Goal: Communication & Community: Share content

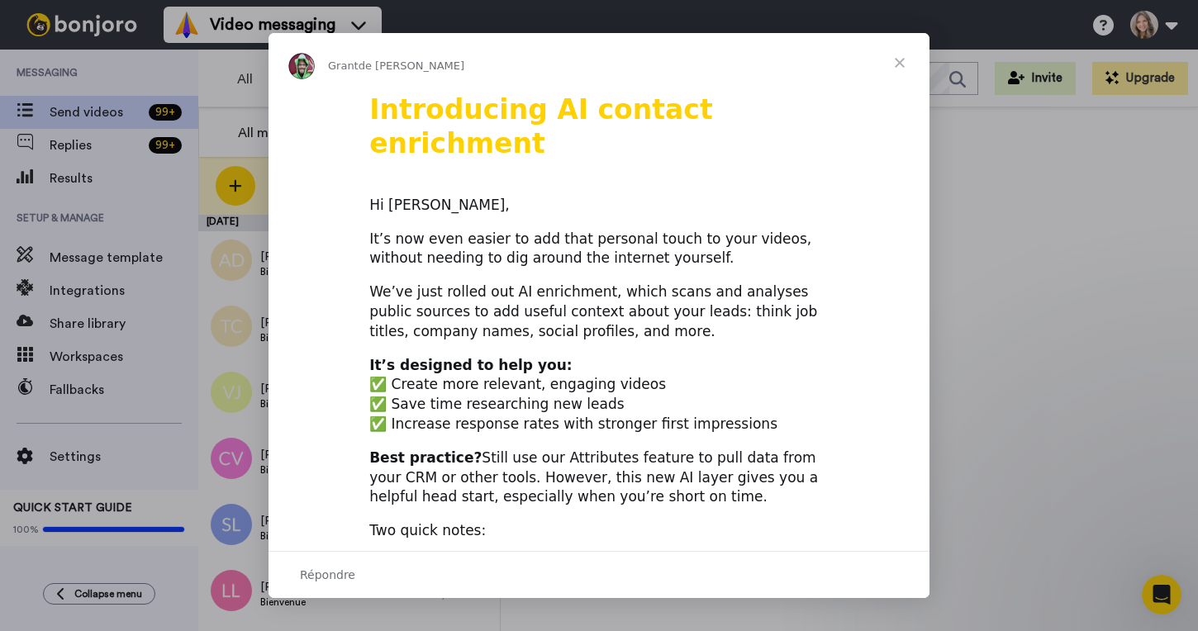
click at [901, 60] on span "Fermer" at bounding box center [899, 62] width 59 height 59
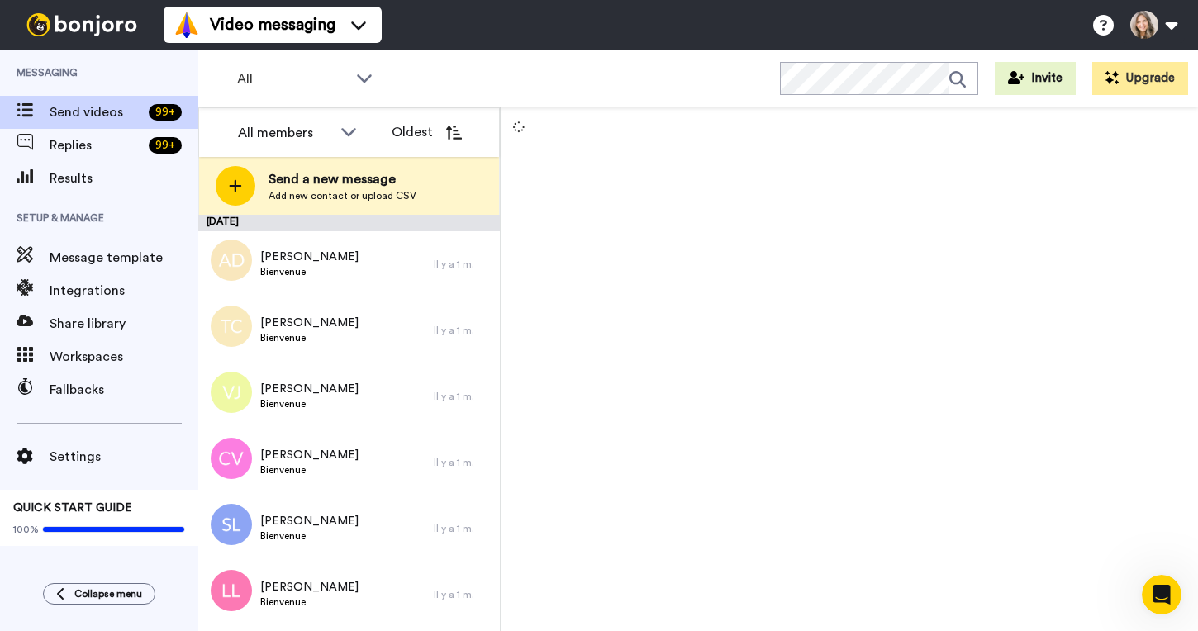
click at [928, 377] on div at bounding box center [849, 369] width 697 height 524
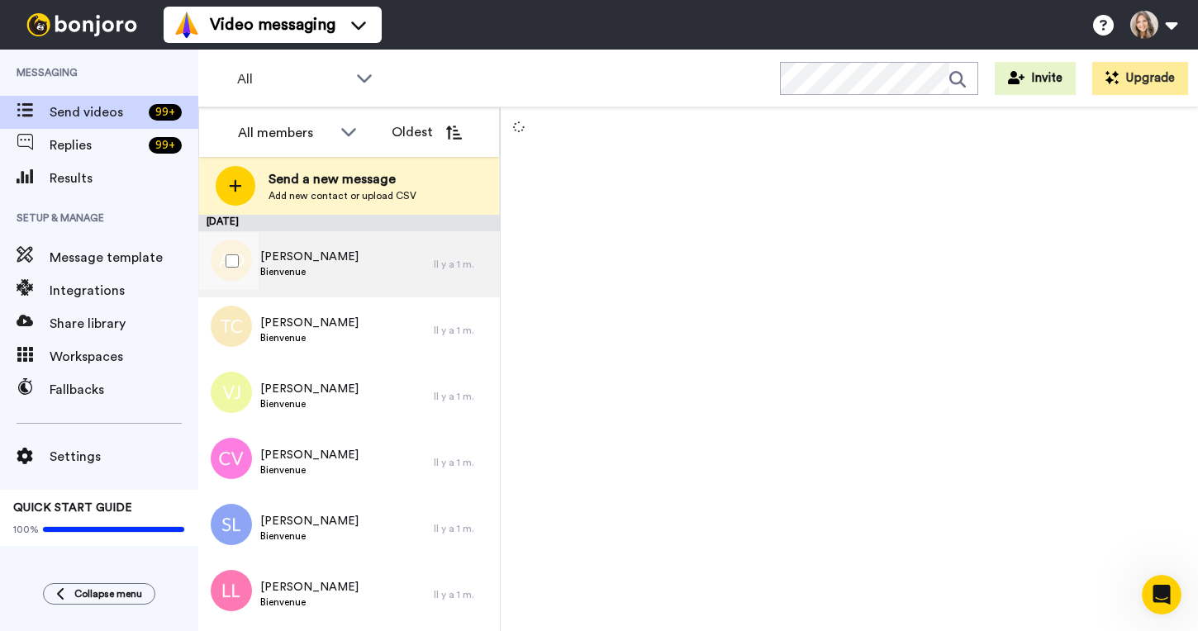
click at [382, 272] on div "Aurore Dicop Bienvenue" at bounding box center [315, 264] width 235 height 66
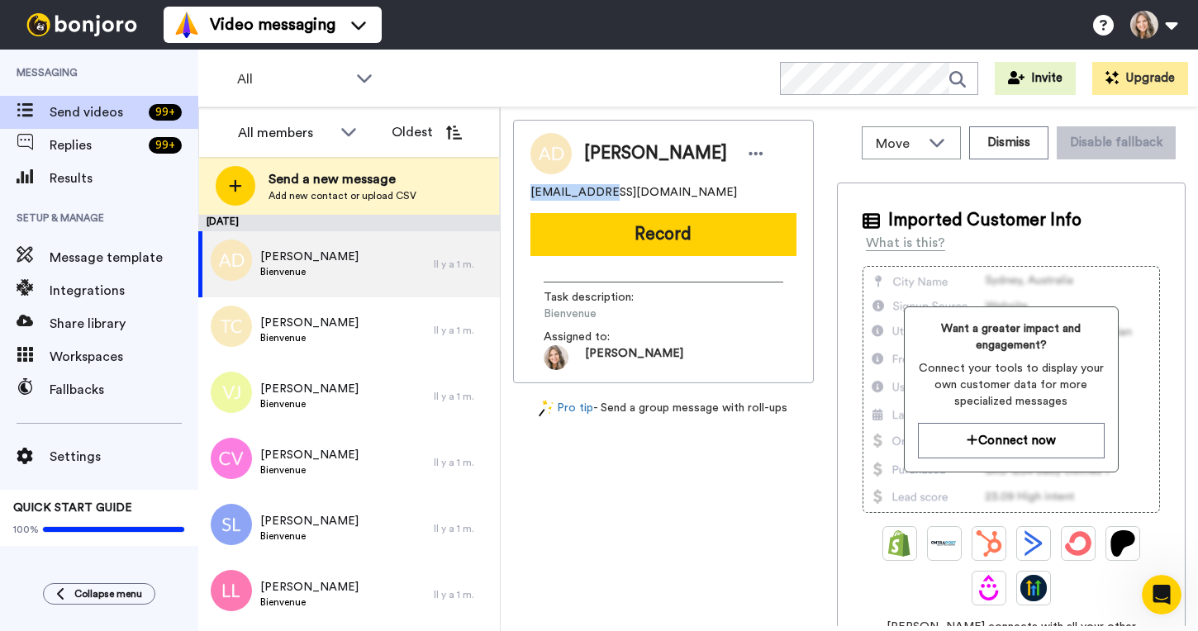
drag, startPoint x: 531, startPoint y: 192, endPoint x: 594, endPoint y: 192, distance: 62.8
click at [594, 192] on span "aurore.dicop@gmail.com" at bounding box center [633, 192] width 207 height 17
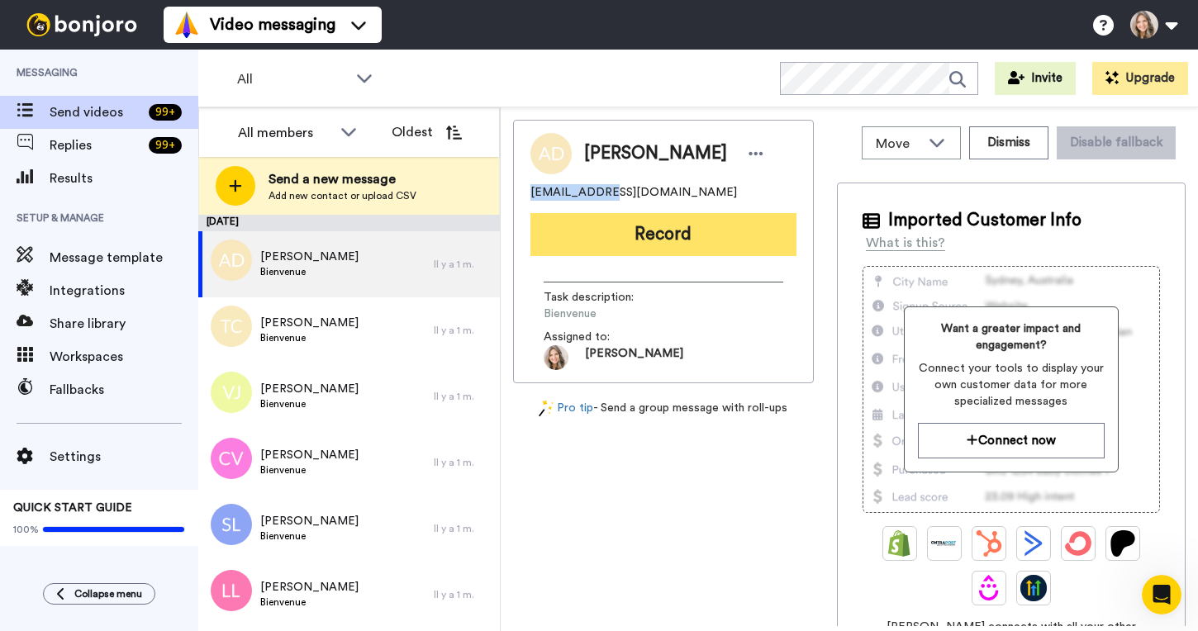
copy span "aurore.dicop"
click at [679, 237] on button "Record" at bounding box center [663, 234] width 266 height 43
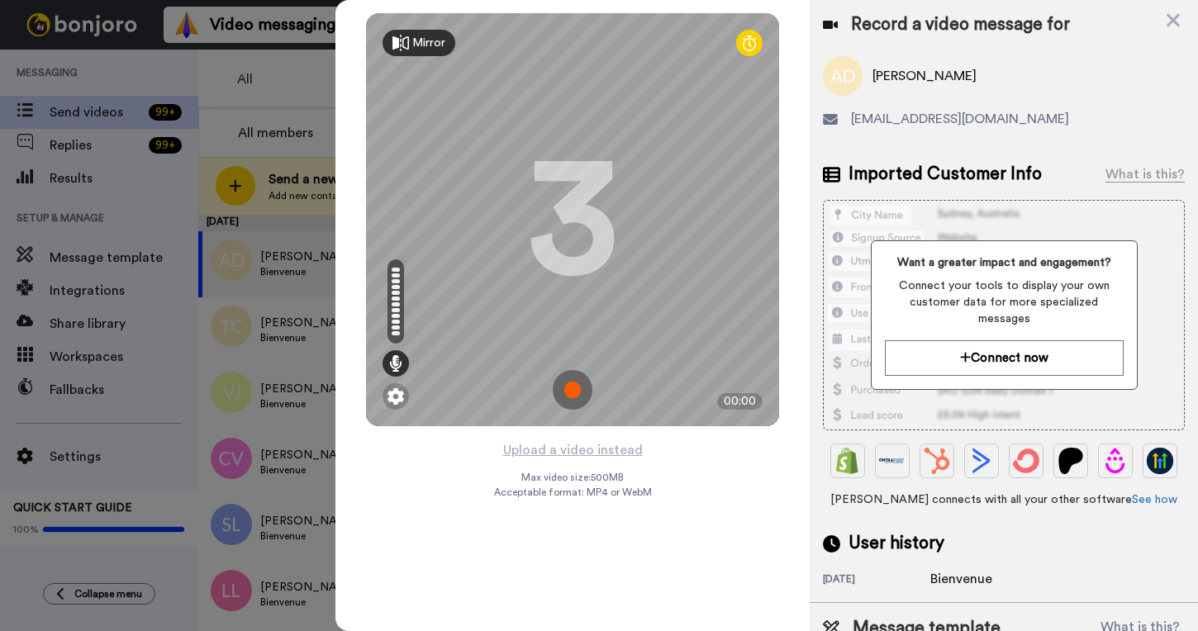
click at [570, 387] on img at bounding box center [573, 390] width 40 height 40
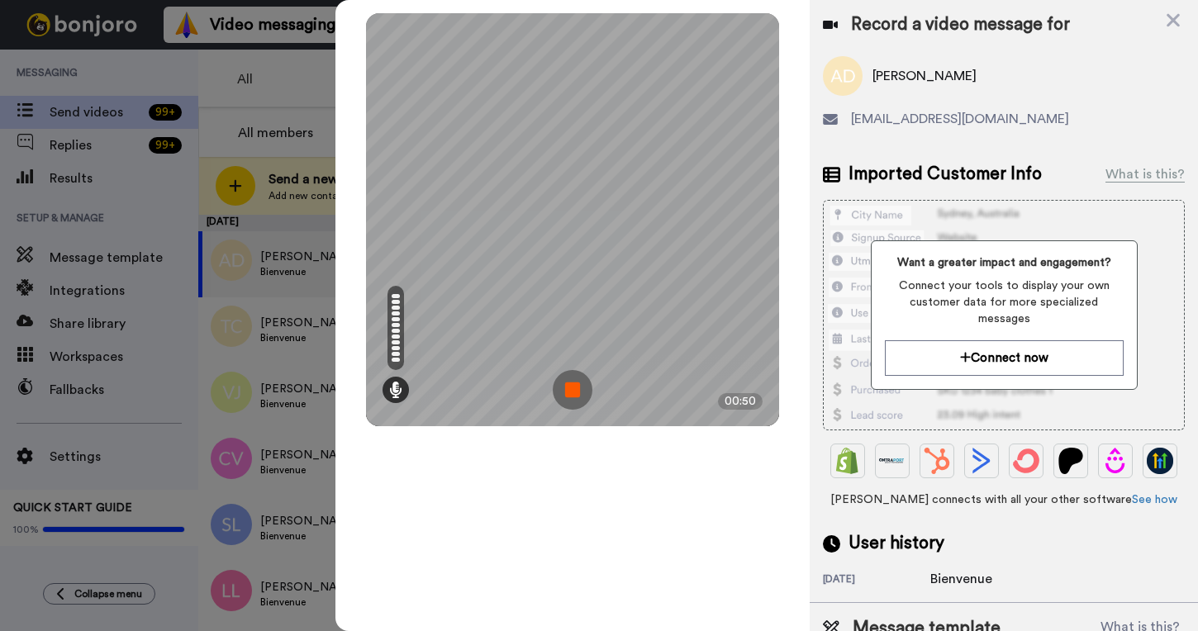
click at [578, 397] on img at bounding box center [573, 390] width 40 height 40
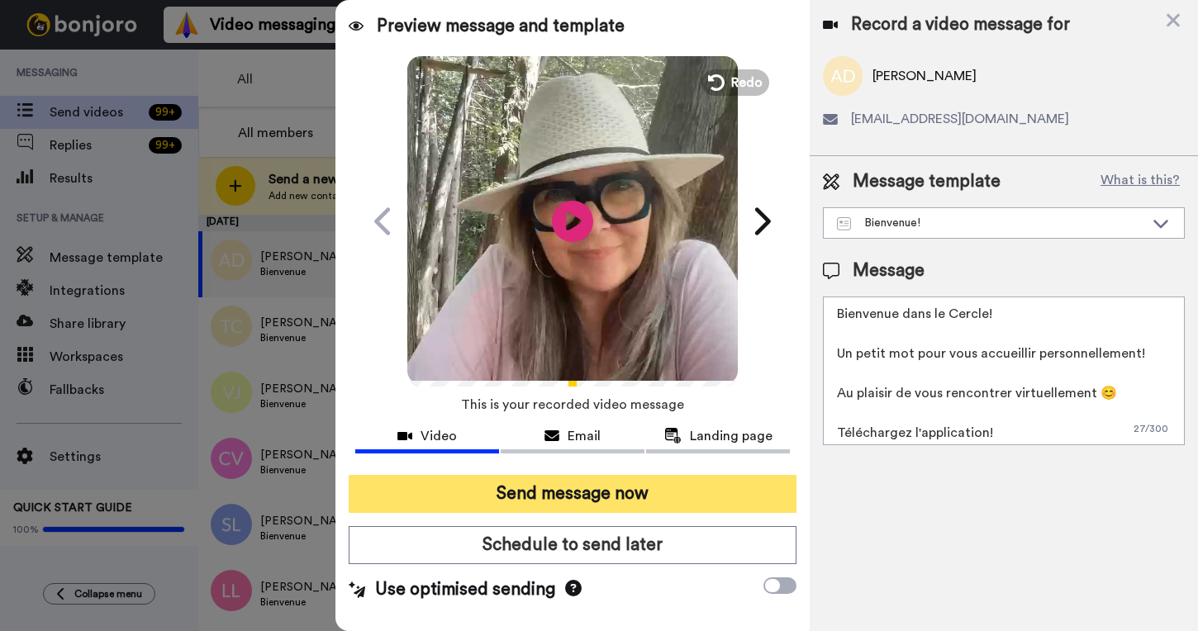
click at [628, 497] on button "Send message now" at bounding box center [573, 494] width 448 height 38
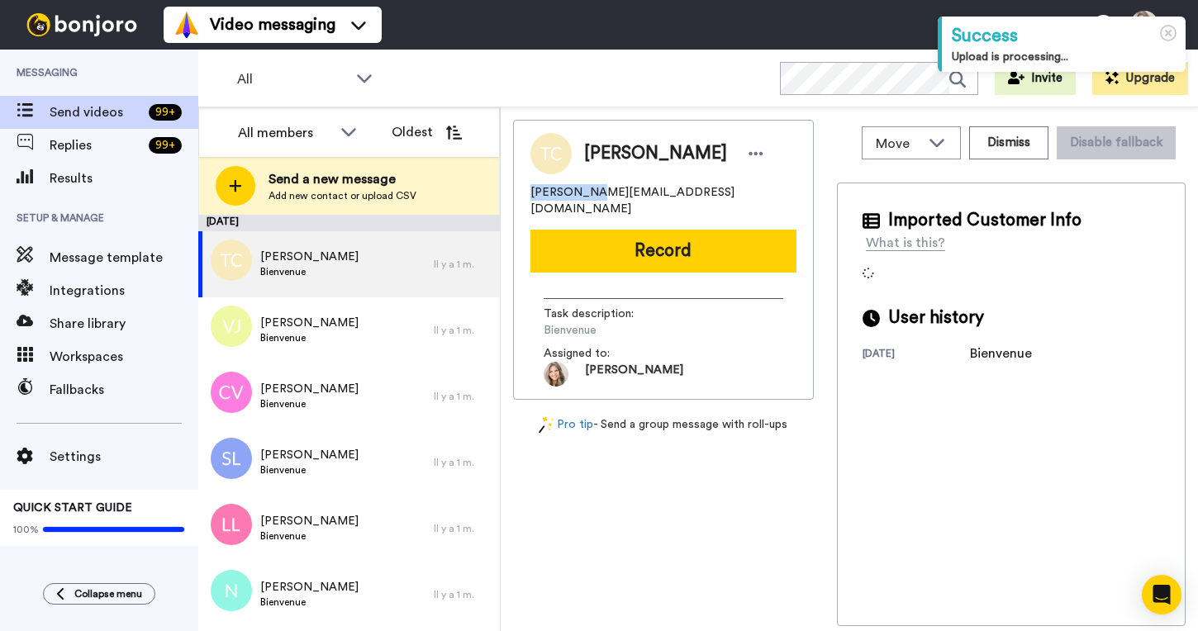
drag, startPoint x: 530, startPoint y: 195, endPoint x: 580, endPoint y: 196, distance: 49.6
click at [580, 196] on span "tatiana.kd@hotmail.fr" at bounding box center [663, 200] width 266 height 33
copy span "tatiana.kd"
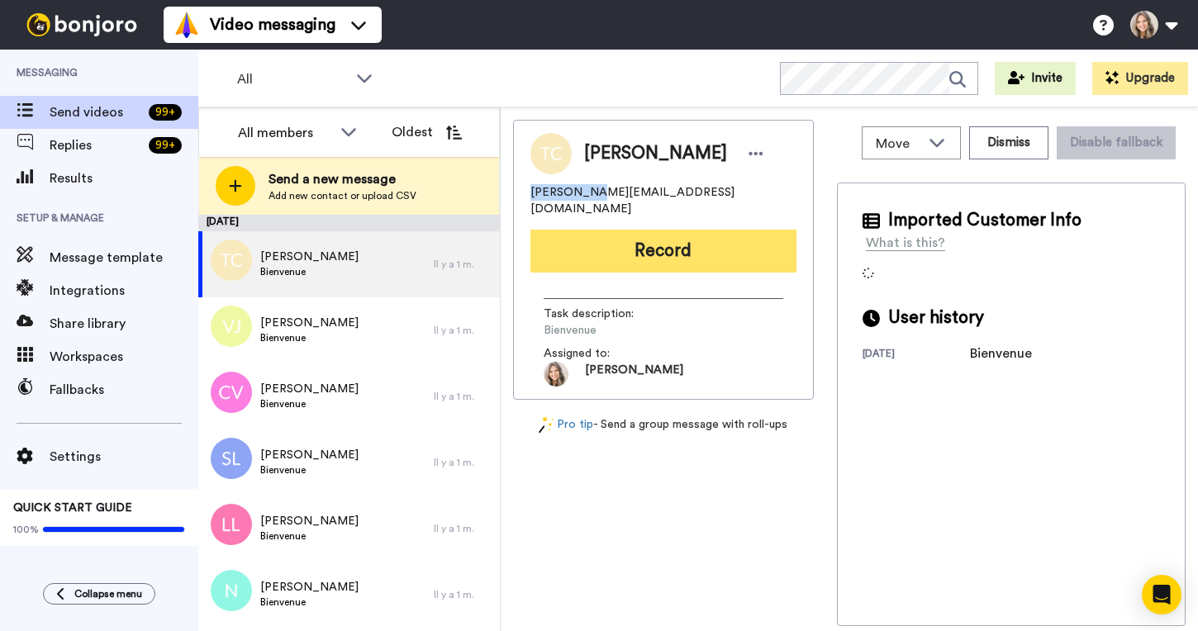
click at [687, 239] on button "Record" at bounding box center [663, 251] width 266 height 43
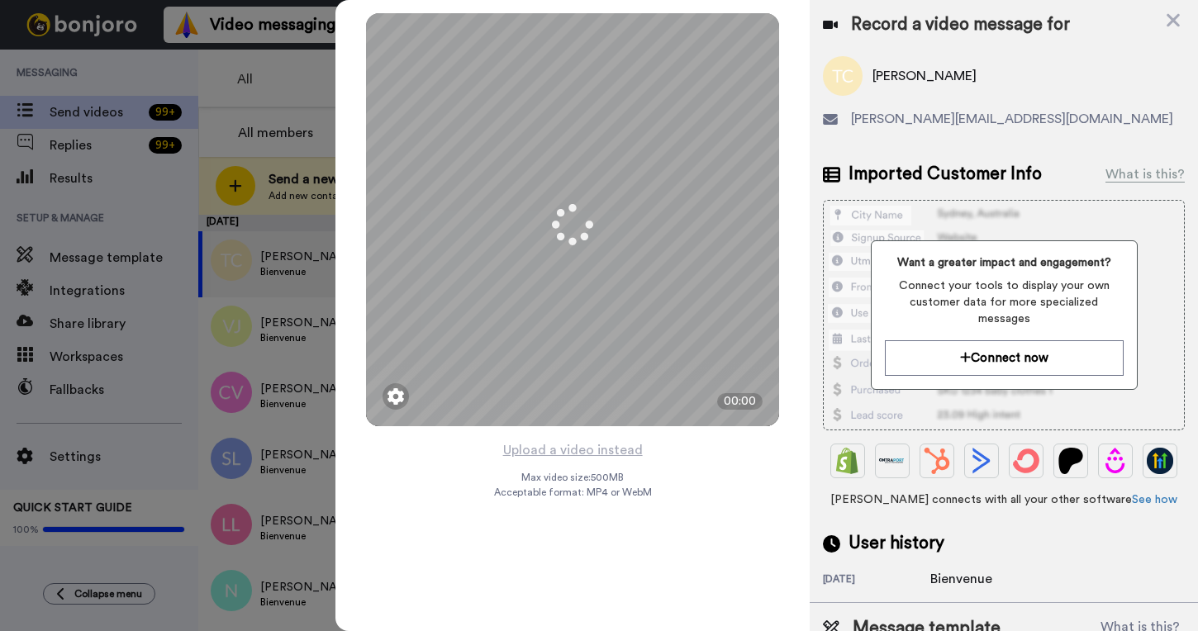
scroll to position [51, 0]
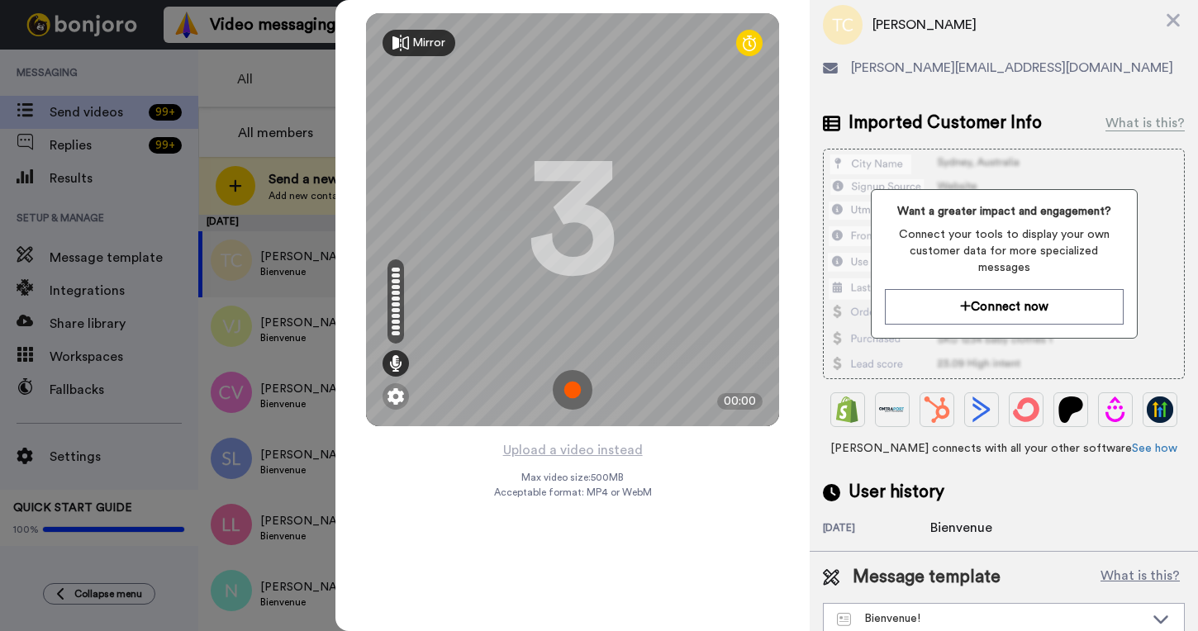
click at [573, 389] on img at bounding box center [573, 390] width 40 height 40
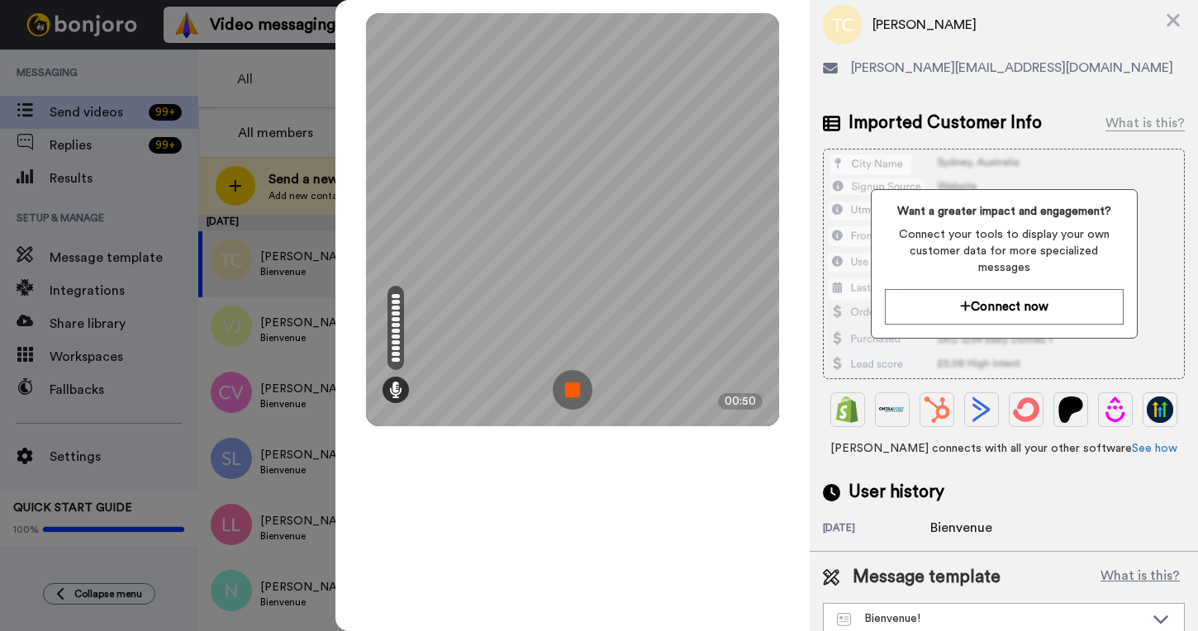
click at [574, 387] on img at bounding box center [573, 390] width 40 height 40
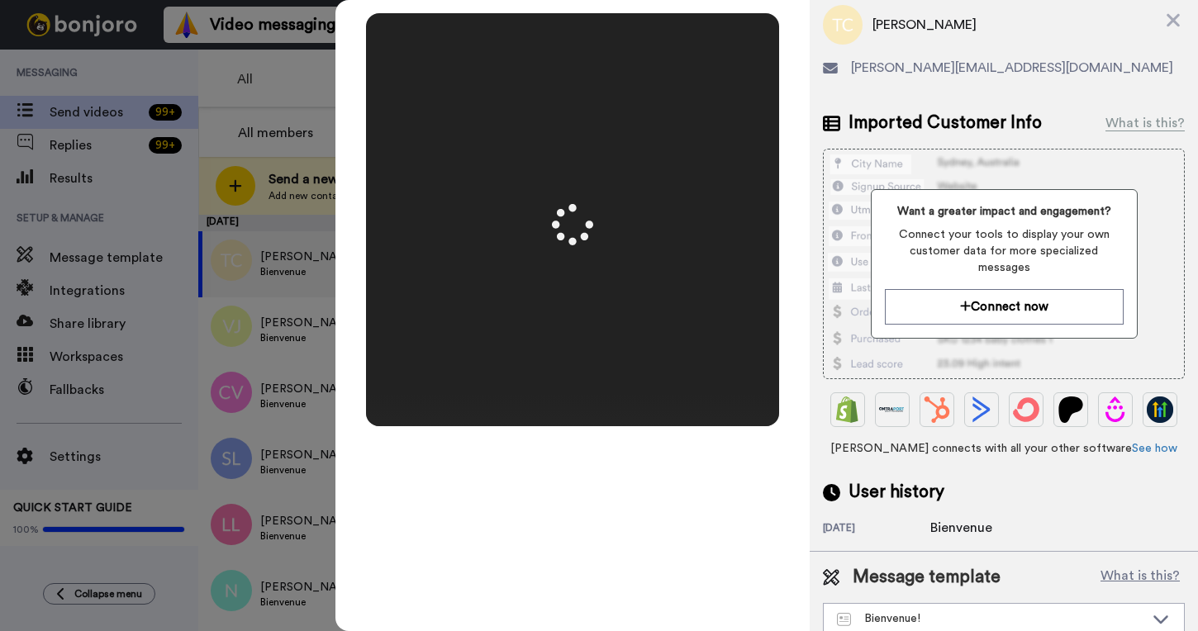
scroll to position [0, 0]
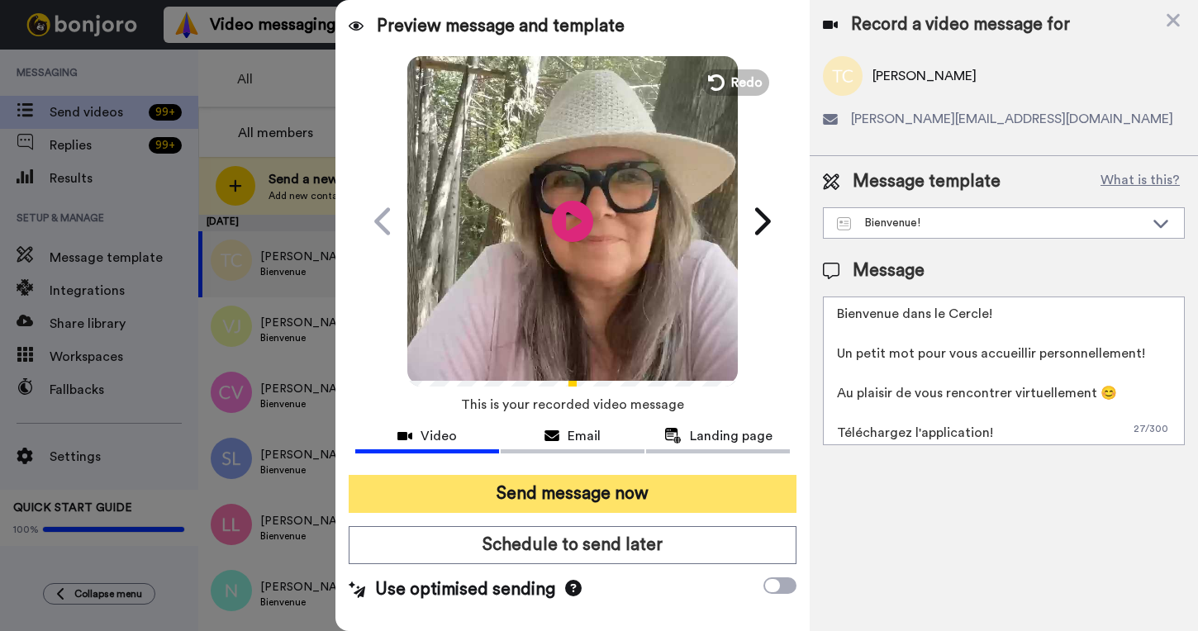
click at [637, 492] on button "Send message now" at bounding box center [573, 494] width 448 height 38
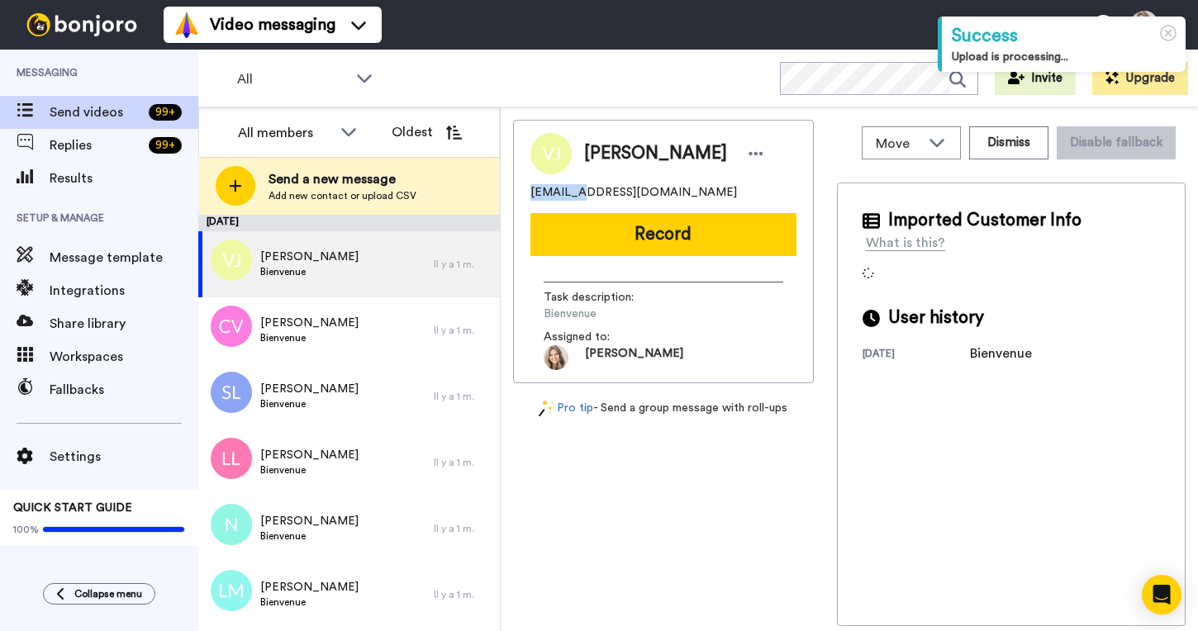
drag, startPoint x: 532, startPoint y: 194, endPoint x: 571, endPoint y: 193, distance: 38.8
click at [571, 193] on span "valnalha@gmail.com" at bounding box center [633, 192] width 207 height 17
copy span "valnalha"
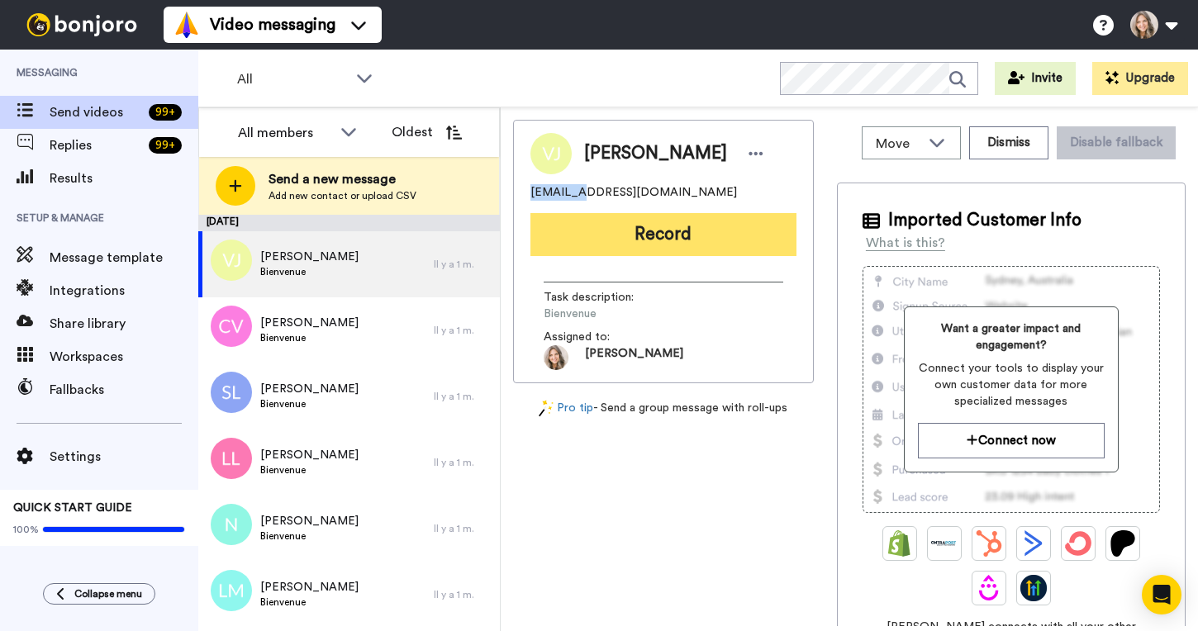
click at [680, 241] on button "Record" at bounding box center [663, 234] width 266 height 43
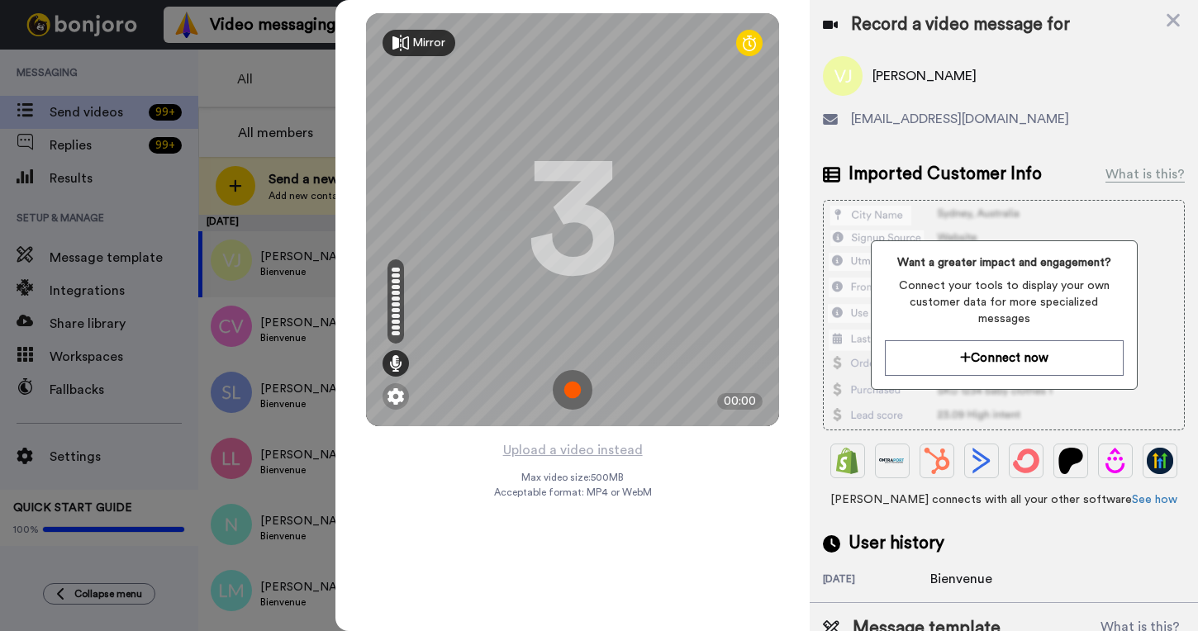
click at [571, 379] on img at bounding box center [573, 390] width 40 height 40
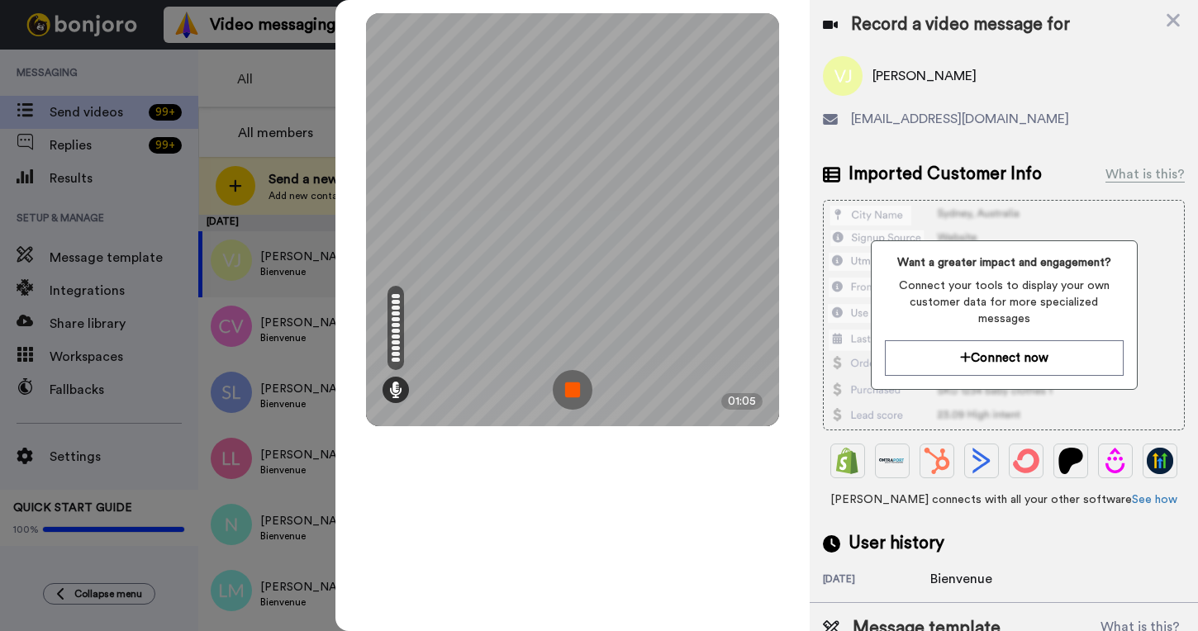
click at [573, 392] on img at bounding box center [573, 390] width 40 height 40
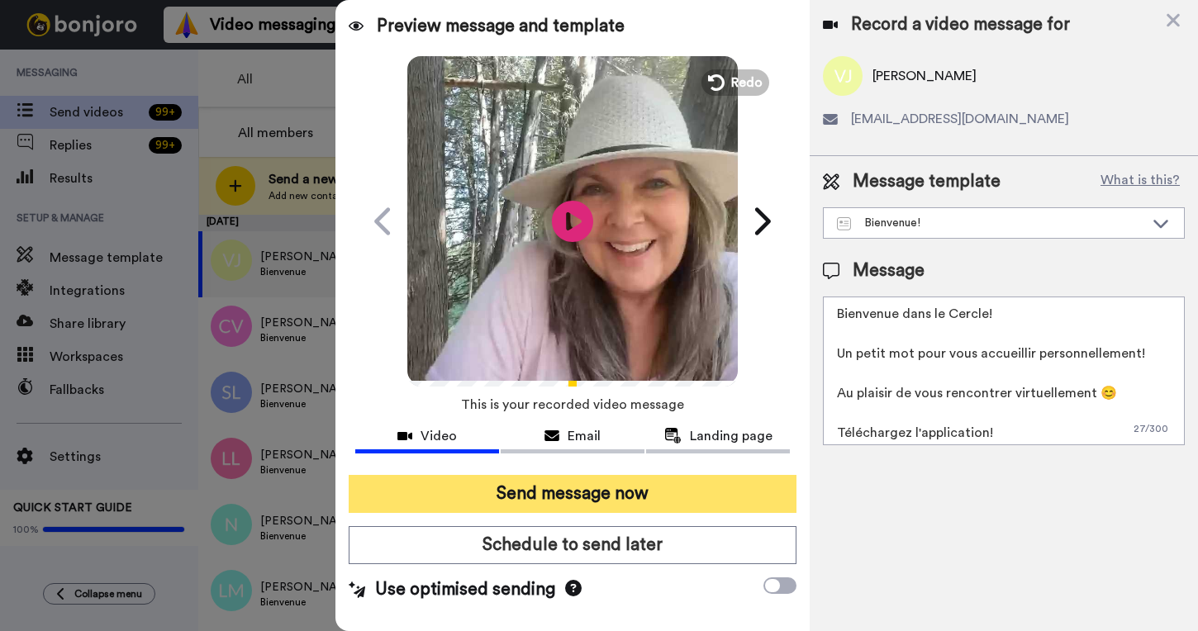
click at [564, 497] on button "Send message now" at bounding box center [573, 494] width 448 height 38
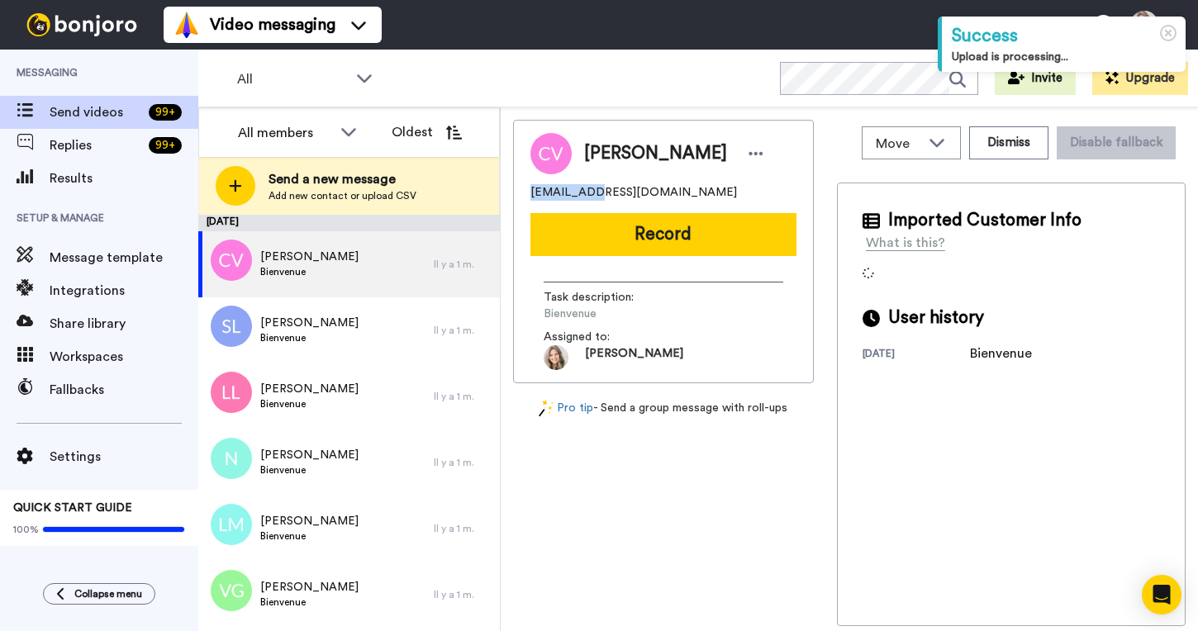
drag, startPoint x: 531, startPoint y: 195, endPoint x: 578, endPoint y: 198, distance: 47.2
click at [578, 198] on span "talinaloba@gmail.com" at bounding box center [633, 192] width 207 height 17
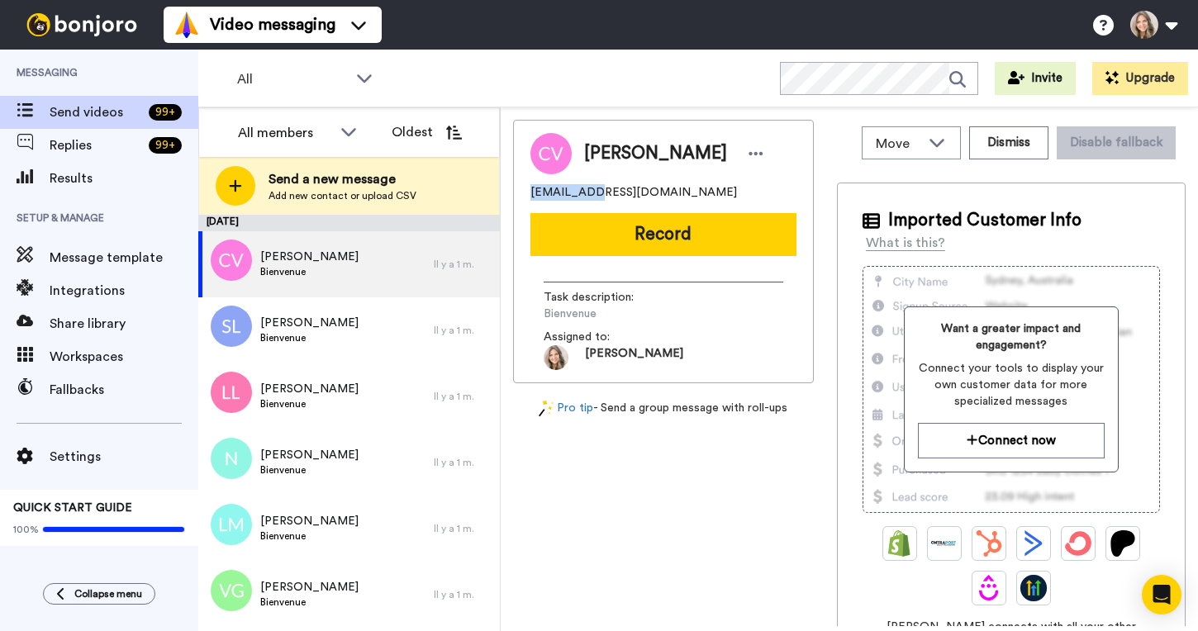
copy span "talinaloba"
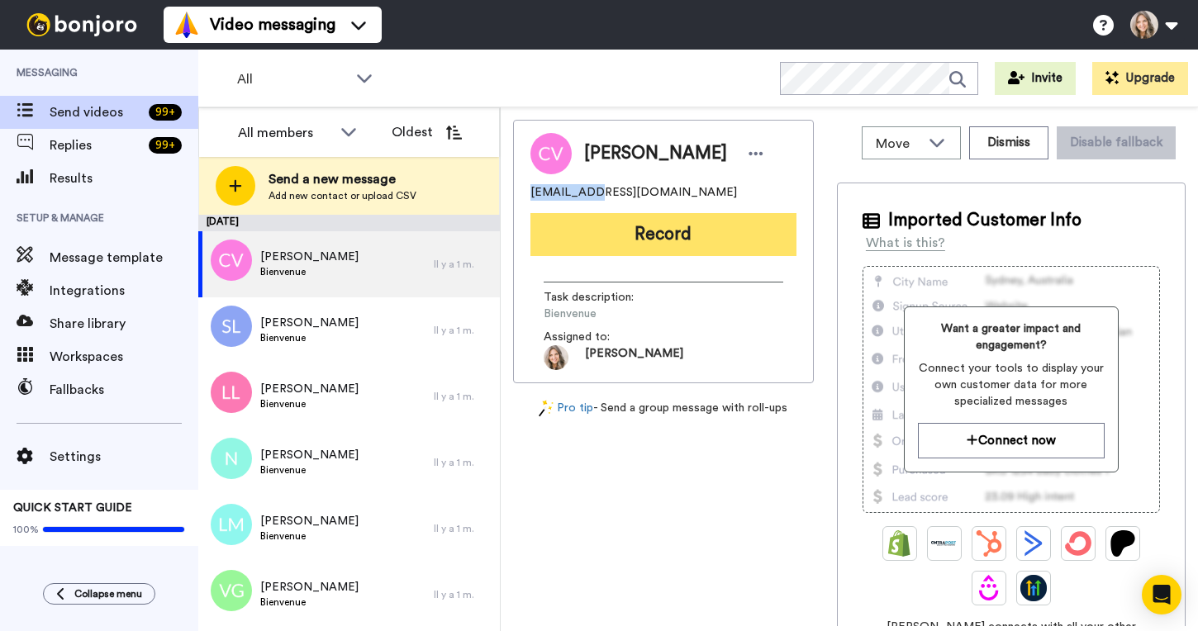
click at [682, 240] on button "Record" at bounding box center [663, 234] width 266 height 43
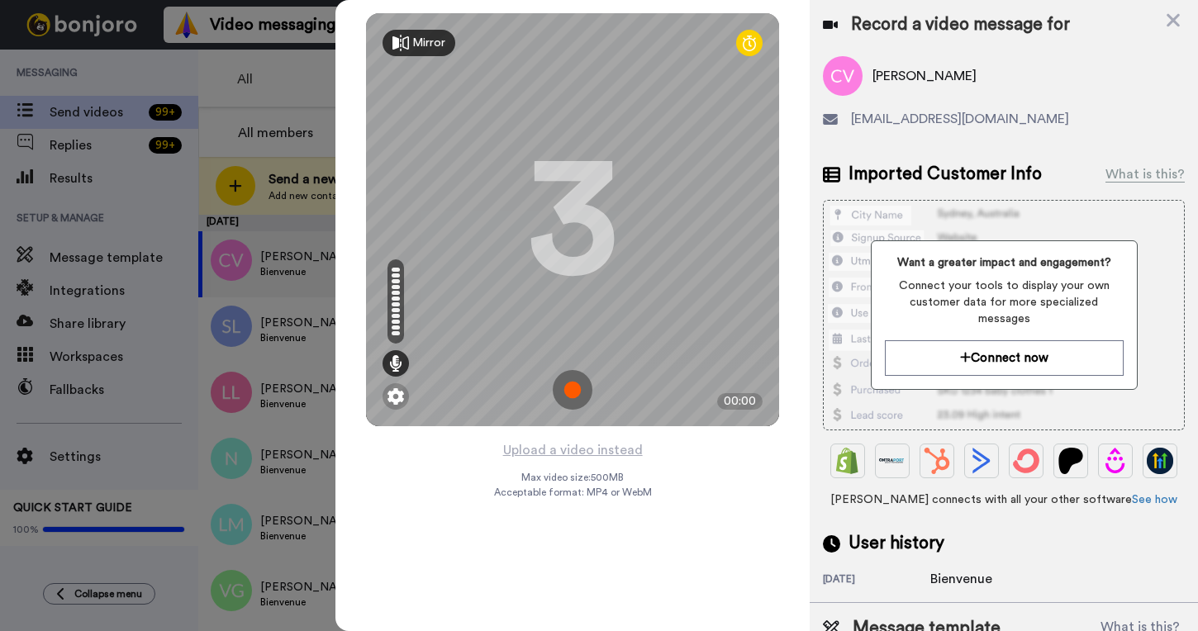
scroll to position [51, 0]
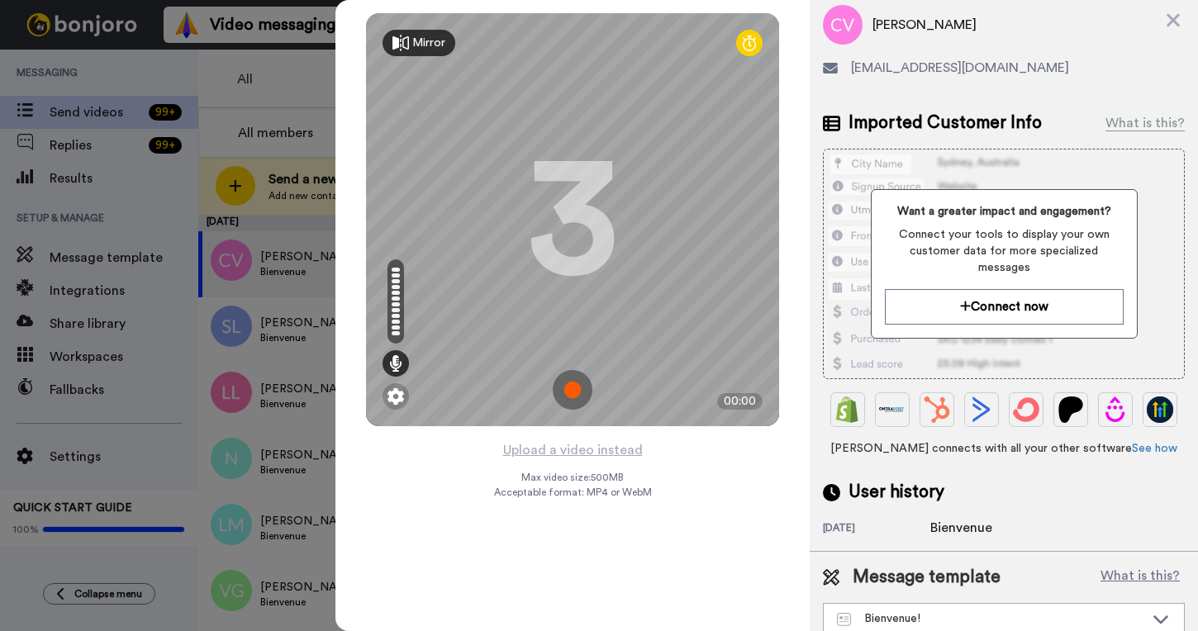
click at [575, 393] on img at bounding box center [573, 390] width 40 height 40
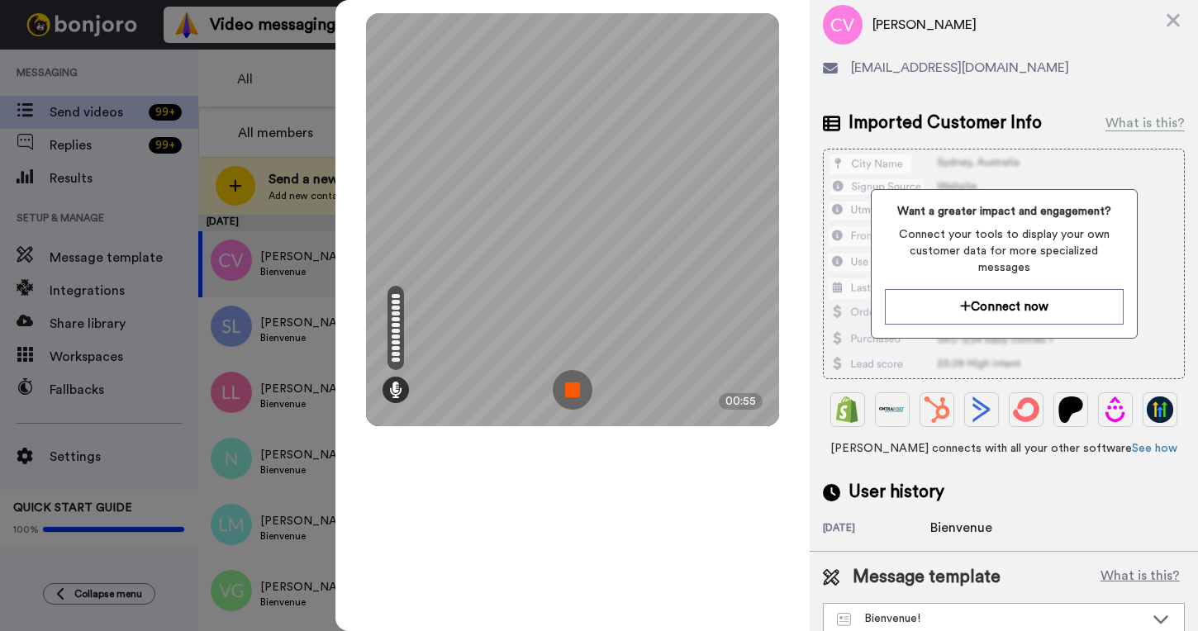
click at [573, 390] on img at bounding box center [573, 390] width 40 height 40
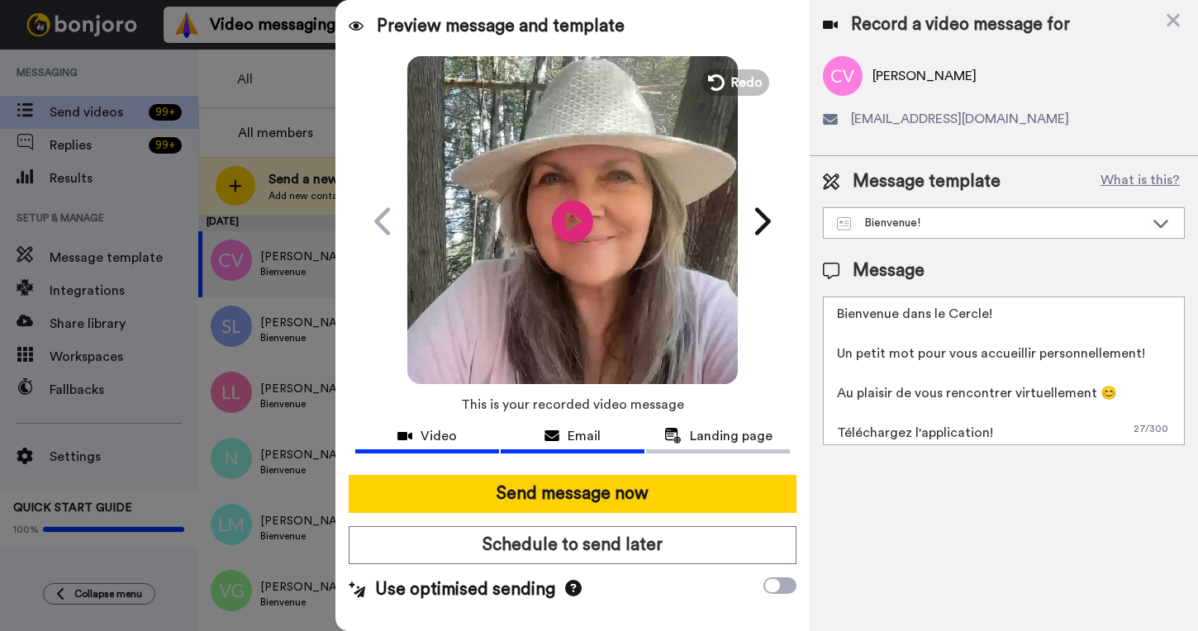
scroll to position [0, 0]
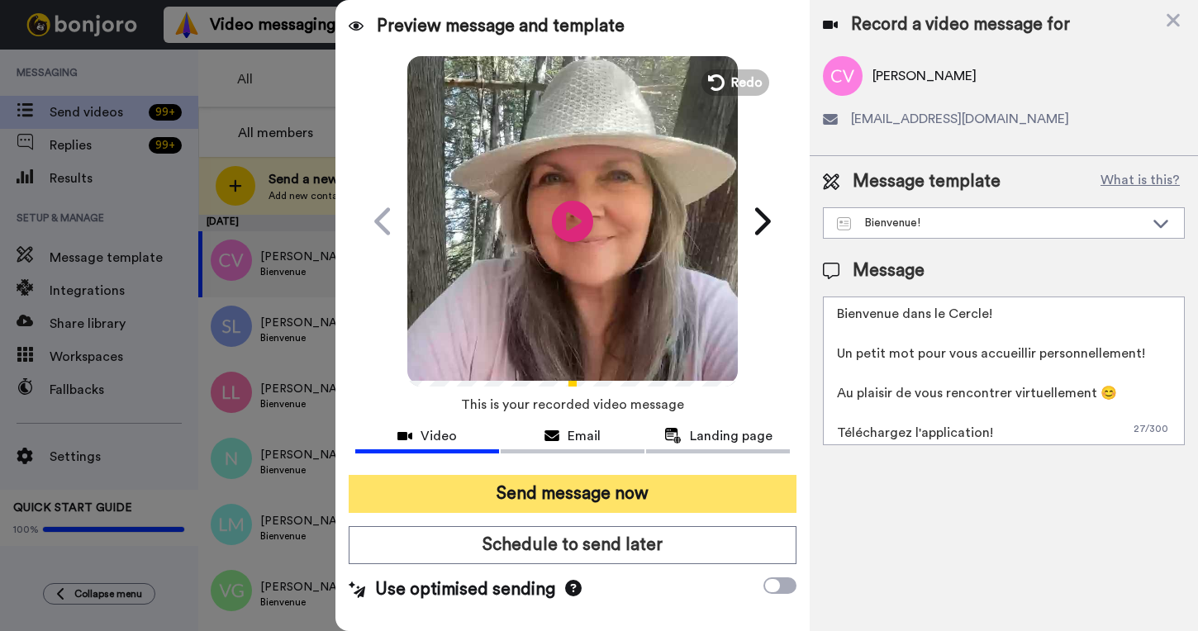
click at [601, 488] on button "Send message now" at bounding box center [573, 494] width 448 height 38
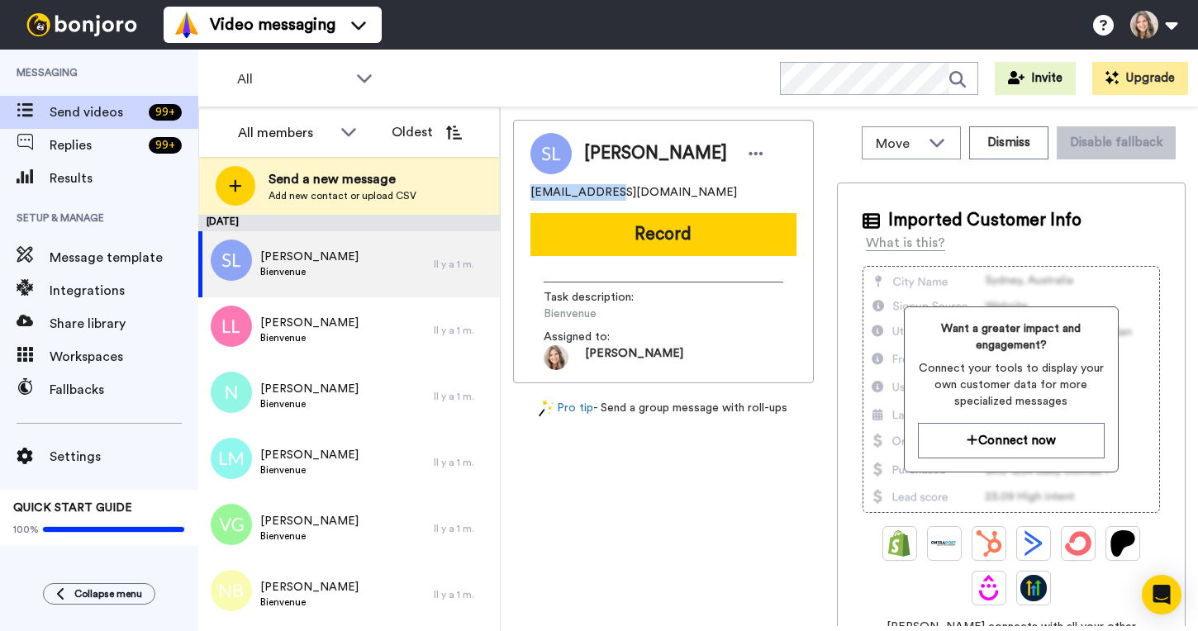
drag, startPoint x: 532, startPoint y: 191, endPoint x: 605, endPoint y: 187, distance: 72.8
click at [605, 187] on span "[EMAIL_ADDRESS][DOMAIN_NAME]" at bounding box center [633, 192] width 207 height 17
copy span "sophieleboeuf"
click at [1011, 140] on button "Dismiss" at bounding box center [1008, 142] width 79 height 33
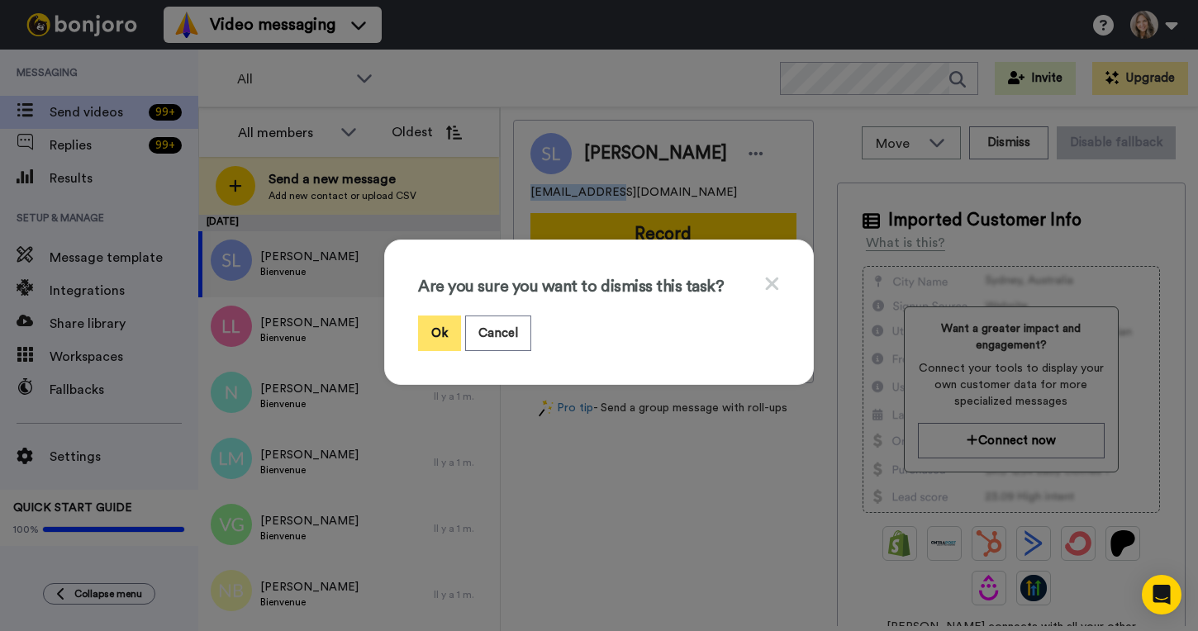
click at [433, 326] on button "Ok" at bounding box center [439, 334] width 43 height 36
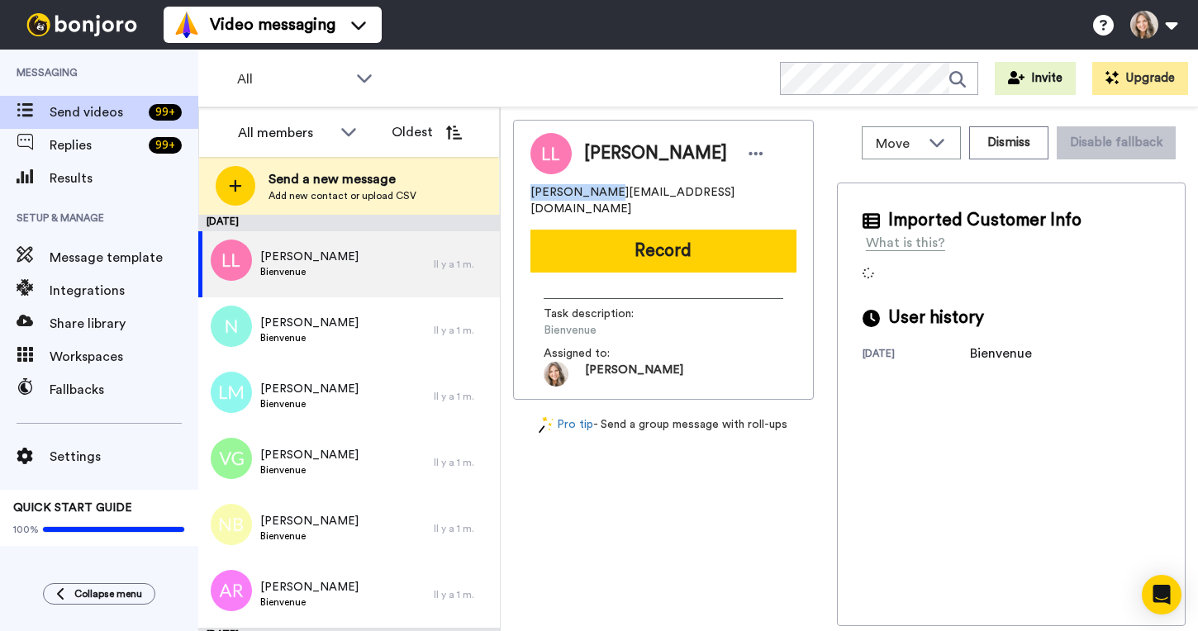
drag, startPoint x: 530, startPoint y: 191, endPoint x: 595, endPoint y: 193, distance: 64.5
click at [595, 193] on span "[PERSON_NAME][EMAIL_ADDRESS][DOMAIN_NAME]" at bounding box center [663, 200] width 266 height 33
copy span "[PERSON_NAME]"
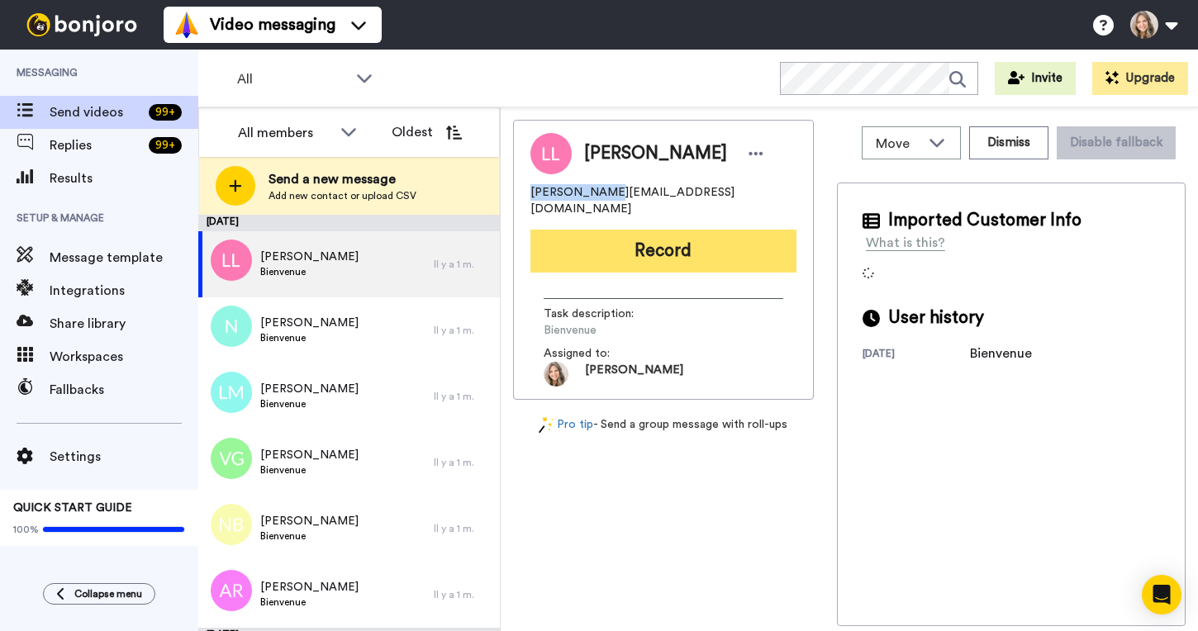
click at [695, 233] on button "Record" at bounding box center [663, 251] width 266 height 43
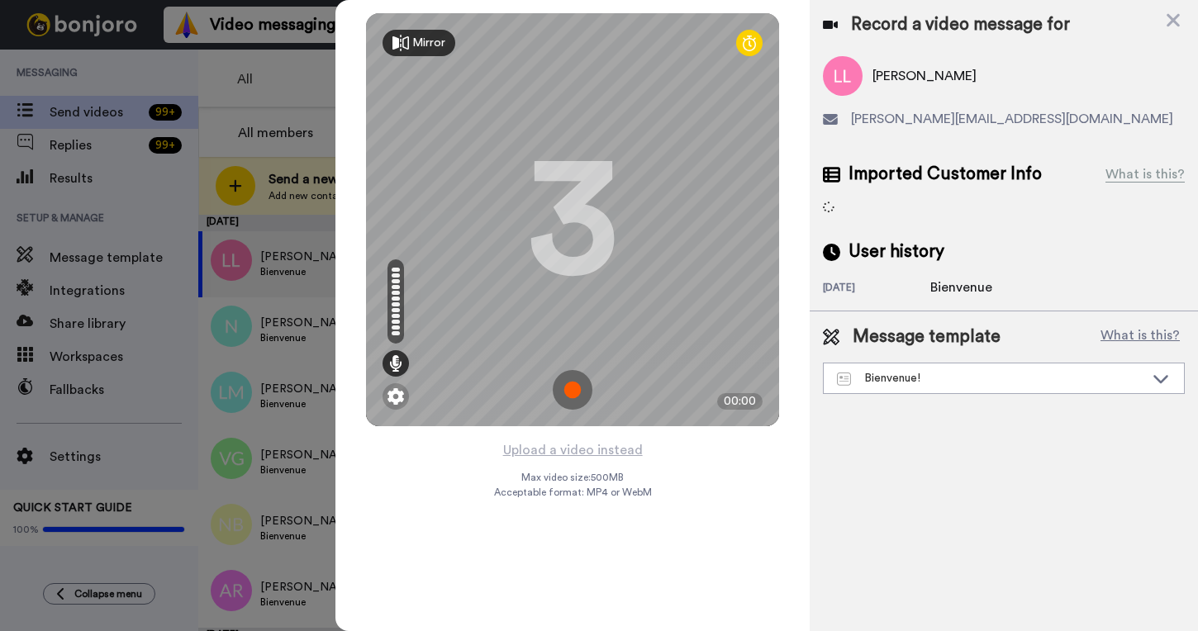
click at [570, 392] on img at bounding box center [573, 390] width 40 height 40
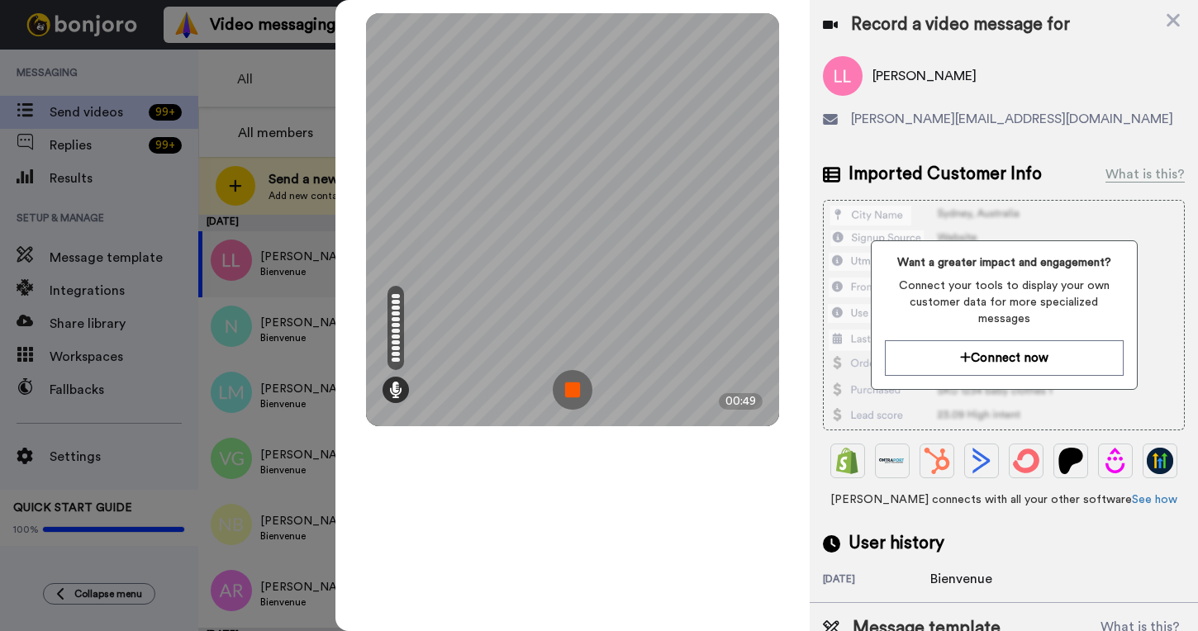
click at [577, 393] on img at bounding box center [573, 390] width 40 height 40
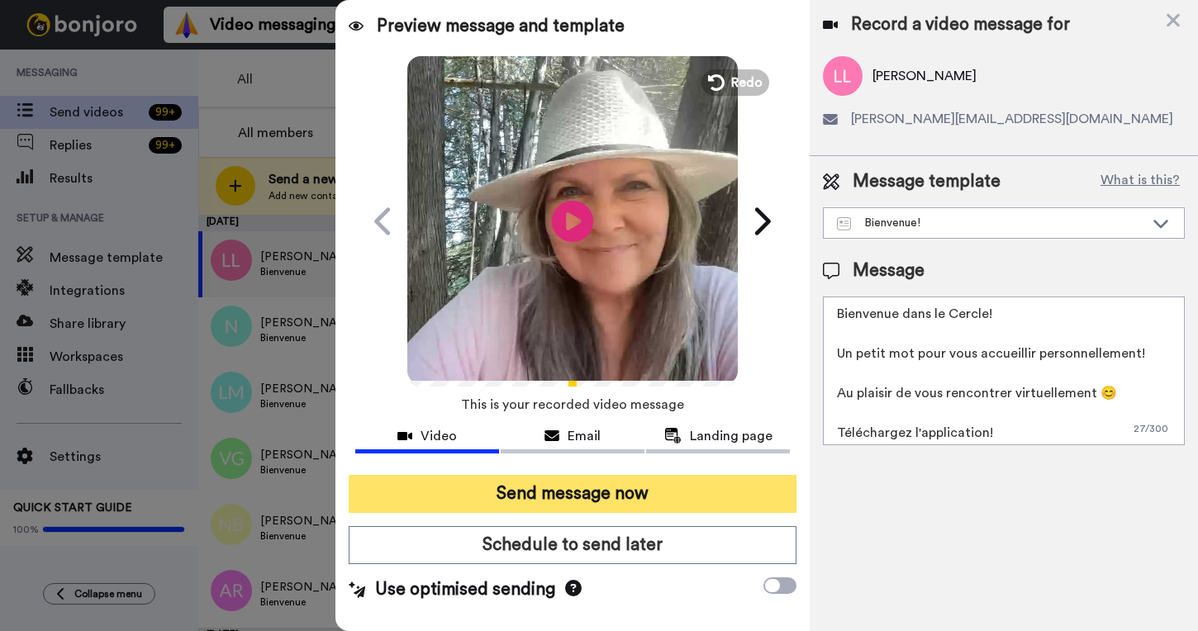
click at [606, 495] on button "Send message now" at bounding box center [573, 494] width 448 height 38
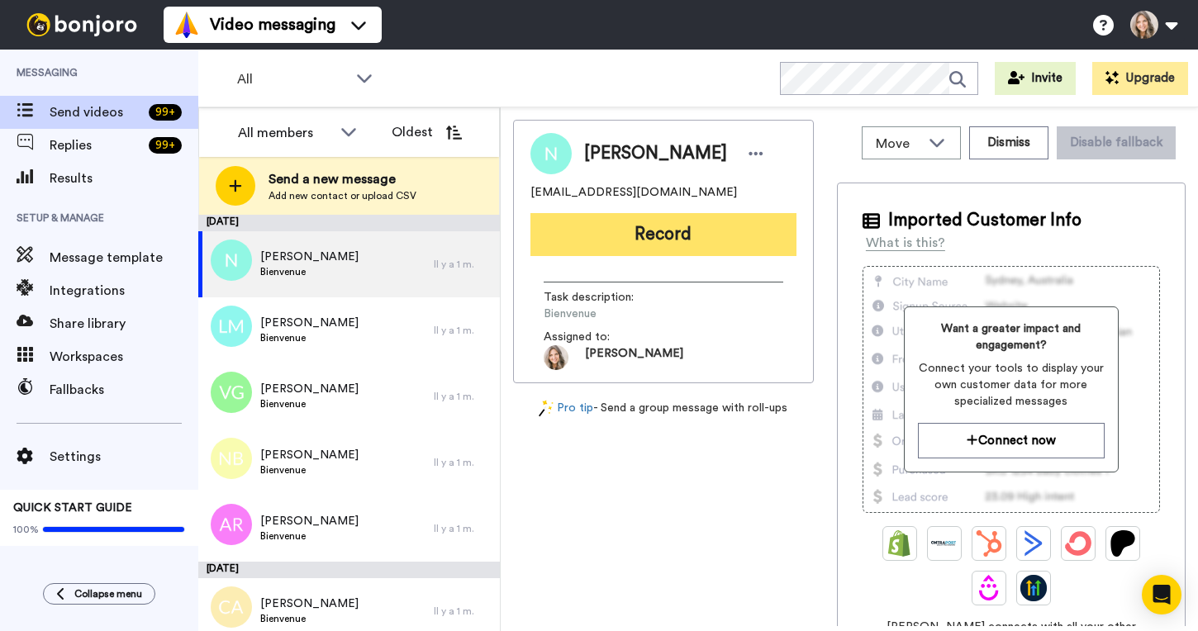
click at [681, 239] on button "Record" at bounding box center [663, 234] width 266 height 43
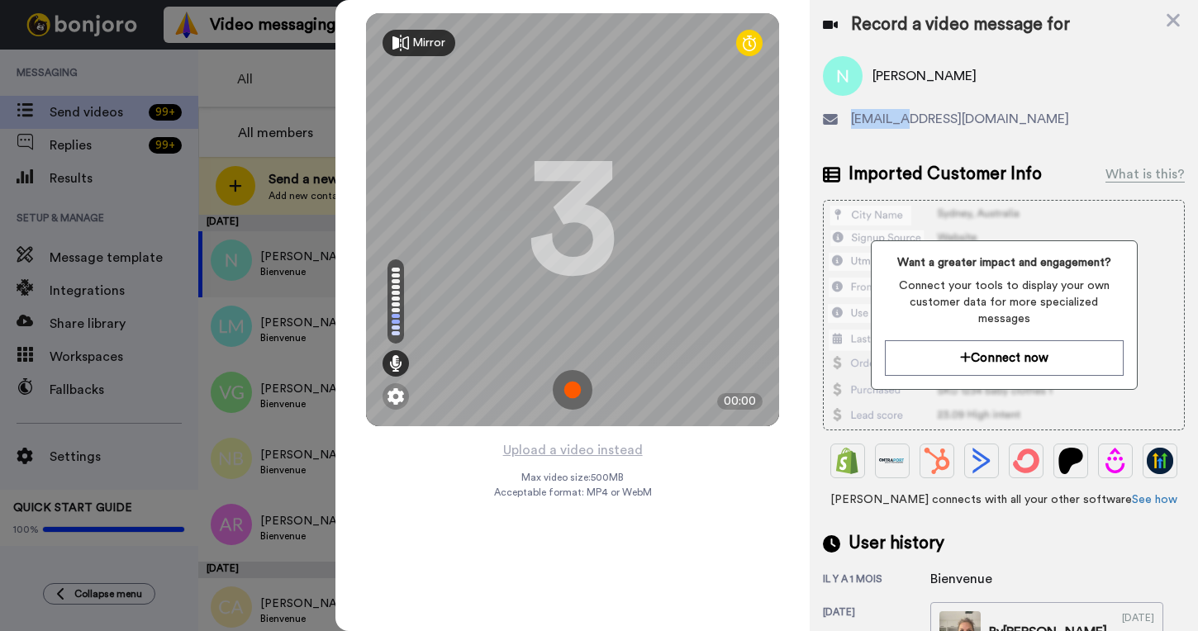
drag, startPoint x: 854, startPoint y: 118, endPoint x: 906, endPoint y: 118, distance: 51.2
click at [906, 118] on span "merci347@hotmail.com" at bounding box center [960, 119] width 218 height 20
copy span "merci347"
click at [576, 390] on img at bounding box center [573, 390] width 40 height 40
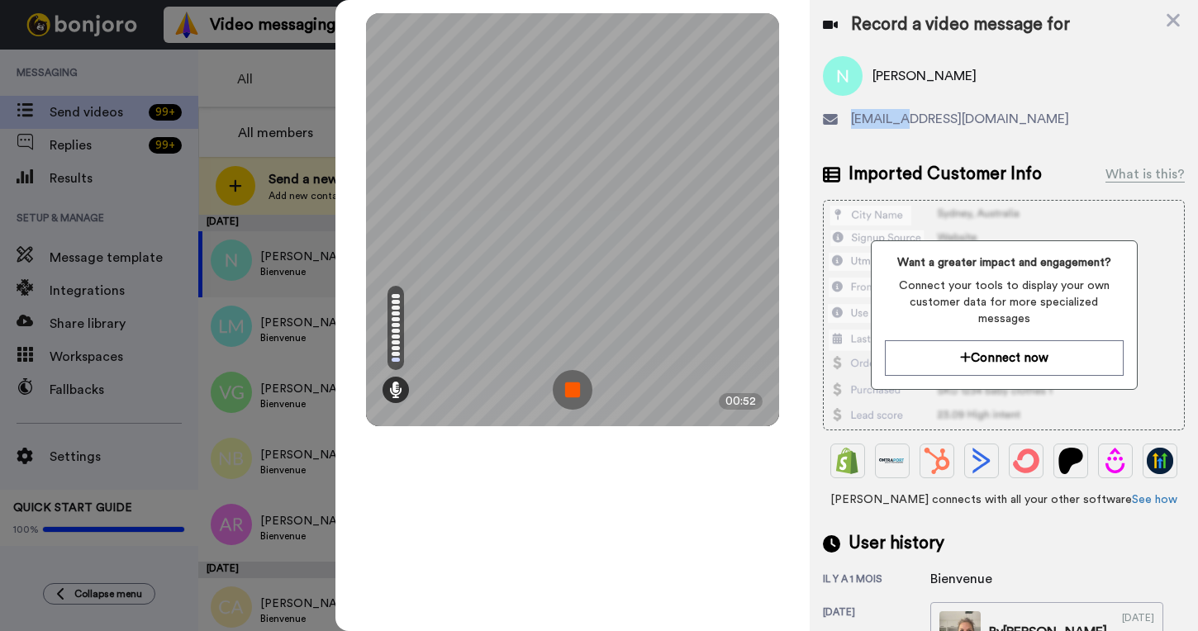
click at [573, 388] on img at bounding box center [573, 390] width 40 height 40
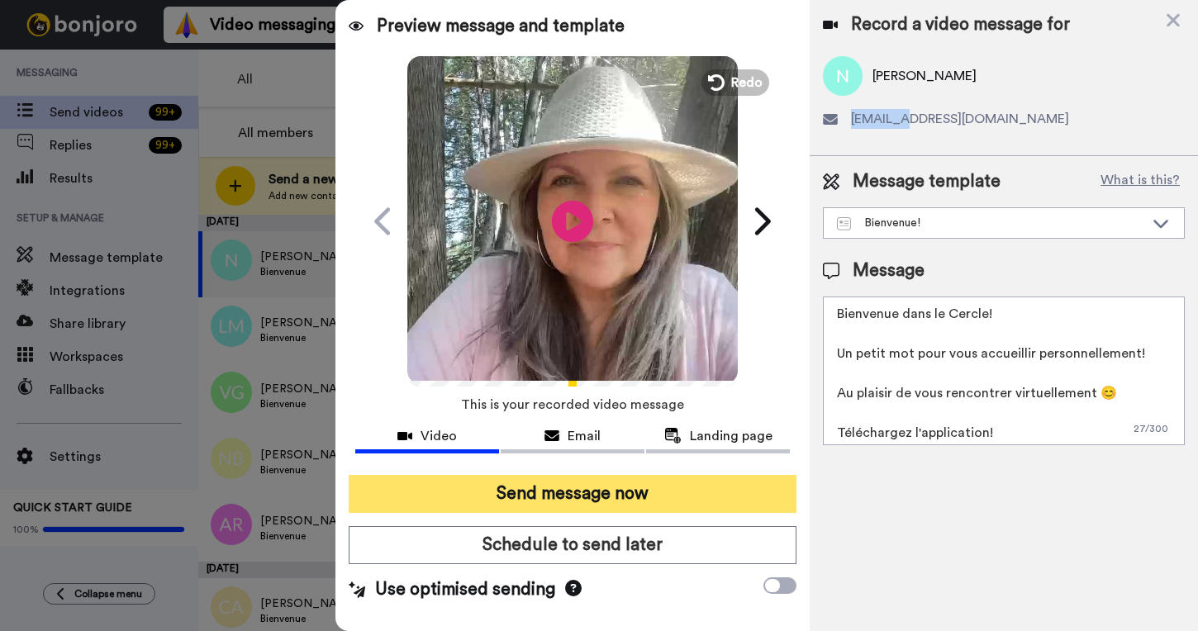
click at [576, 499] on button "Send message now" at bounding box center [573, 494] width 448 height 38
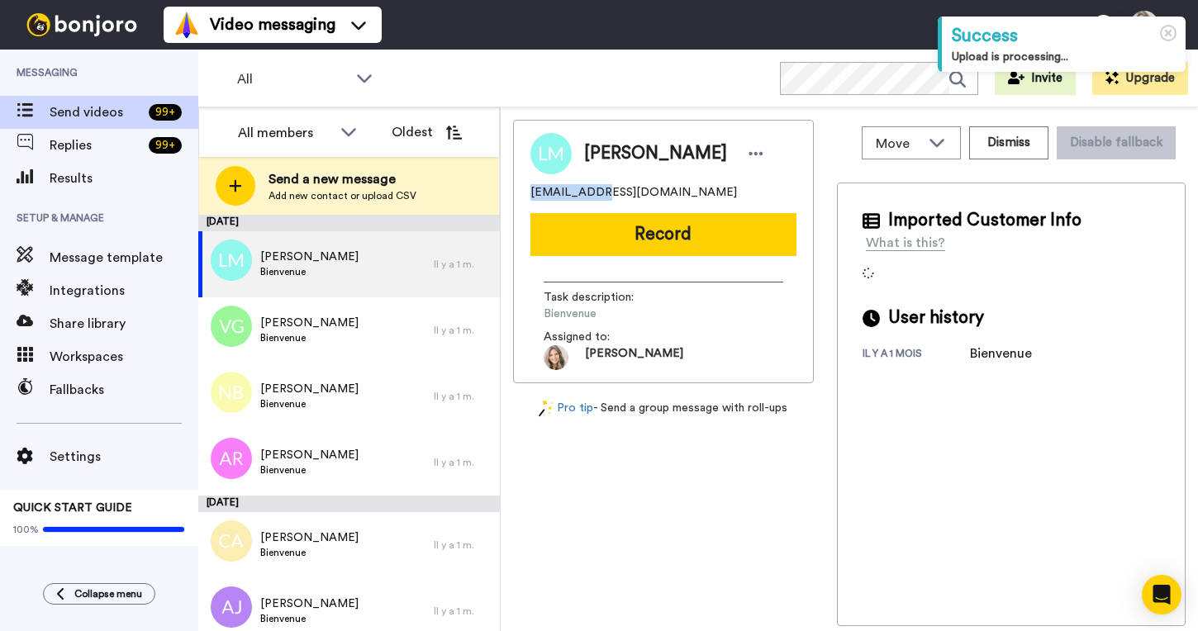
drag, startPoint x: 531, startPoint y: 193, endPoint x: 595, endPoint y: 194, distance: 63.6
click at [595, 194] on span "[EMAIL_ADDRESS][DOMAIN_NAME]" at bounding box center [633, 192] width 207 height 17
copy span "lynemaurice"
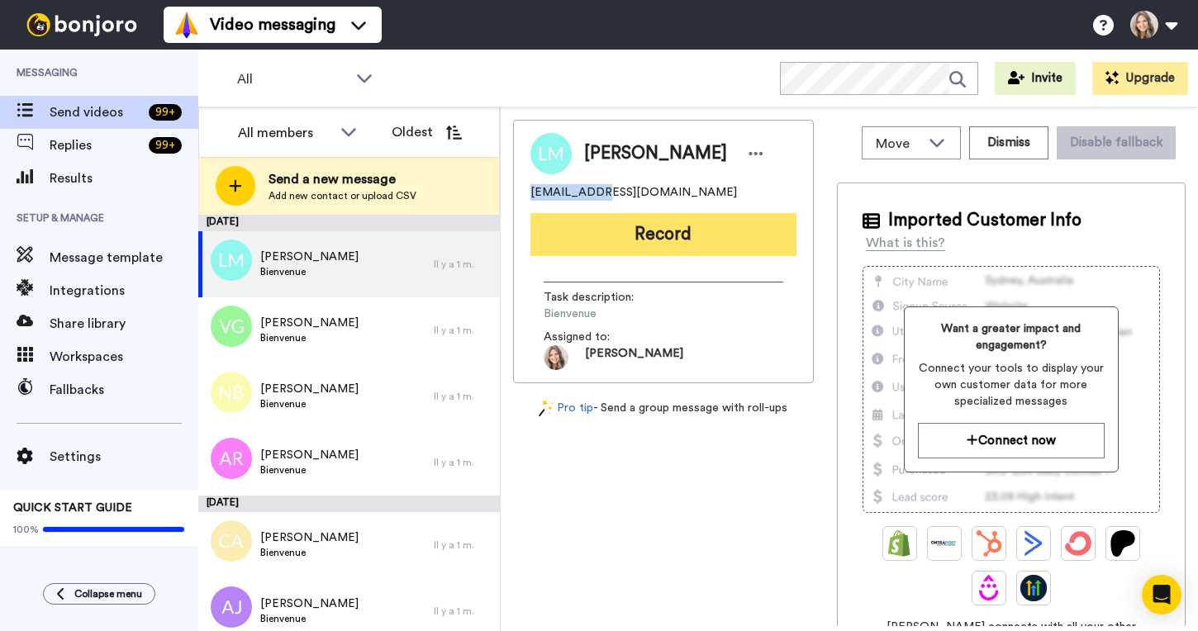
click at [716, 236] on button "Record" at bounding box center [663, 234] width 266 height 43
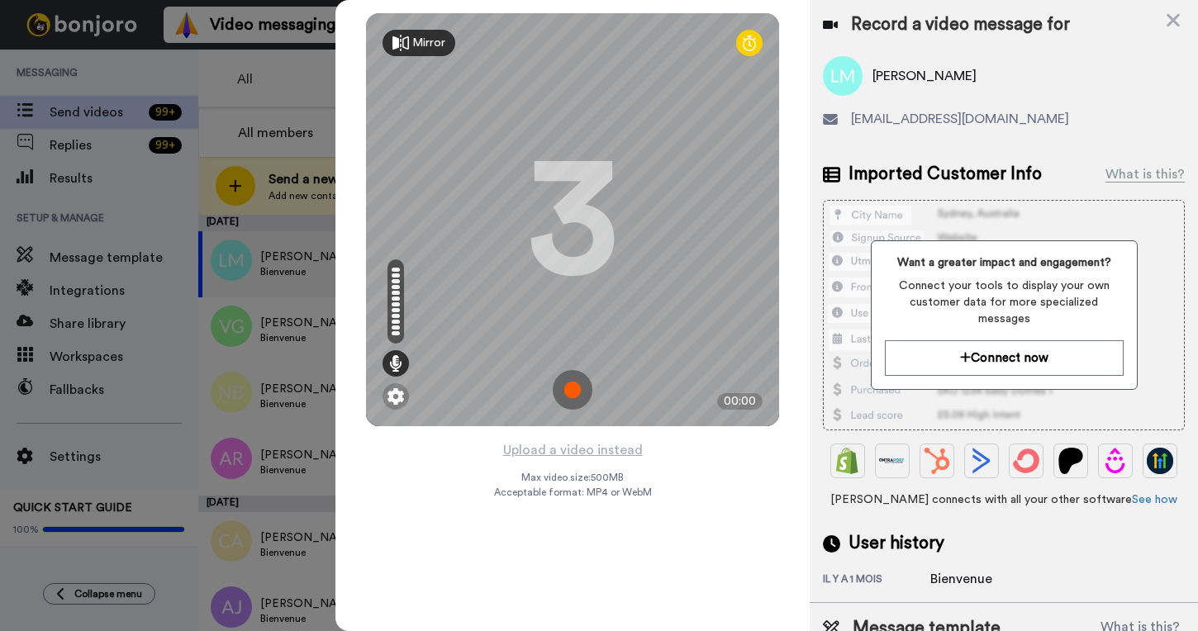
click at [573, 392] on img at bounding box center [573, 390] width 40 height 40
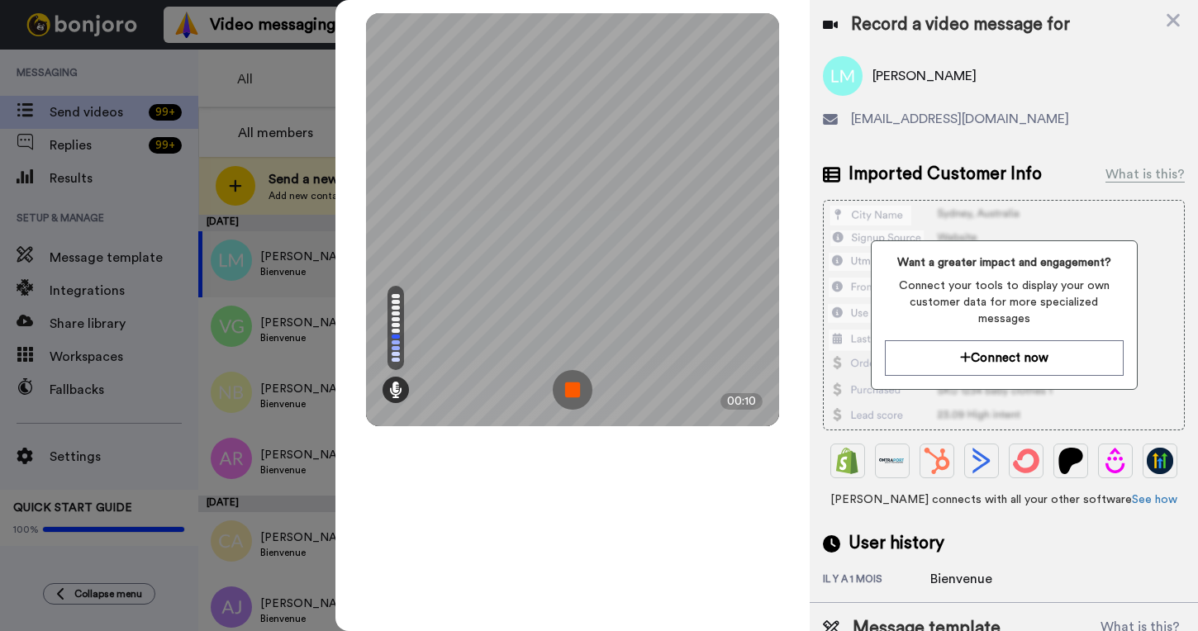
scroll to position [51, 0]
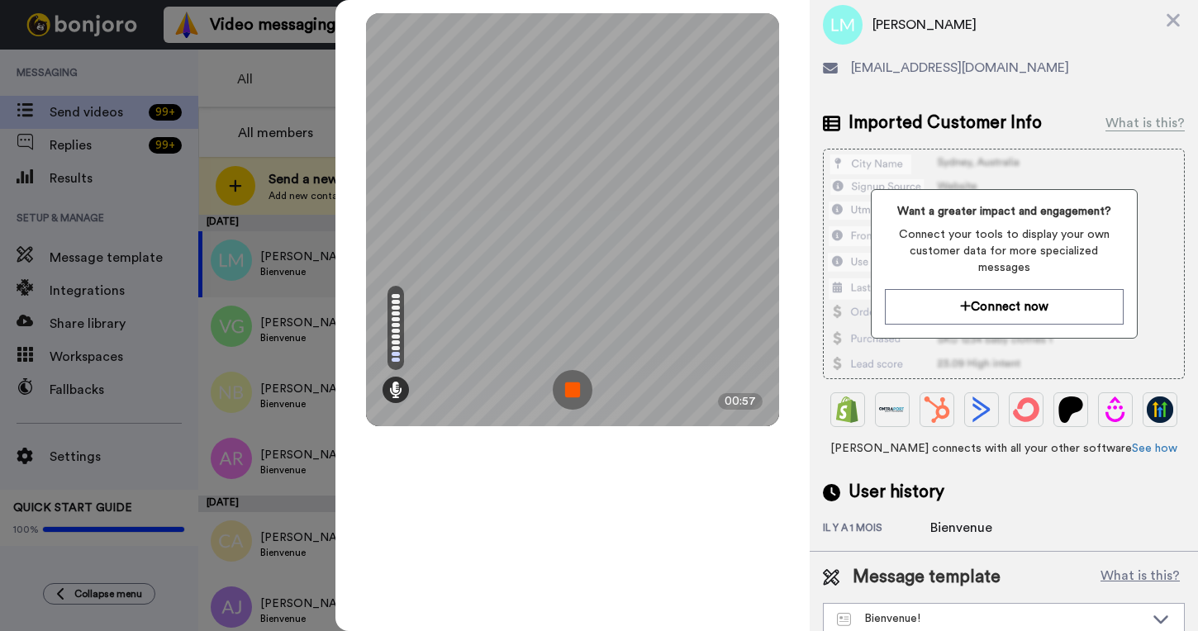
click at [575, 386] on img at bounding box center [573, 390] width 40 height 40
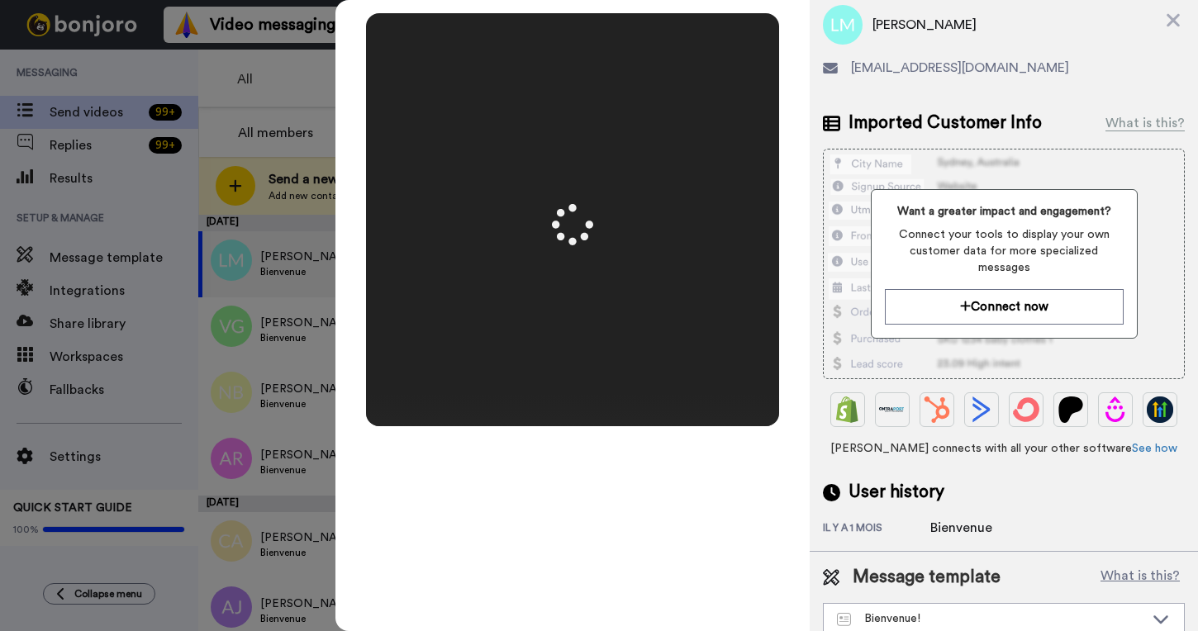
scroll to position [0, 0]
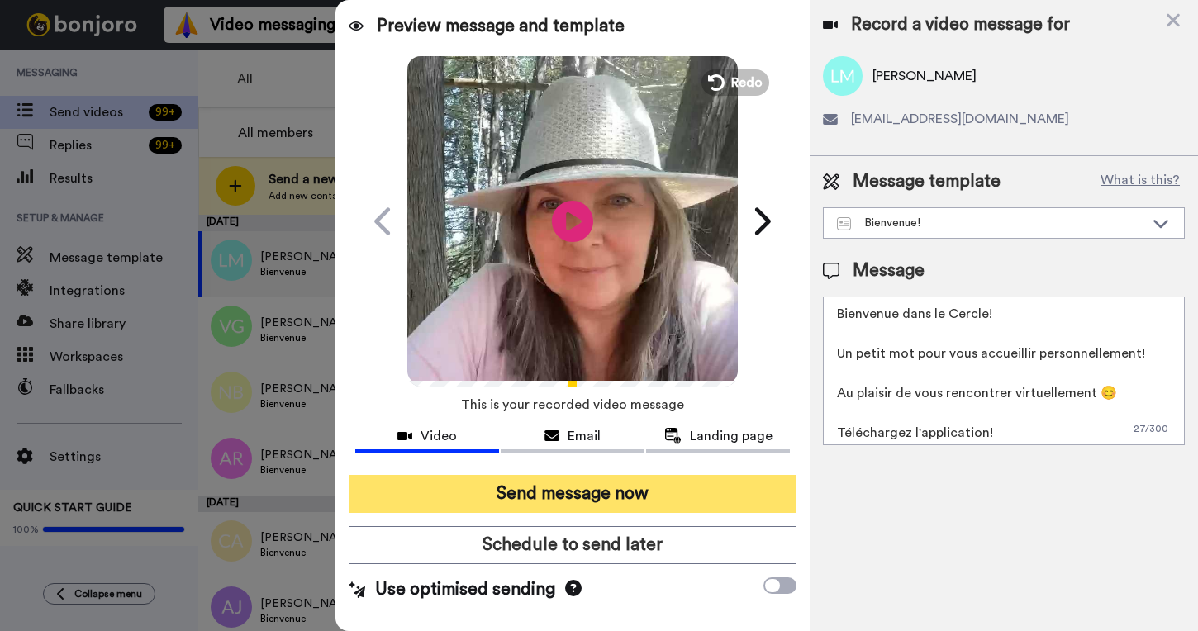
click at [656, 492] on button "Send message now" at bounding box center [573, 494] width 448 height 38
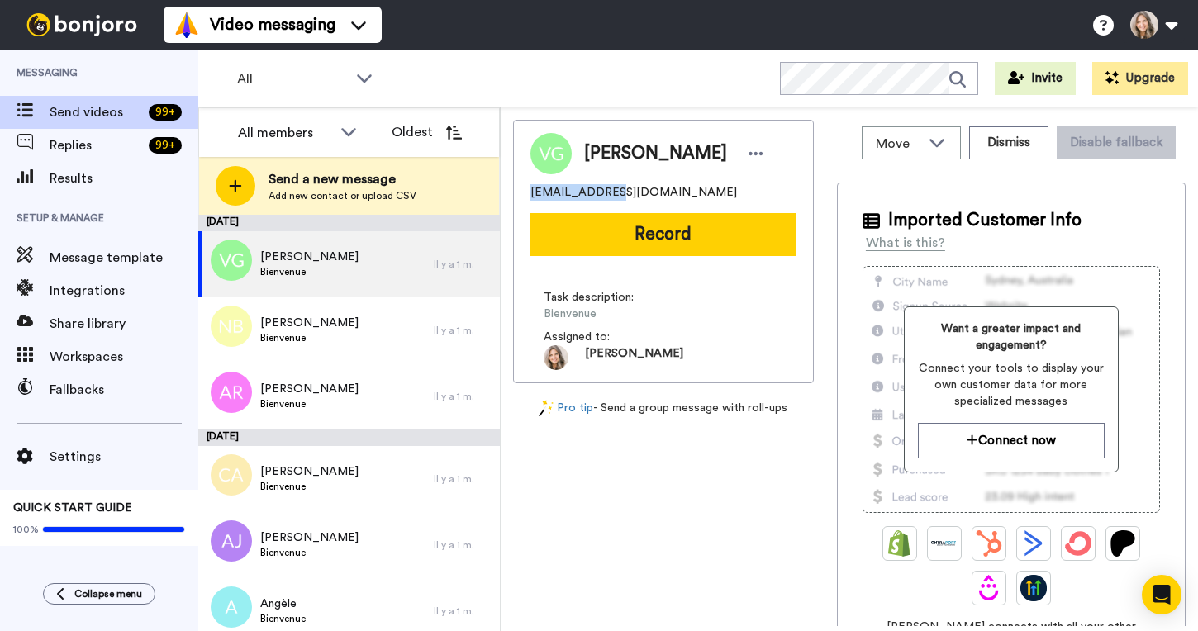
drag, startPoint x: 532, startPoint y: 193, endPoint x: 601, endPoint y: 193, distance: 68.6
click at [601, 193] on span "victoriagruau@yahoo.fr" at bounding box center [633, 192] width 207 height 17
copy span "victoriagruau"
click at [1029, 145] on button "Dismiss" at bounding box center [1008, 142] width 79 height 33
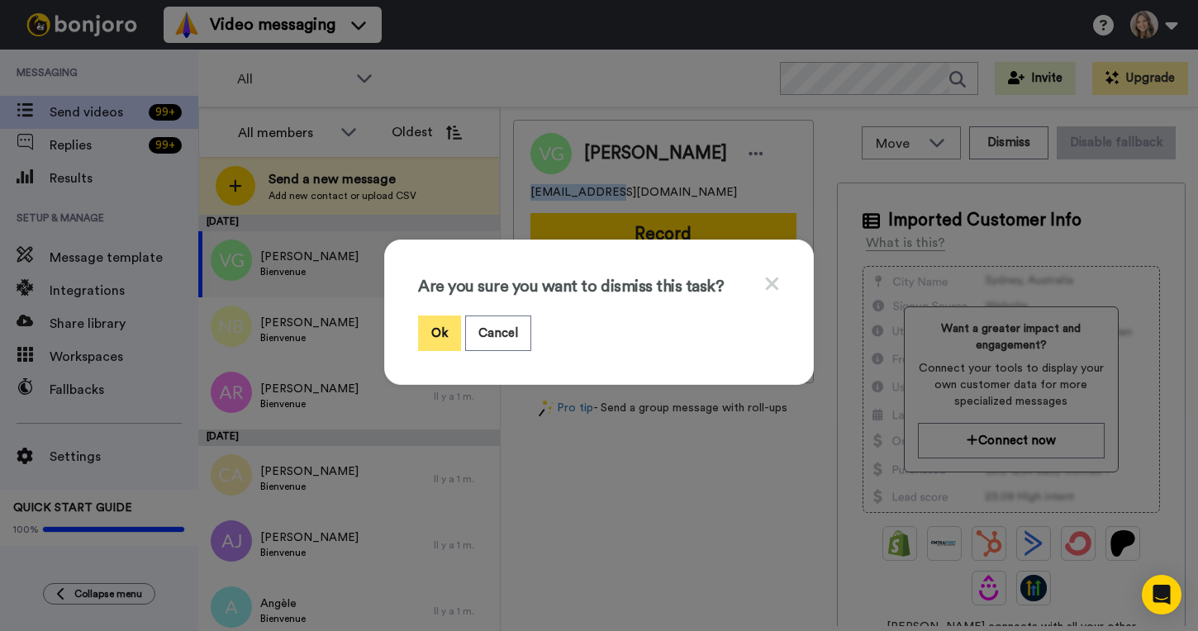
click at [440, 335] on button "Ok" at bounding box center [439, 334] width 43 height 36
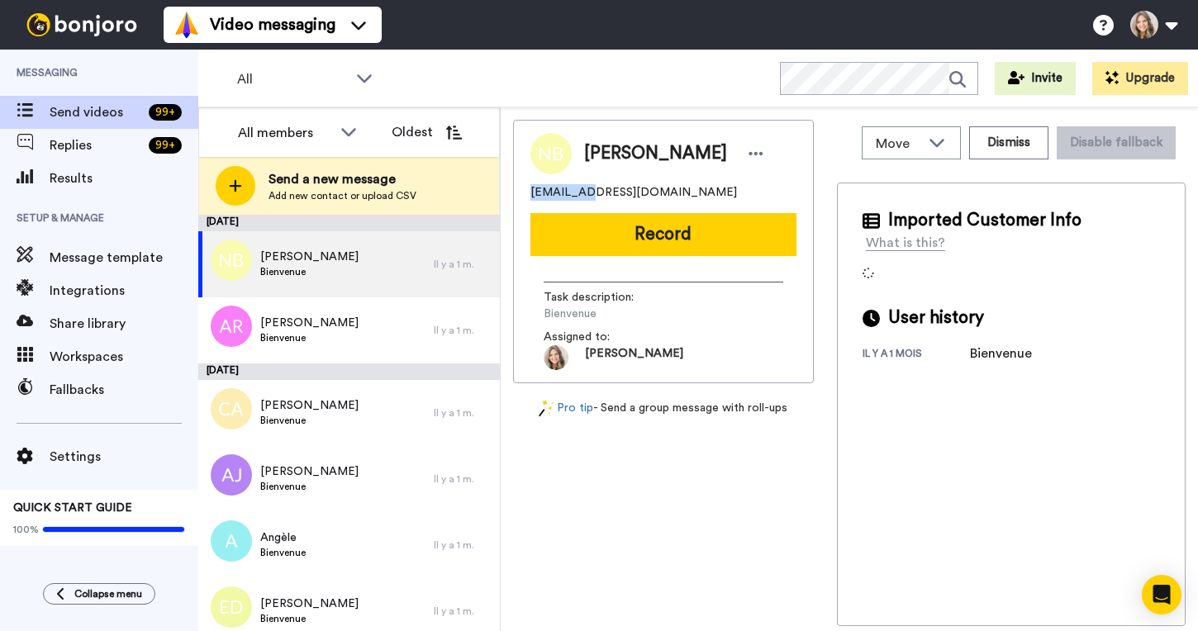
drag, startPoint x: 530, startPoint y: 193, endPoint x: 582, endPoint y: 193, distance: 51.2
click at [582, 193] on span "na_ta_cha@hotmail.ca" at bounding box center [633, 192] width 207 height 17
copy span "na_ta_cha"
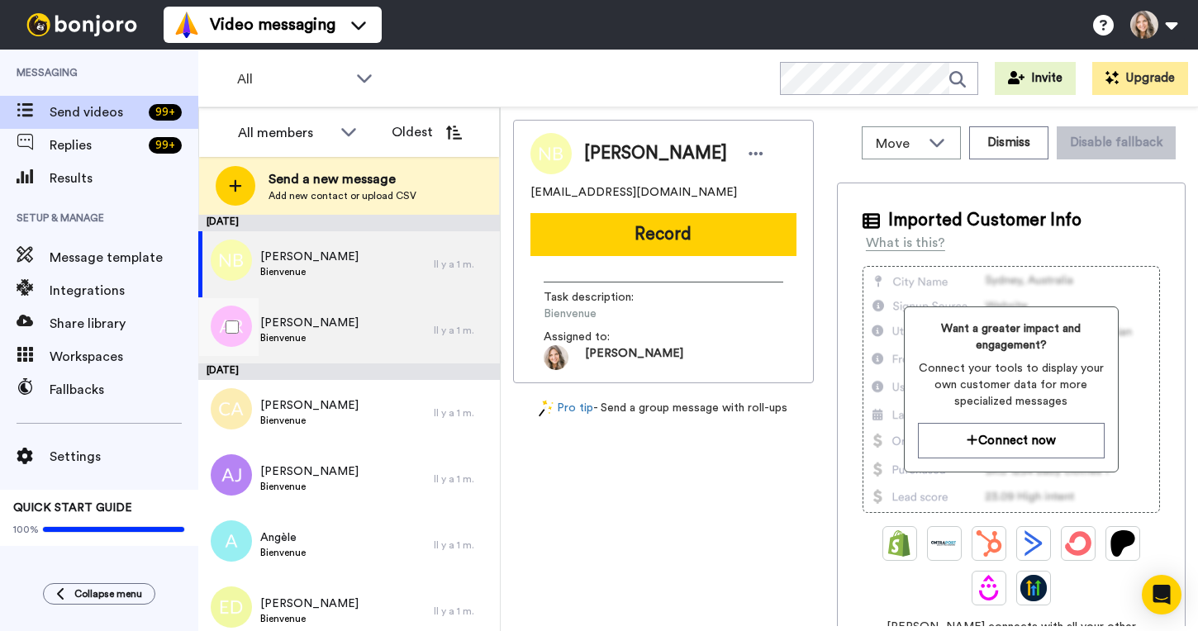
click at [351, 335] on div "Anna Reux Bienvenue" at bounding box center [315, 330] width 235 height 66
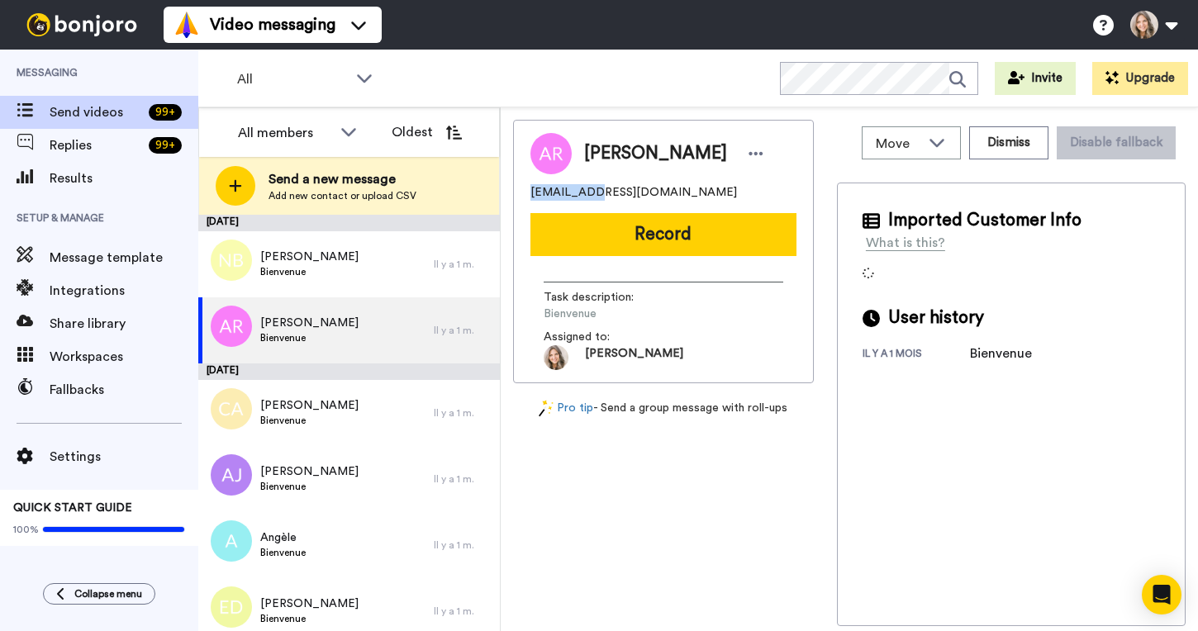
drag, startPoint x: 530, startPoint y: 194, endPoint x: 585, endPoint y: 194, distance: 55.4
click at [585, 194] on span "reux.anna1@gmail.com" at bounding box center [633, 192] width 207 height 17
copy span "reux.anna1"
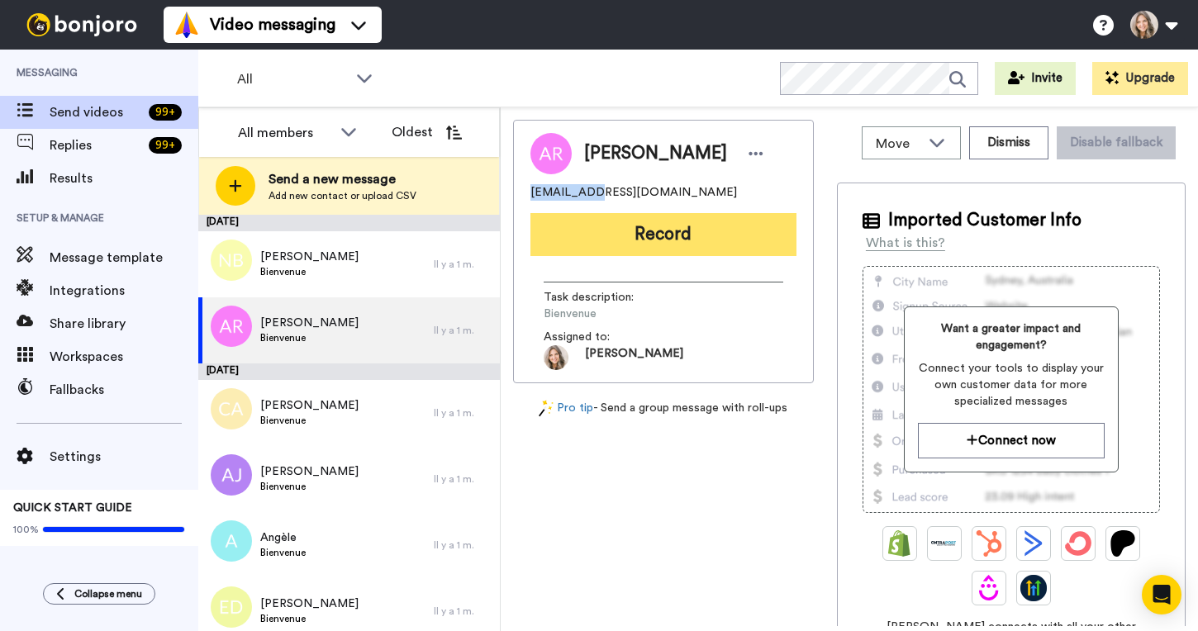
click at [681, 238] on button "Record" at bounding box center [663, 234] width 266 height 43
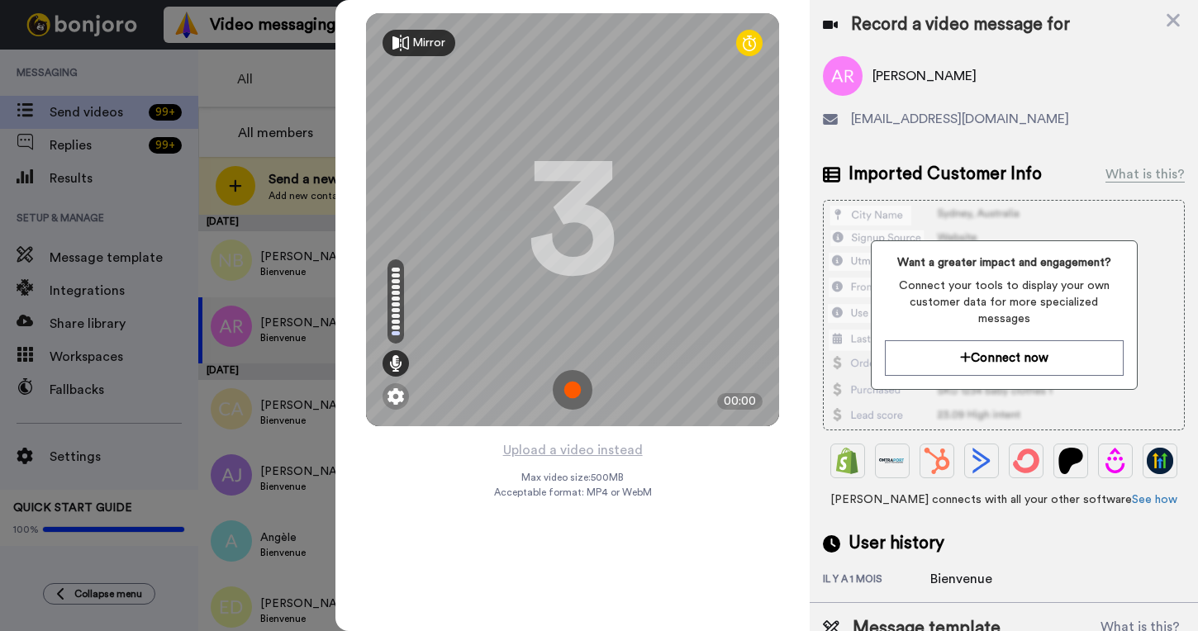
click at [575, 391] on img at bounding box center [573, 390] width 40 height 40
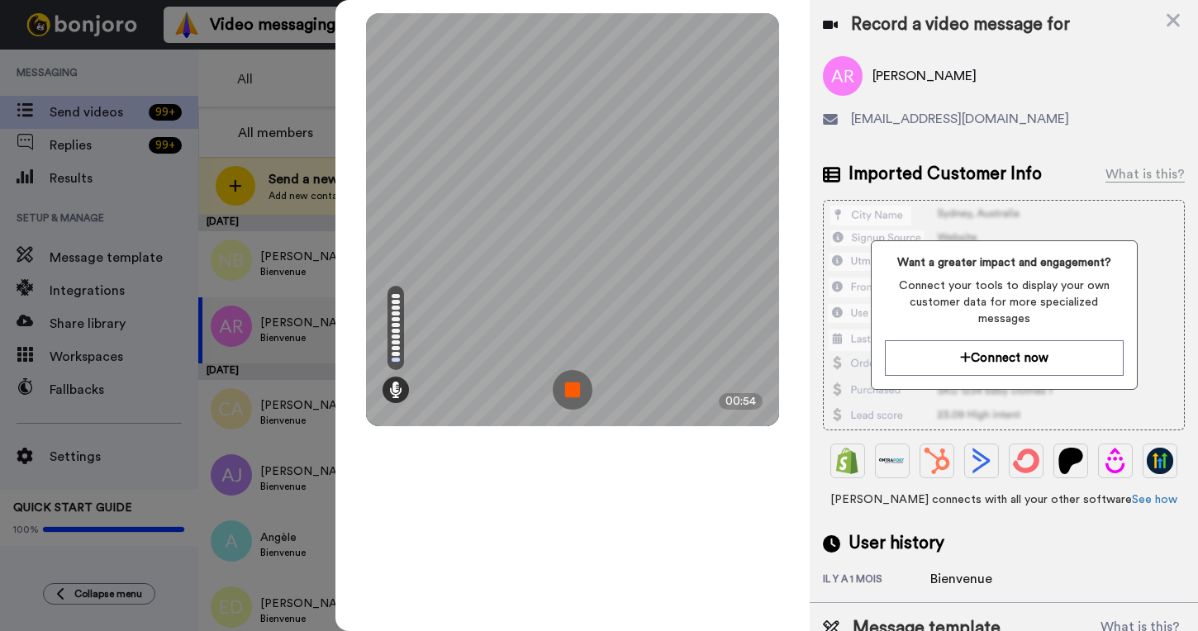
click at [573, 390] on img at bounding box center [573, 390] width 40 height 40
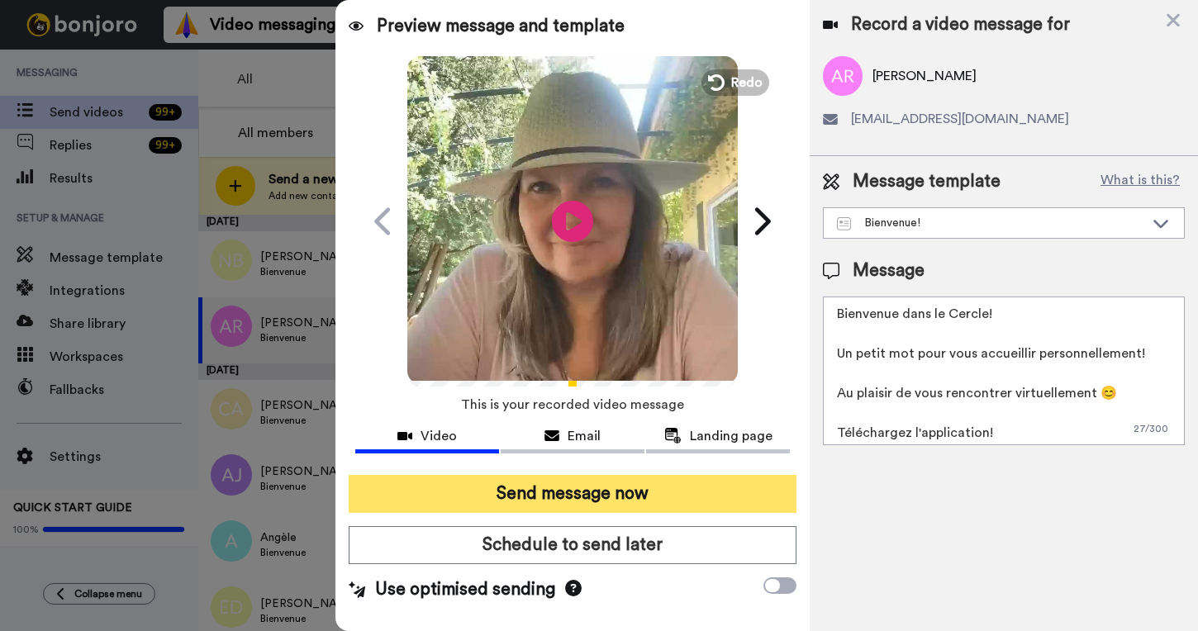
click at [549, 500] on button "Send message now" at bounding box center [573, 494] width 448 height 38
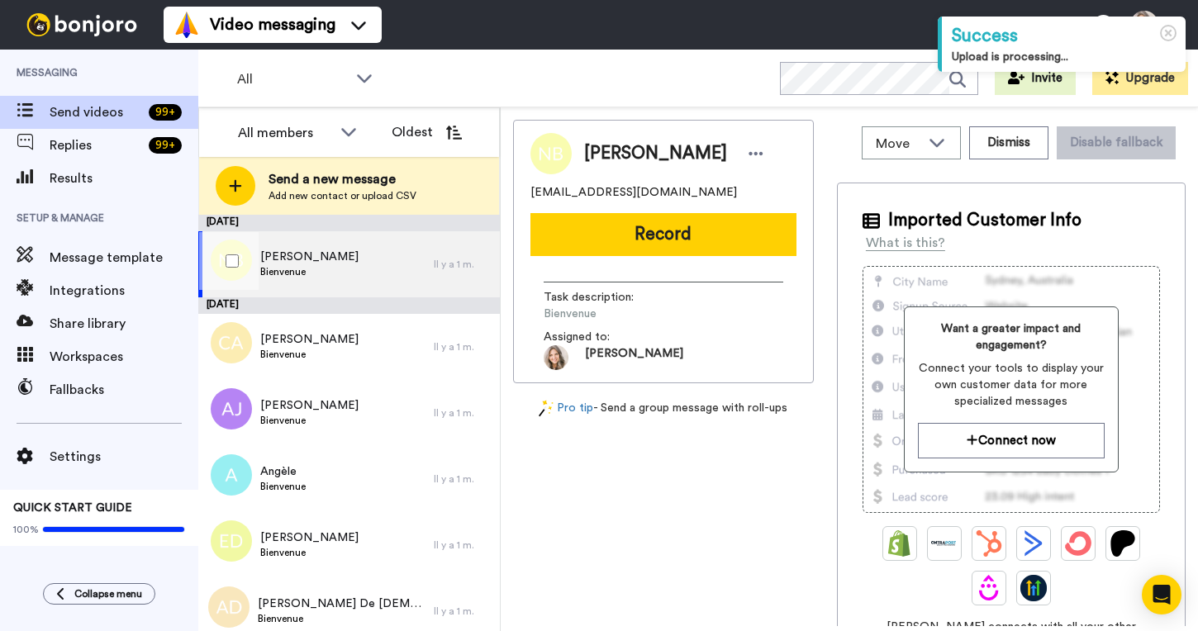
click at [389, 271] on div "Natacha Buffoni Bienvenue" at bounding box center [315, 264] width 235 height 66
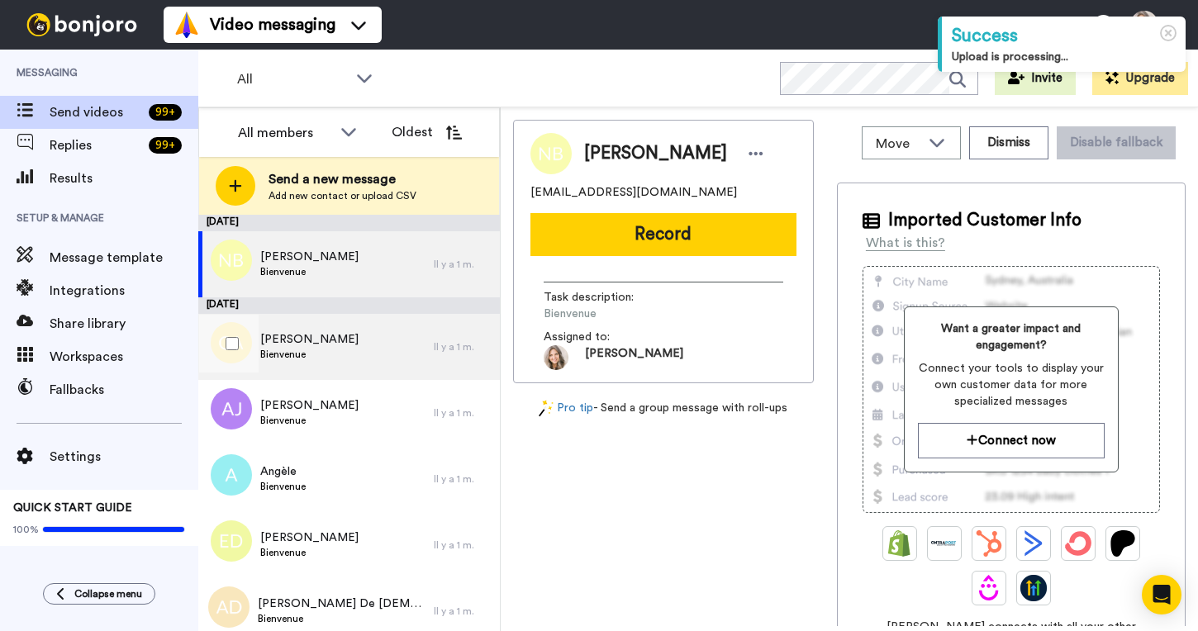
click at [354, 354] on div "Cynthia Anctil Bienvenue" at bounding box center [315, 347] width 235 height 66
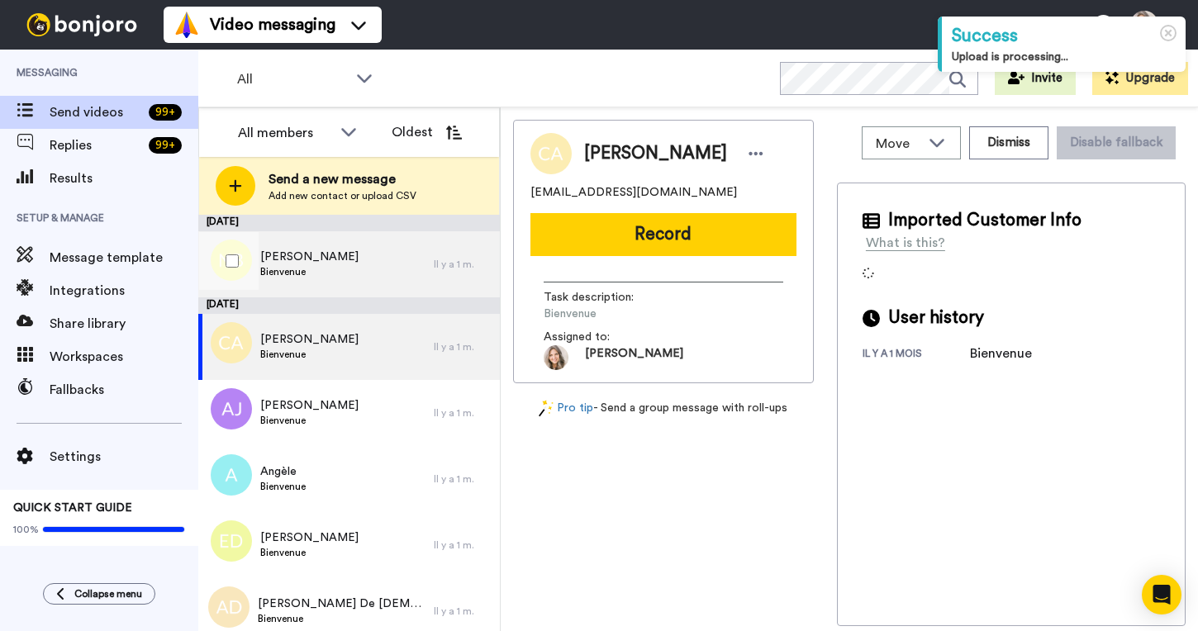
click at [371, 261] on div "Natacha Buffoni Bienvenue" at bounding box center [315, 264] width 235 height 66
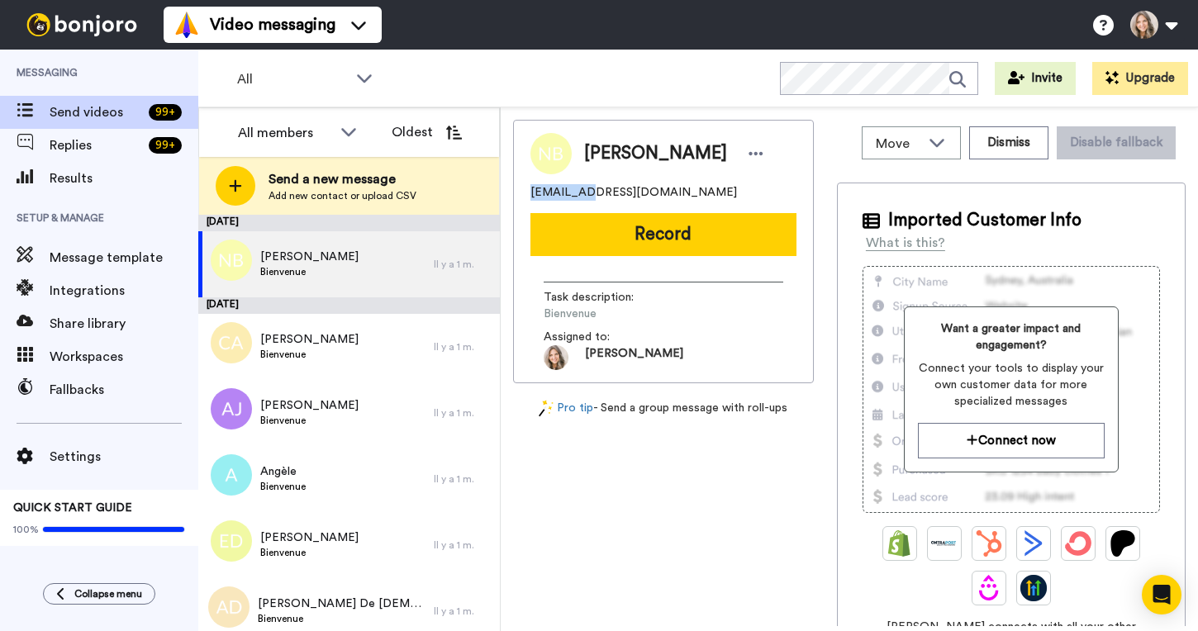
drag, startPoint x: 532, startPoint y: 196, endPoint x: 582, endPoint y: 196, distance: 50.4
click at [582, 196] on span "na_ta_cha@hotmail.ca" at bounding box center [633, 192] width 207 height 17
copy span "na_ta_cha"
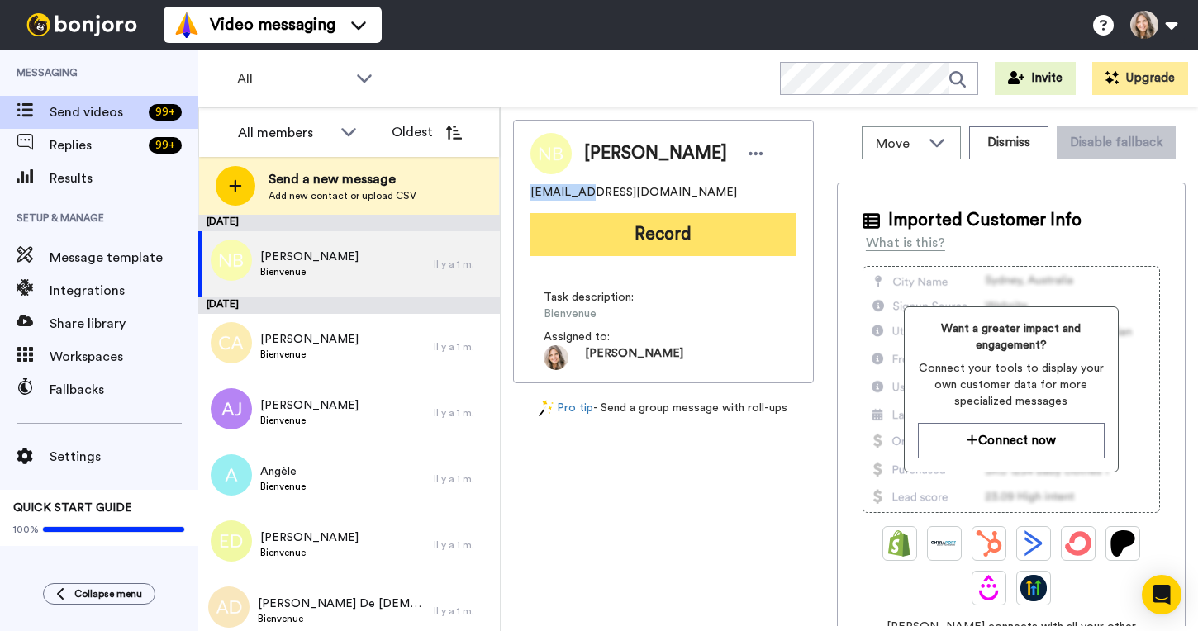
click at [669, 233] on button "Record" at bounding box center [663, 234] width 266 height 43
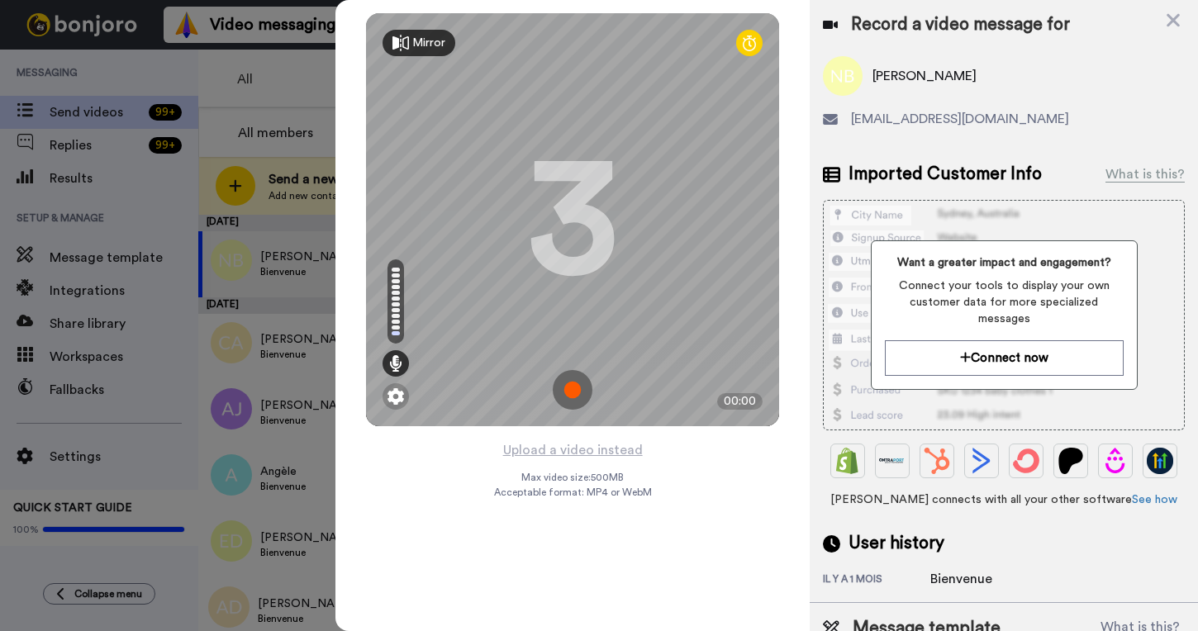
scroll to position [51, 0]
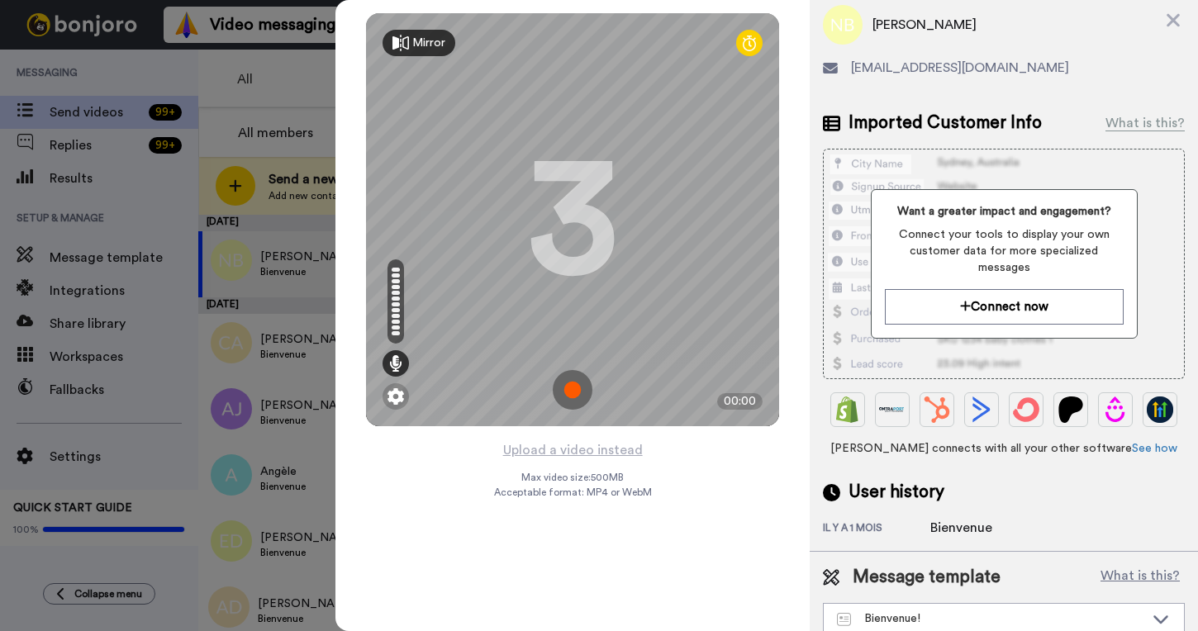
click at [107, 187] on div at bounding box center [599, 315] width 1198 height 631
click at [1177, 21] on icon at bounding box center [1173, 20] width 17 height 21
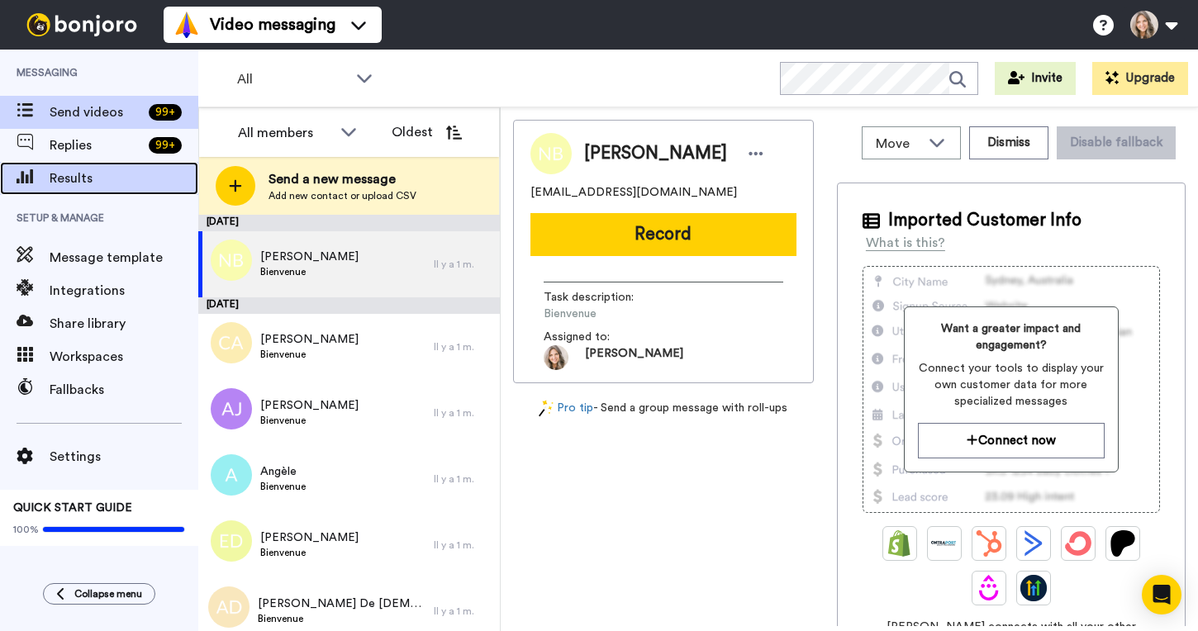
click at [108, 183] on span "Results" at bounding box center [124, 179] width 149 height 20
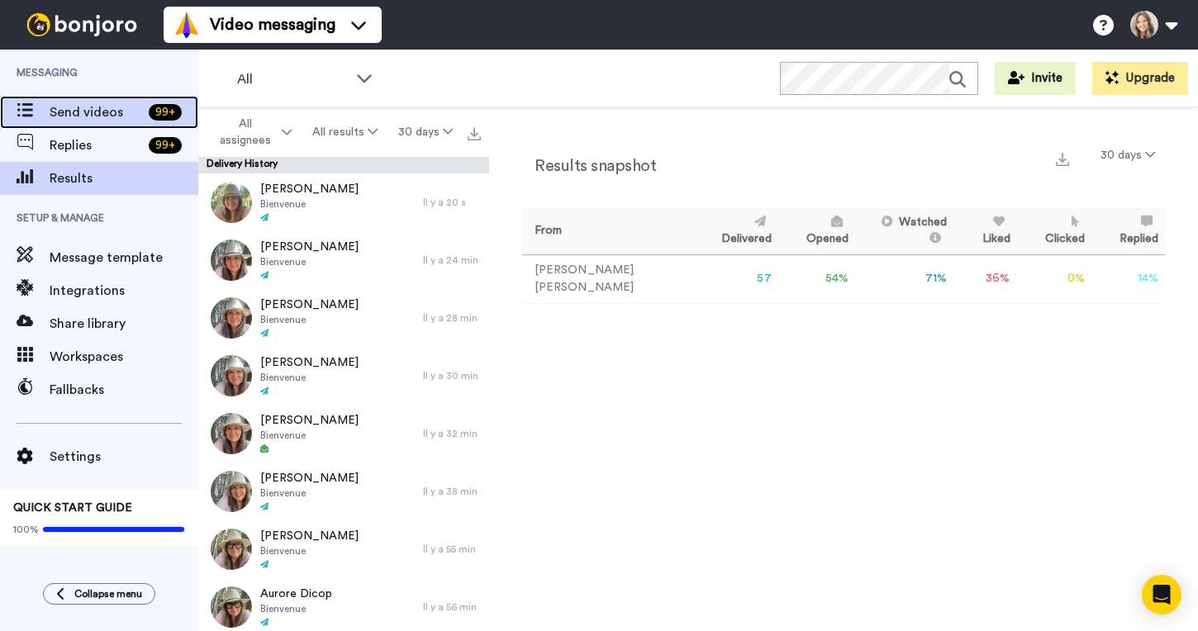
click at [108, 113] on span "Send videos" at bounding box center [96, 112] width 93 height 20
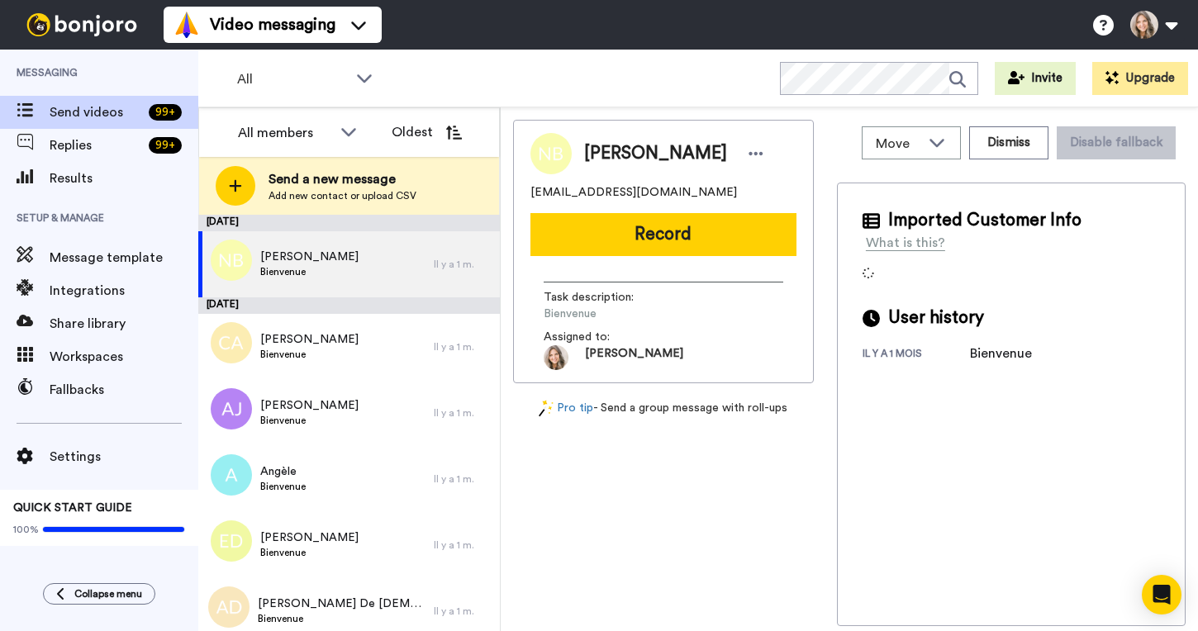
click at [646, 235] on button "Record" at bounding box center [663, 234] width 266 height 43
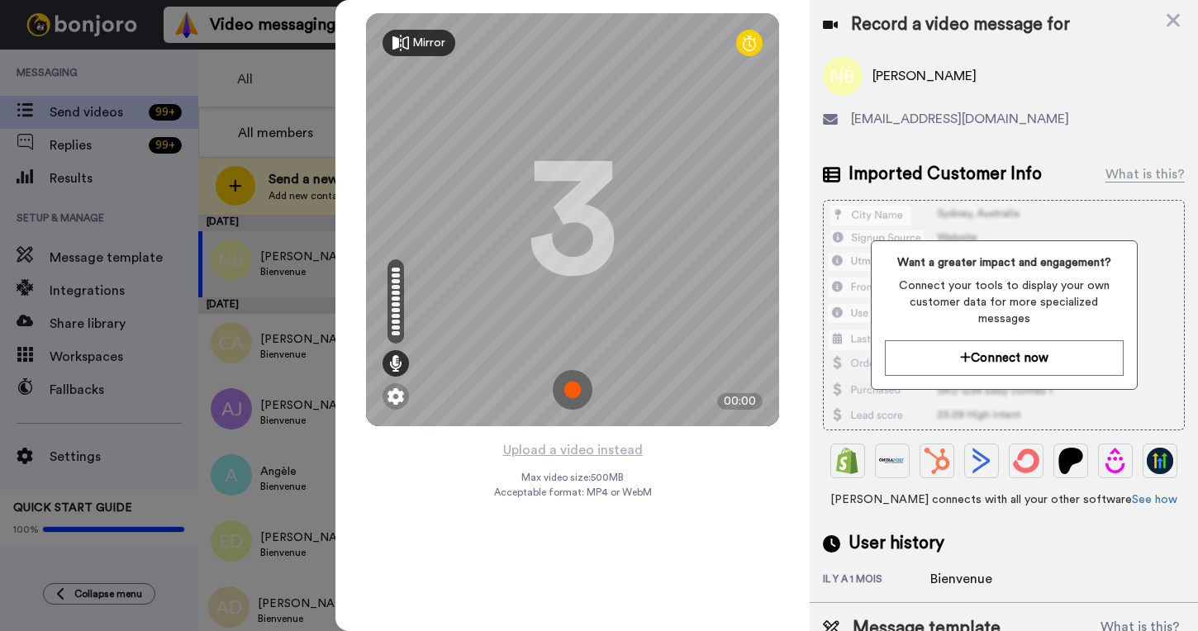
click at [571, 388] on img at bounding box center [573, 390] width 40 height 40
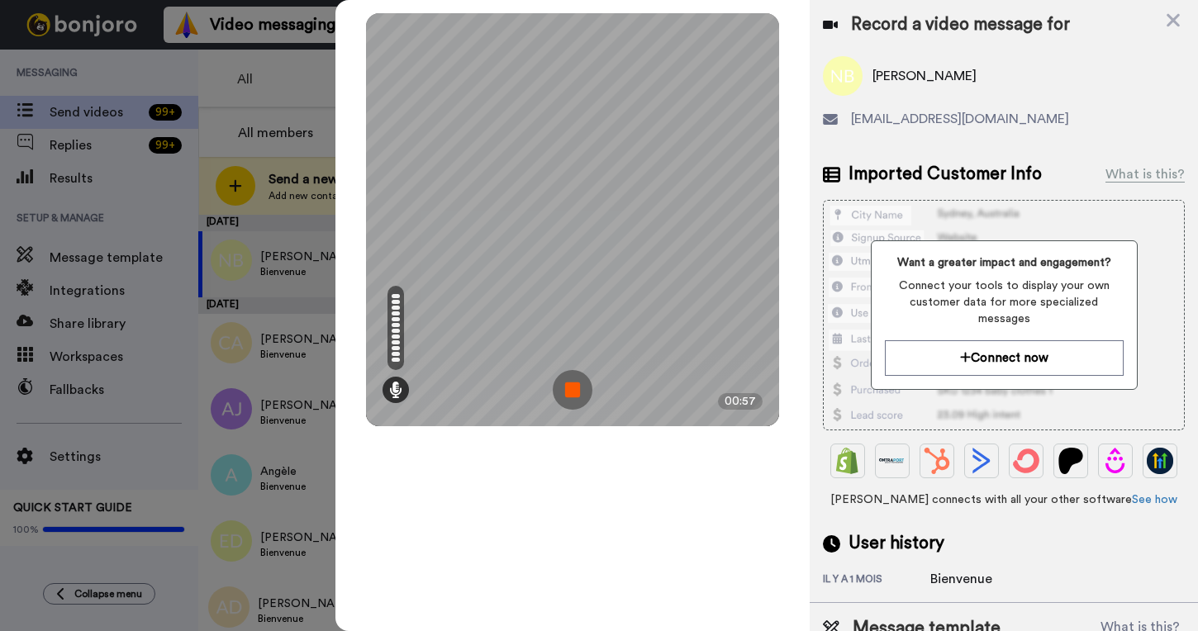
click at [571, 391] on img at bounding box center [573, 390] width 40 height 40
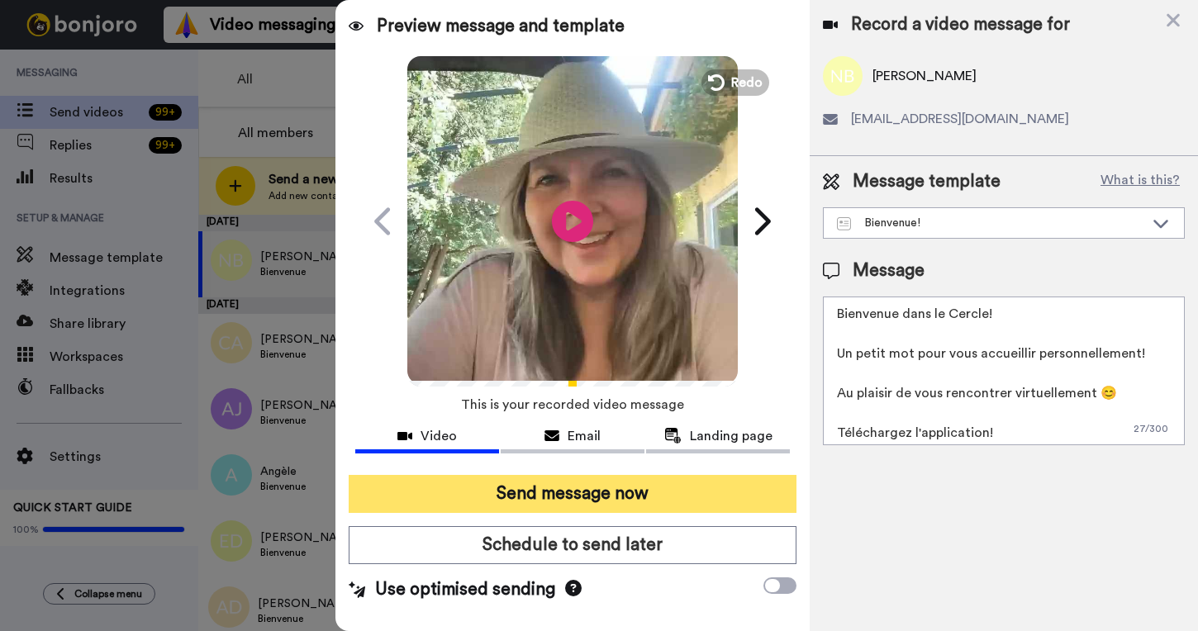
click at [545, 495] on button "Send message now" at bounding box center [573, 494] width 448 height 38
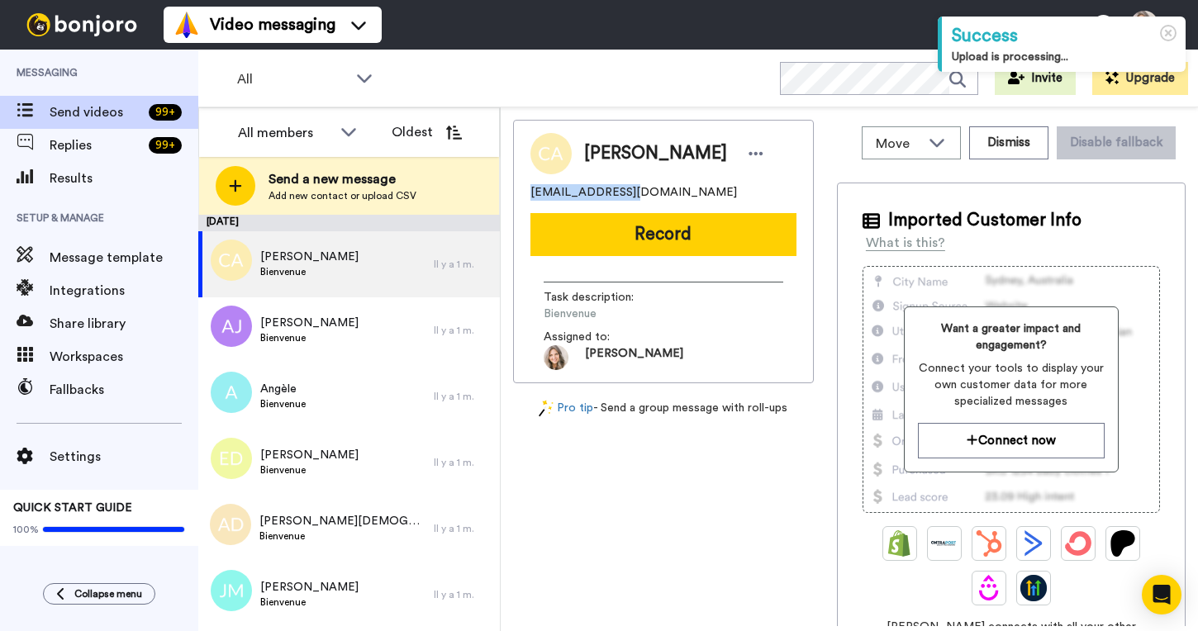
drag, startPoint x: 530, startPoint y: 193, endPoint x: 612, endPoint y: 196, distance: 81.9
click at [612, 196] on span "[EMAIL_ADDRESS][DOMAIN_NAME]" at bounding box center [633, 192] width 207 height 17
copy span "tite-princesse09"
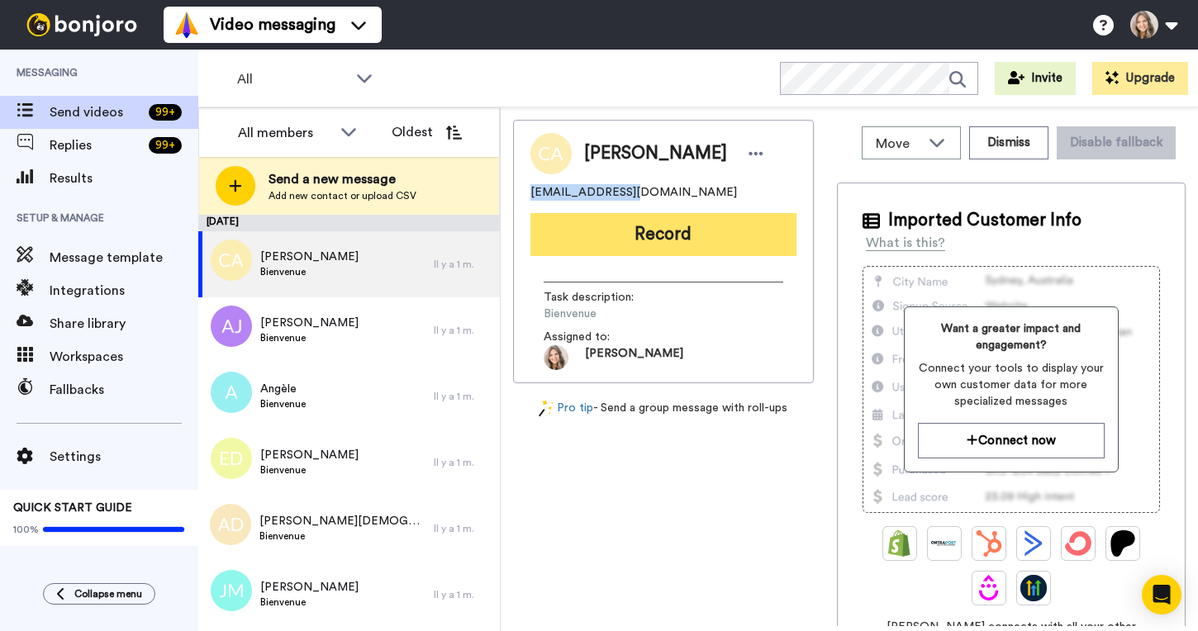
click at [675, 223] on button "Record" at bounding box center [663, 234] width 266 height 43
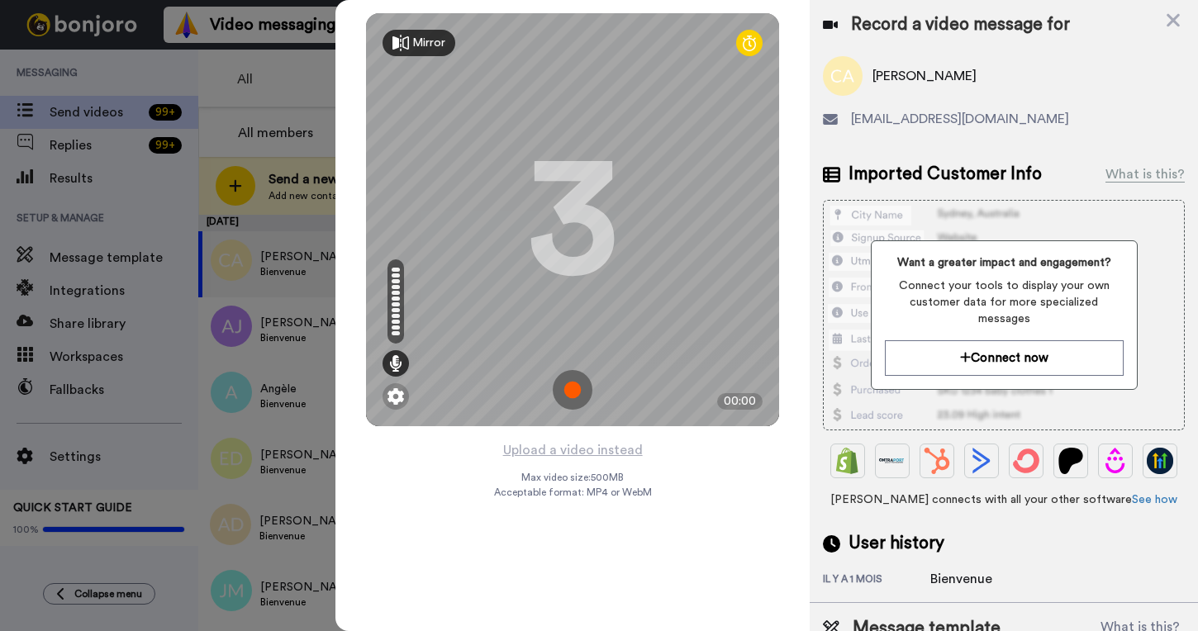
click at [576, 390] on img at bounding box center [573, 390] width 40 height 40
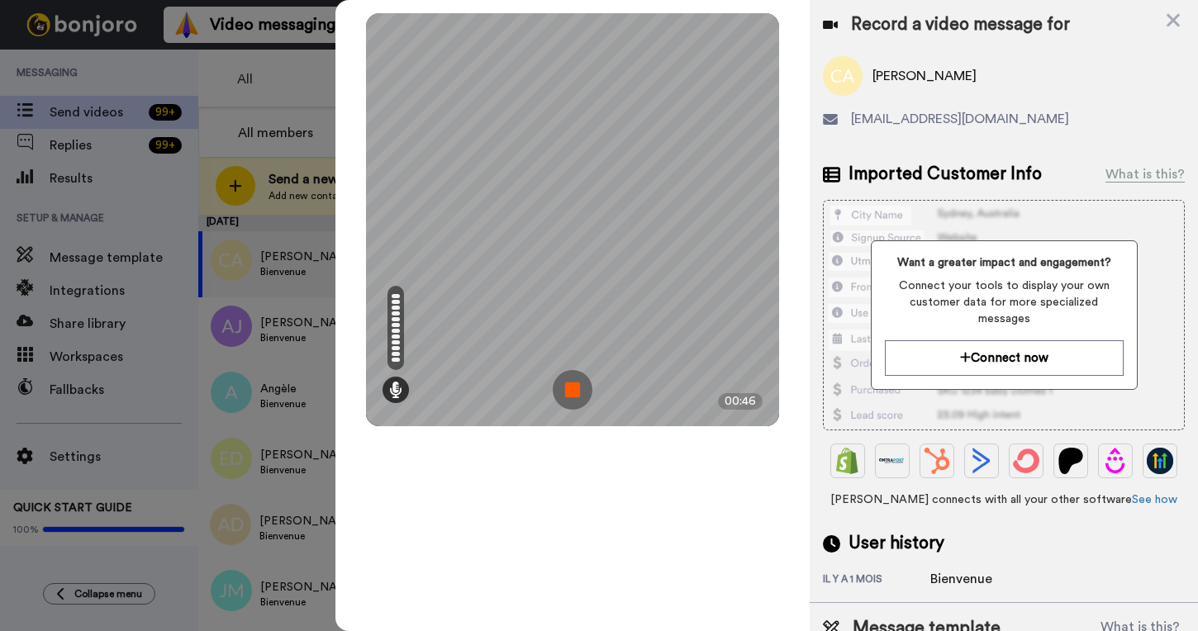
click at [578, 396] on img at bounding box center [573, 390] width 40 height 40
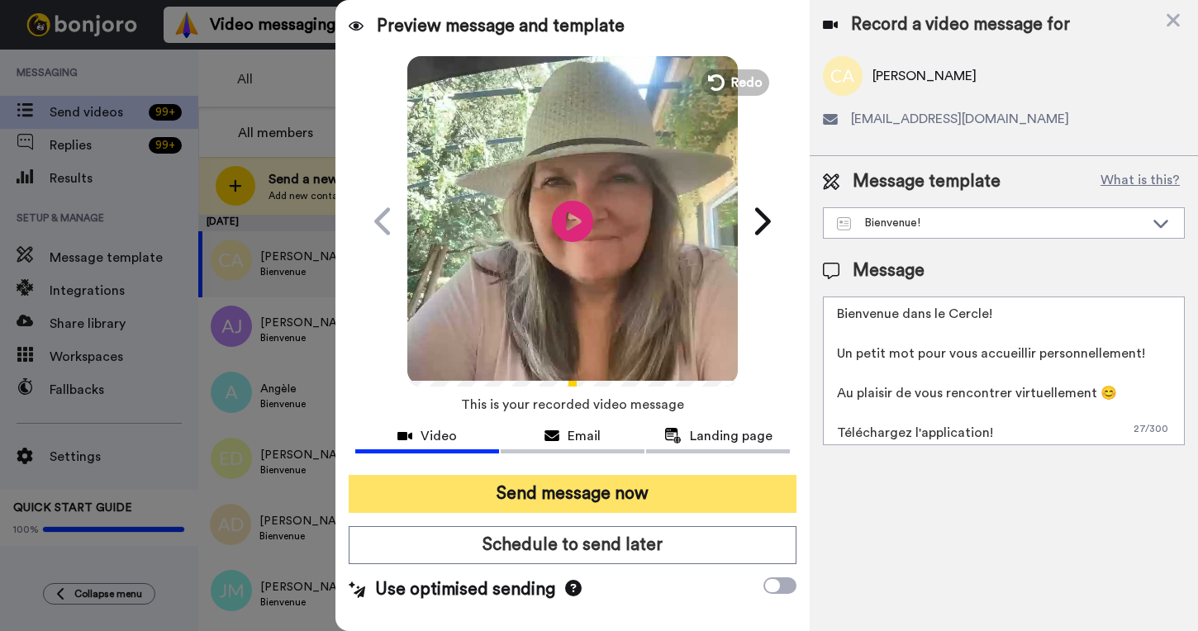
click at [611, 494] on button "Send message now" at bounding box center [573, 494] width 448 height 38
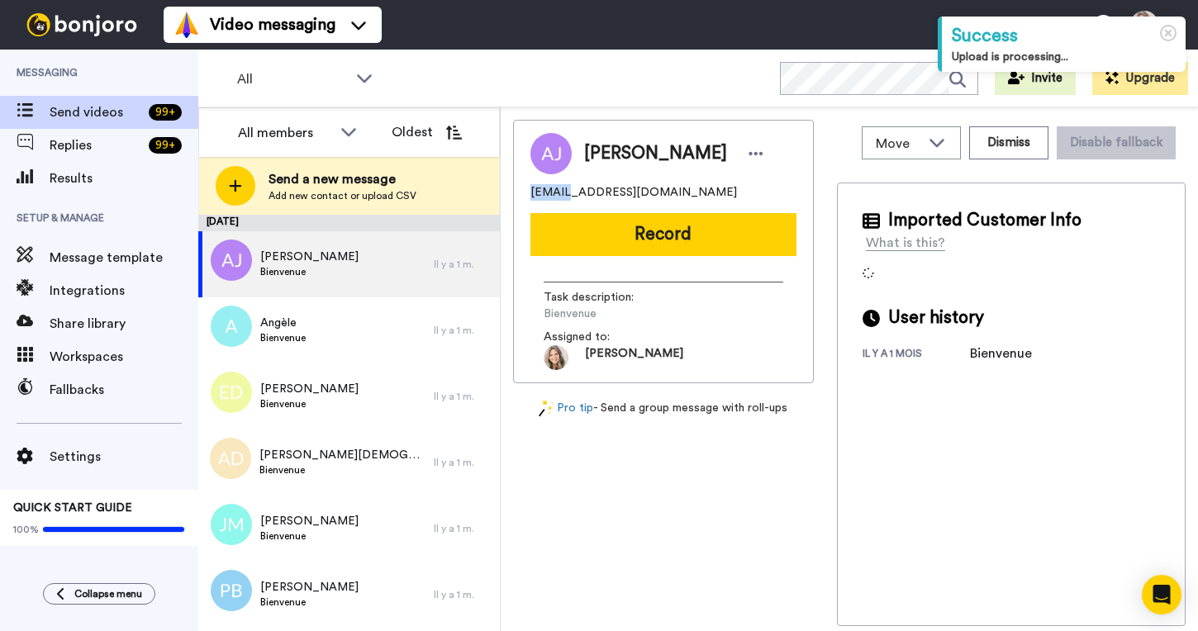
drag, startPoint x: 531, startPoint y: 202, endPoint x: 561, endPoint y: 202, distance: 29.7
click at [561, 201] on span "[EMAIL_ADDRESS][DOMAIN_NAME]" at bounding box center [633, 192] width 207 height 17
copy span "alf109"
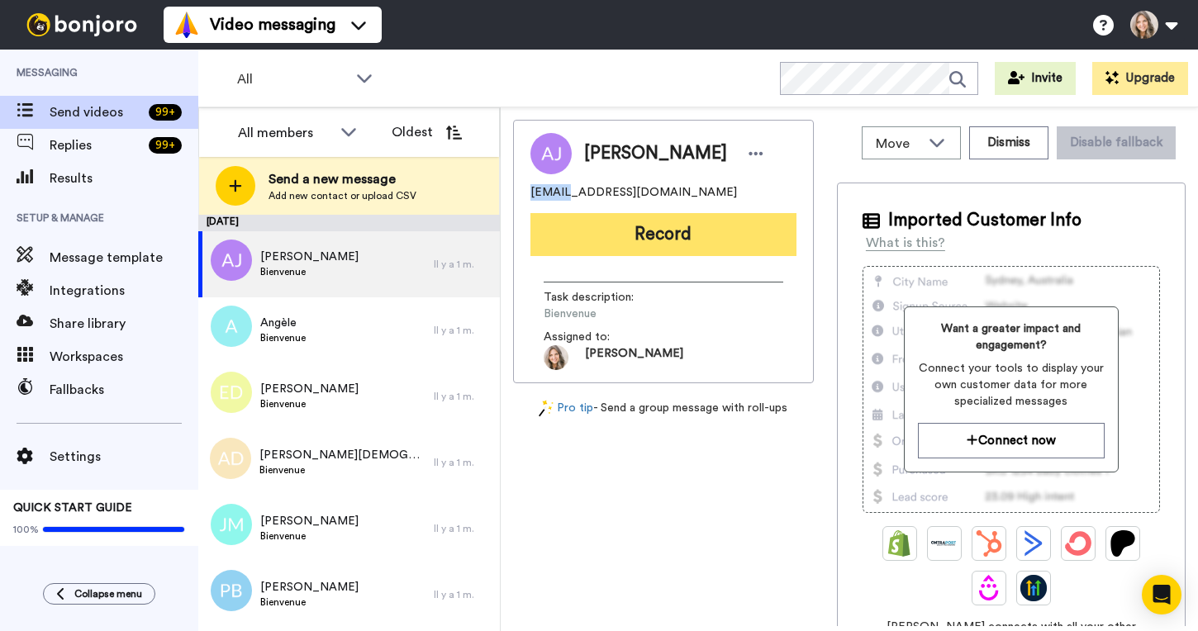
click at [703, 245] on button "Record" at bounding box center [663, 234] width 266 height 43
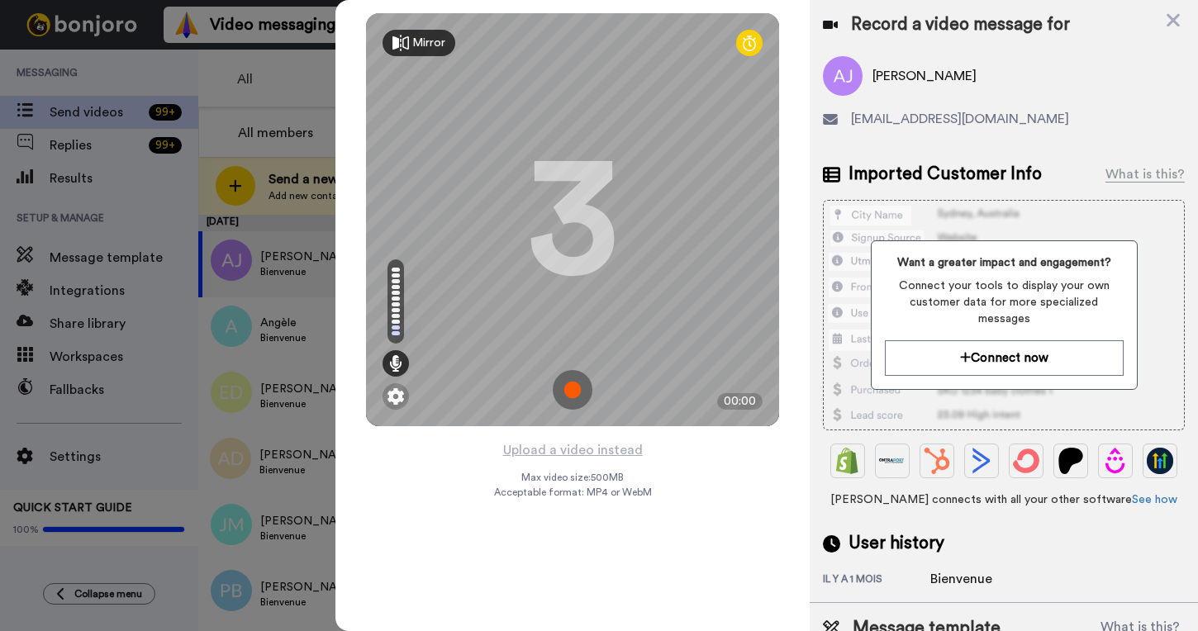
scroll to position [51, 0]
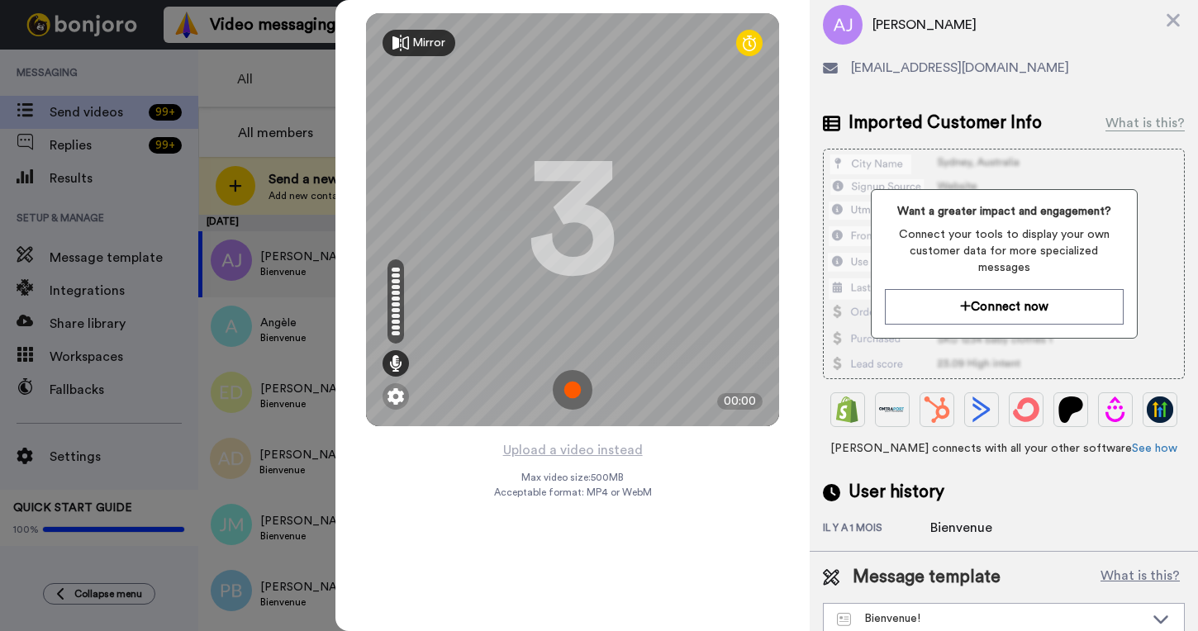
click at [578, 395] on img at bounding box center [573, 390] width 40 height 40
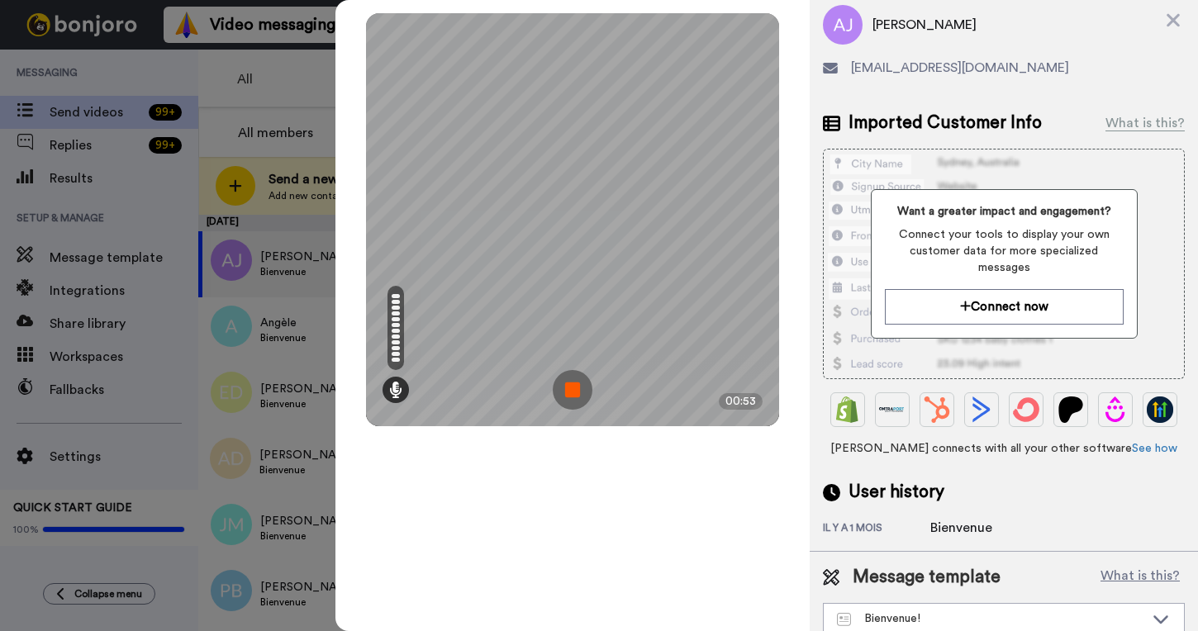
click at [575, 395] on img at bounding box center [573, 390] width 40 height 40
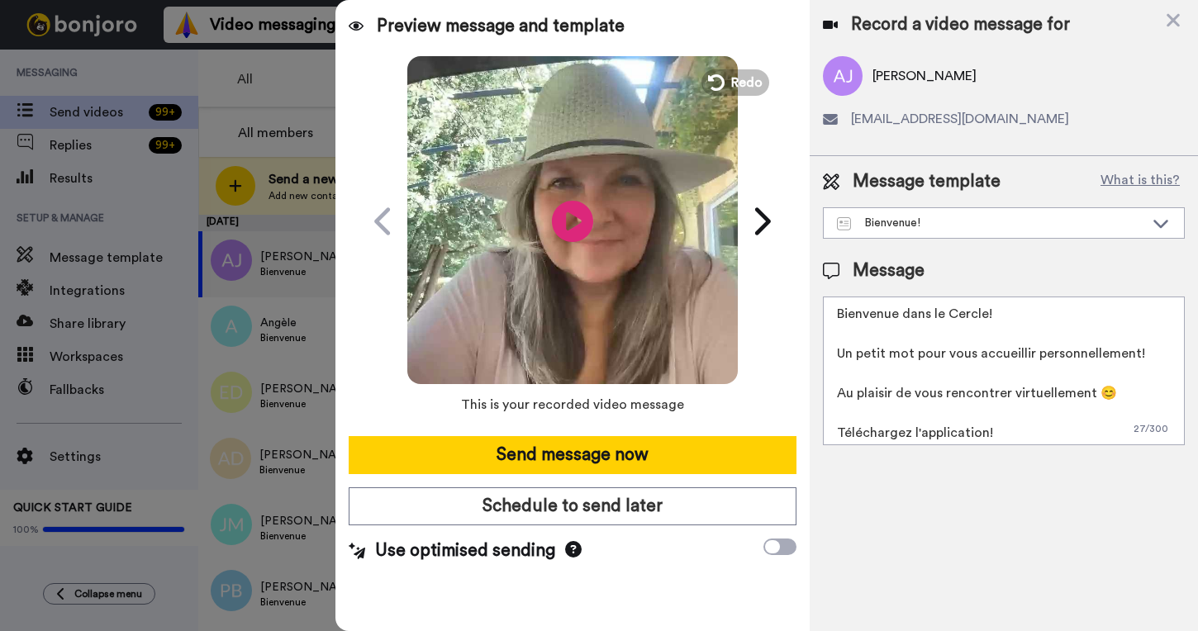
scroll to position [0, 0]
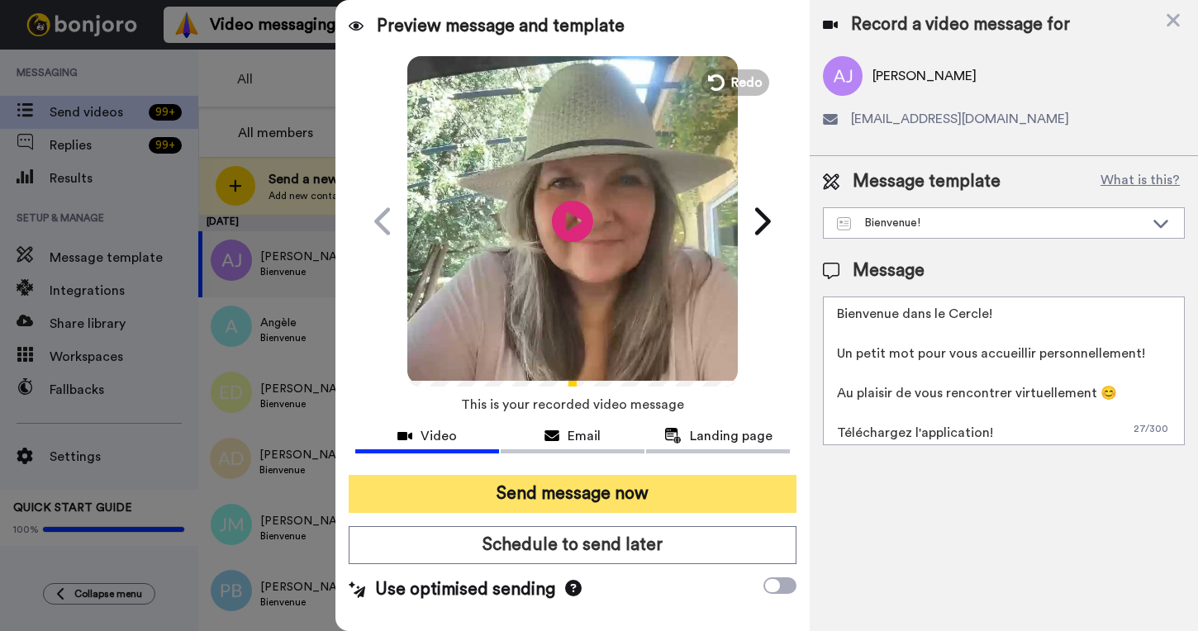
click at [585, 489] on button "Send message now" at bounding box center [573, 494] width 448 height 38
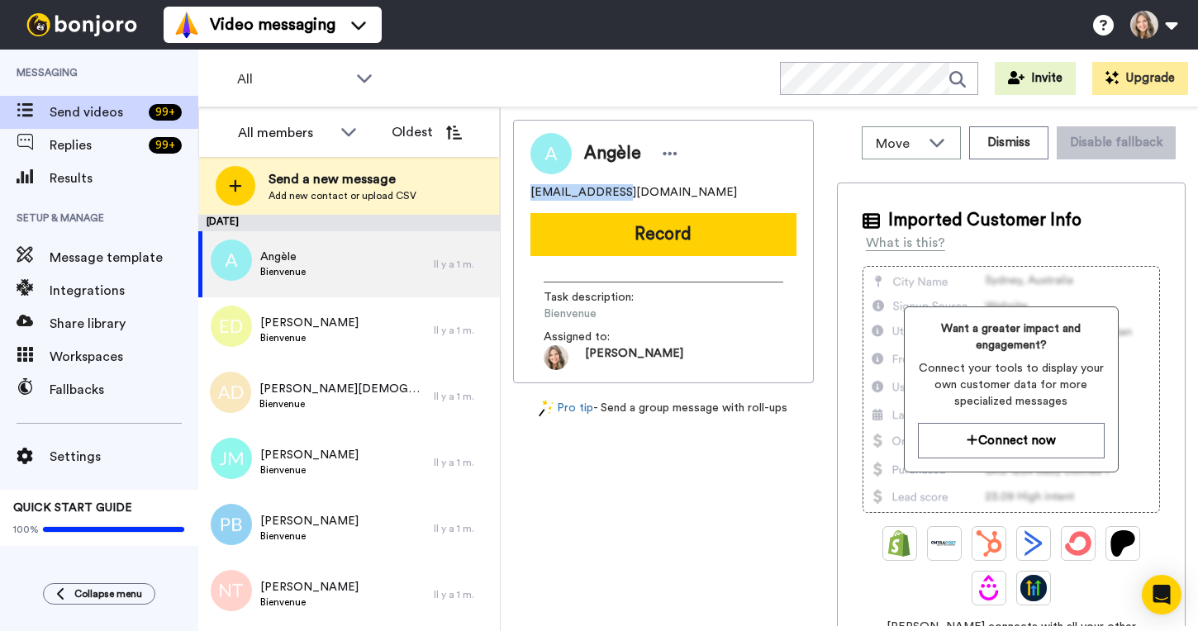
drag, startPoint x: 530, startPoint y: 194, endPoint x: 607, endPoint y: 199, distance: 77.0
click at [607, 199] on span "angele.leveque@hotmail.fr" at bounding box center [633, 192] width 207 height 17
copy span "angele.leveque"
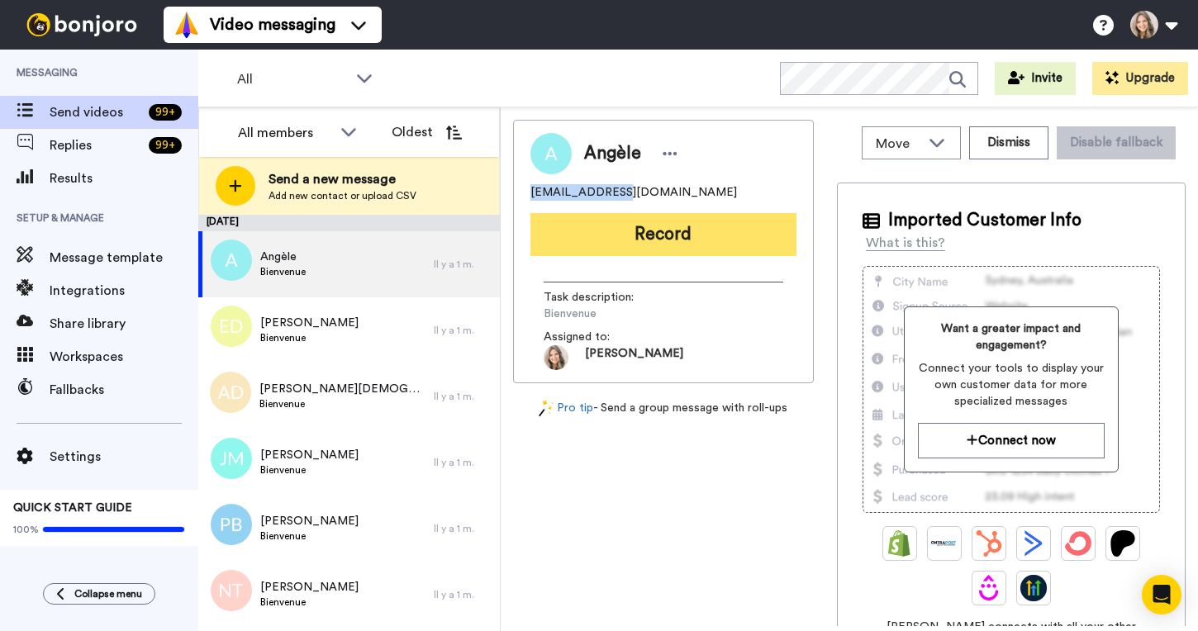
click at [670, 239] on button "Record" at bounding box center [663, 234] width 266 height 43
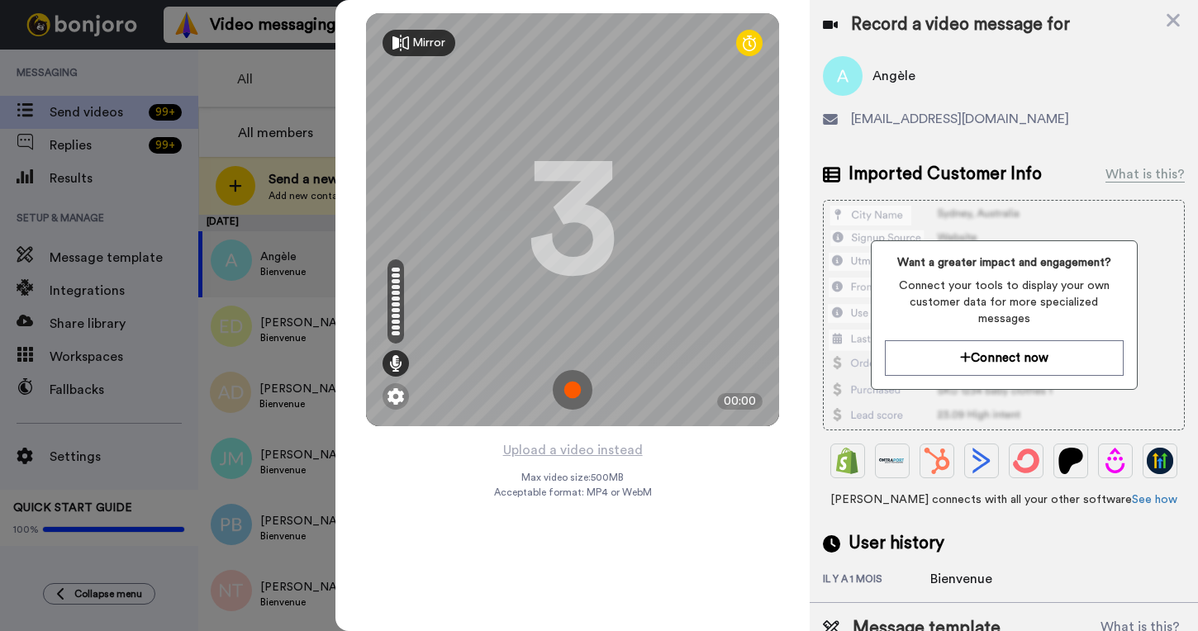
click at [569, 380] on img at bounding box center [573, 390] width 40 height 40
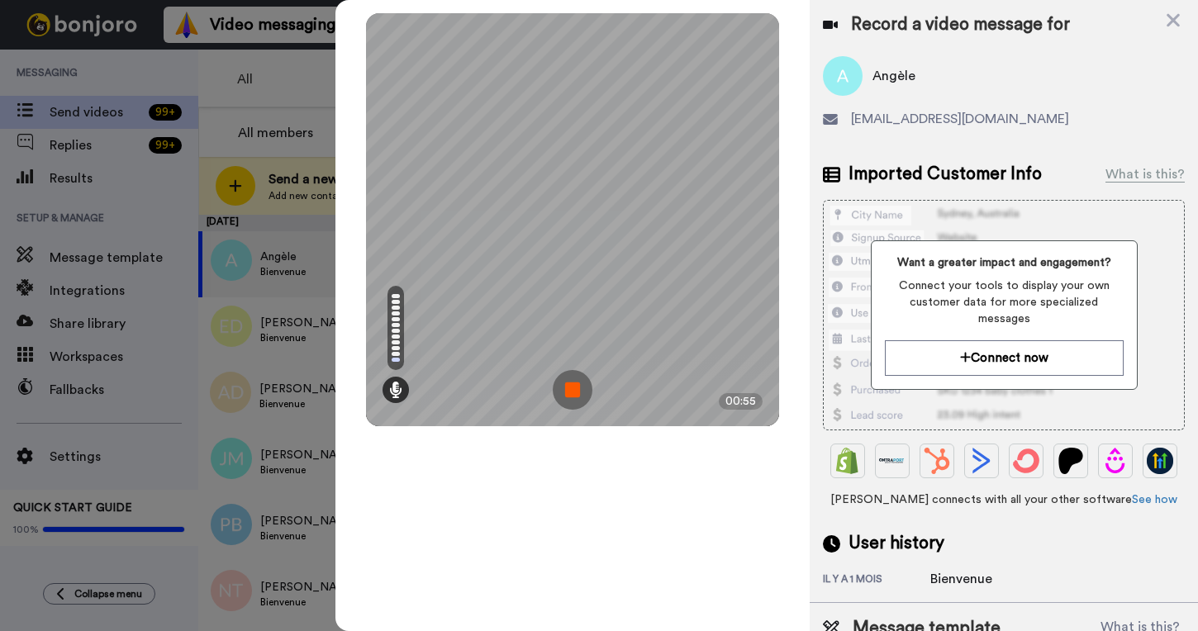
click at [574, 387] on img at bounding box center [573, 390] width 40 height 40
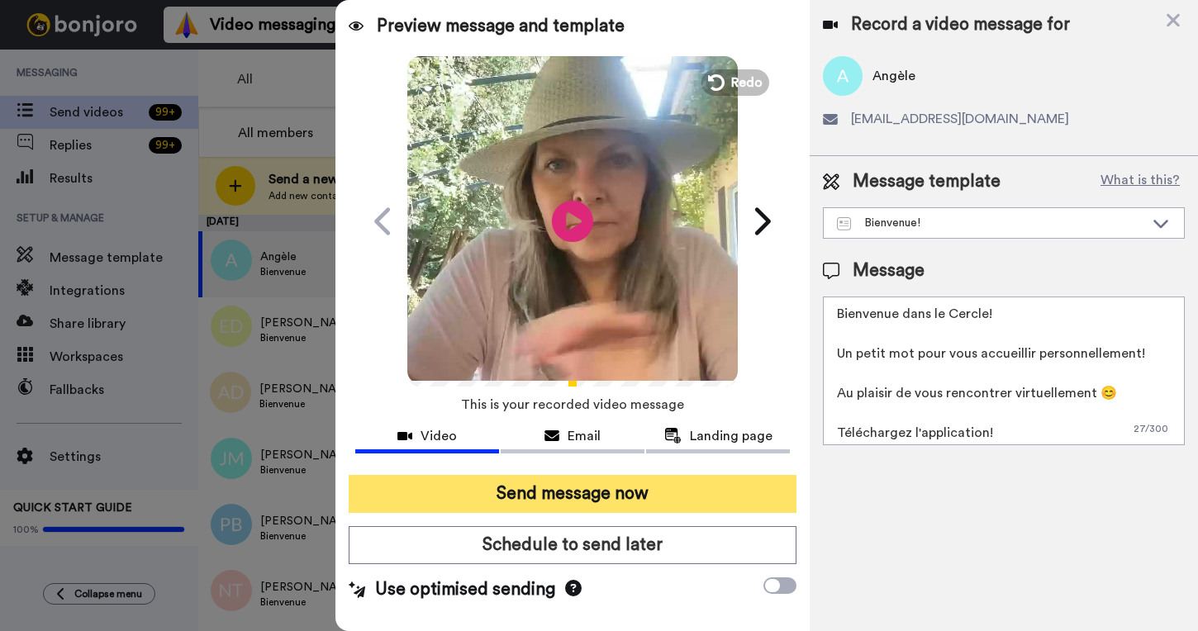
click at [609, 490] on button "Send message now" at bounding box center [573, 494] width 448 height 38
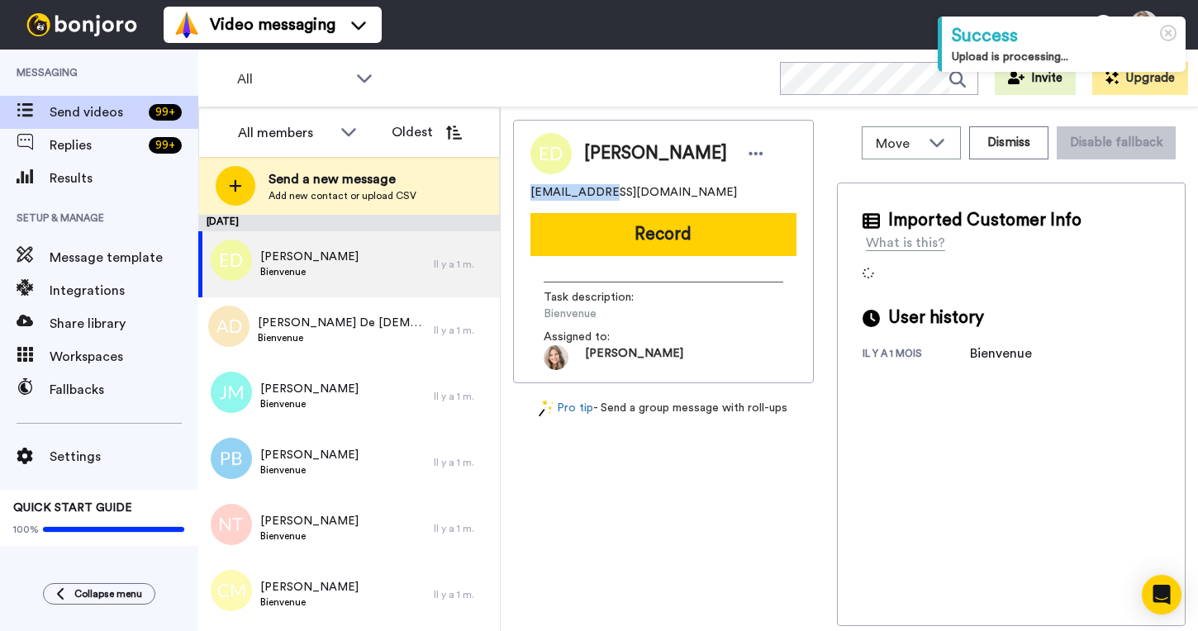
drag, startPoint x: 532, startPoint y: 194, endPoint x: 601, endPoint y: 194, distance: 68.6
click at [601, 194] on span "[EMAIL_ADDRESS][DOMAIN_NAME]" at bounding box center [633, 192] width 207 height 17
copy span "manue.denis2"
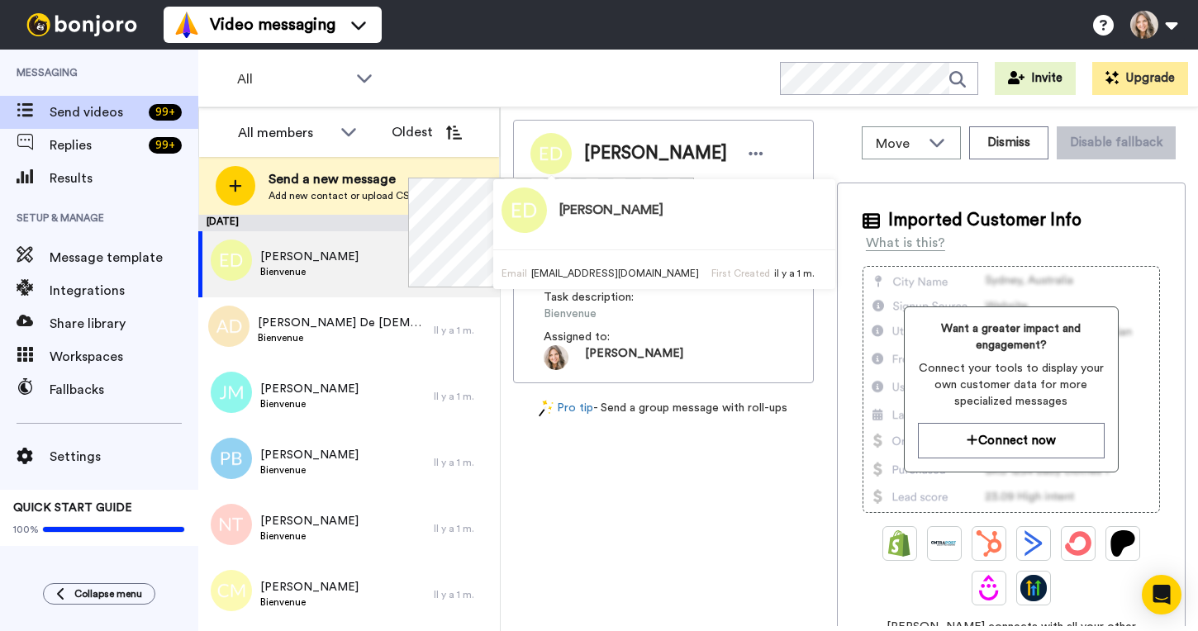
click at [582, 549] on div "Emmanuelle DENIS [EMAIL_ADDRESS][DOMAIN_NAME] Record Task description : Bienven…" at bounding box center [663, 373] width 301 height 506
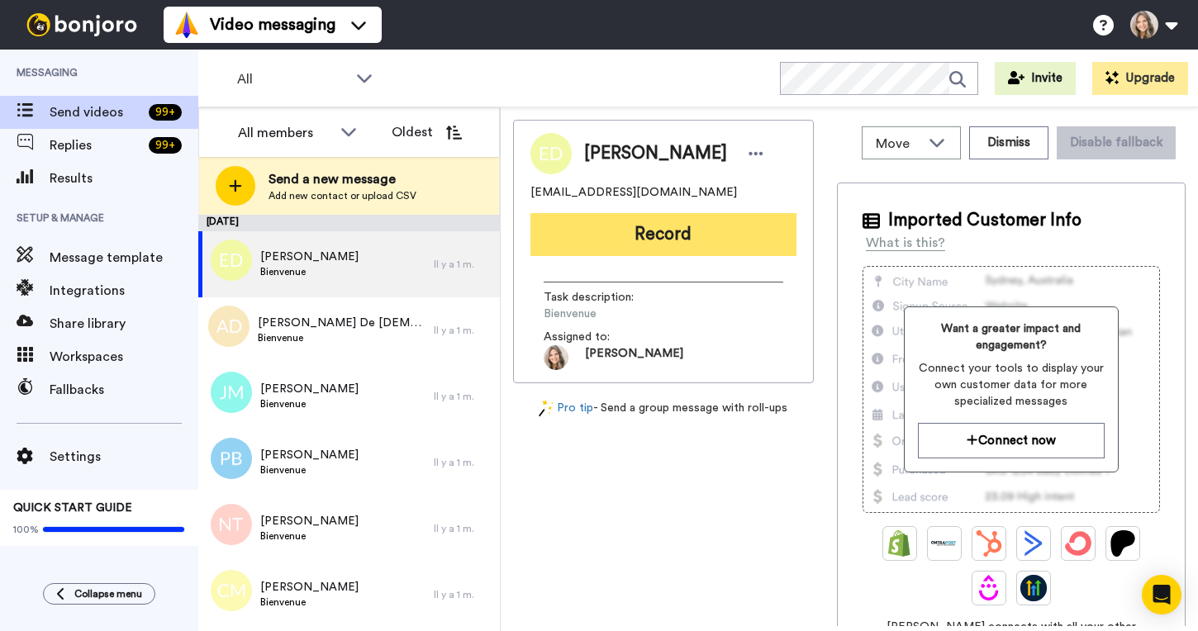
click at [673, 233] on button "Record" at bounding box center [663, 234] width 266 height 43
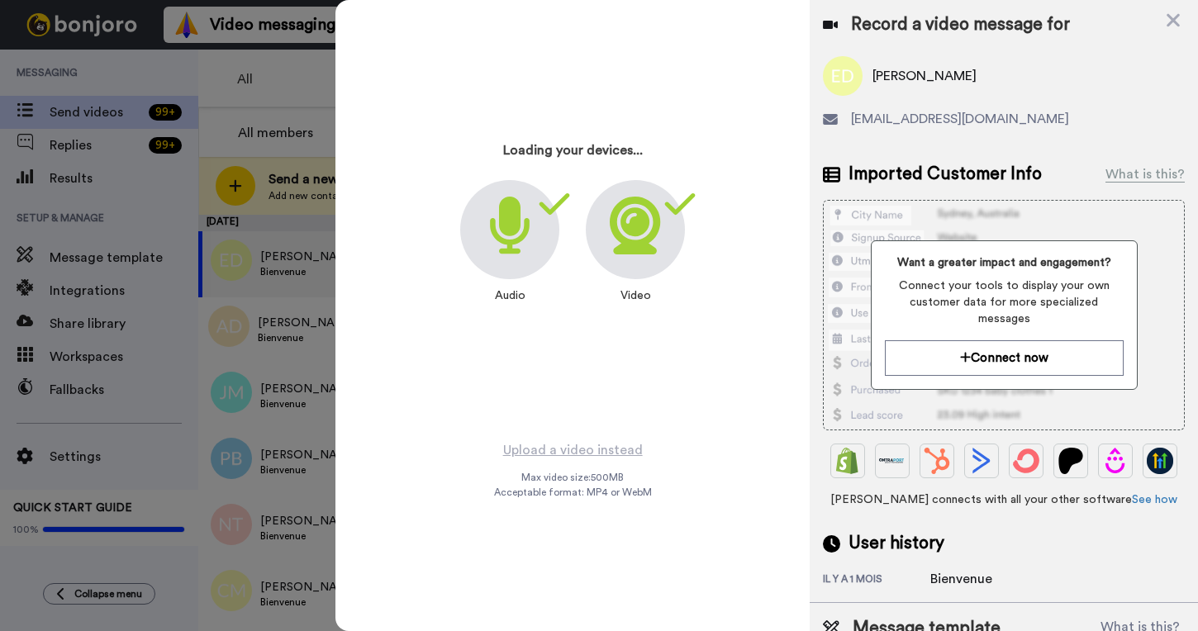
scroll to position [51, 0]
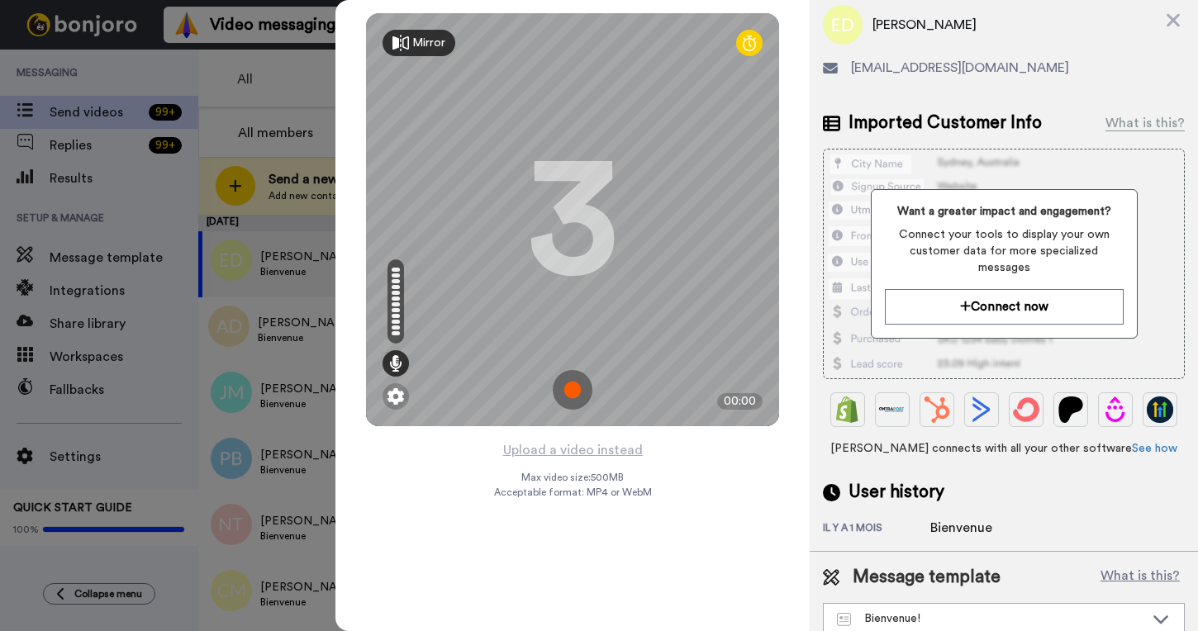
click at [572, 386] on img at bounding box center [573, 390] width 40 height 40
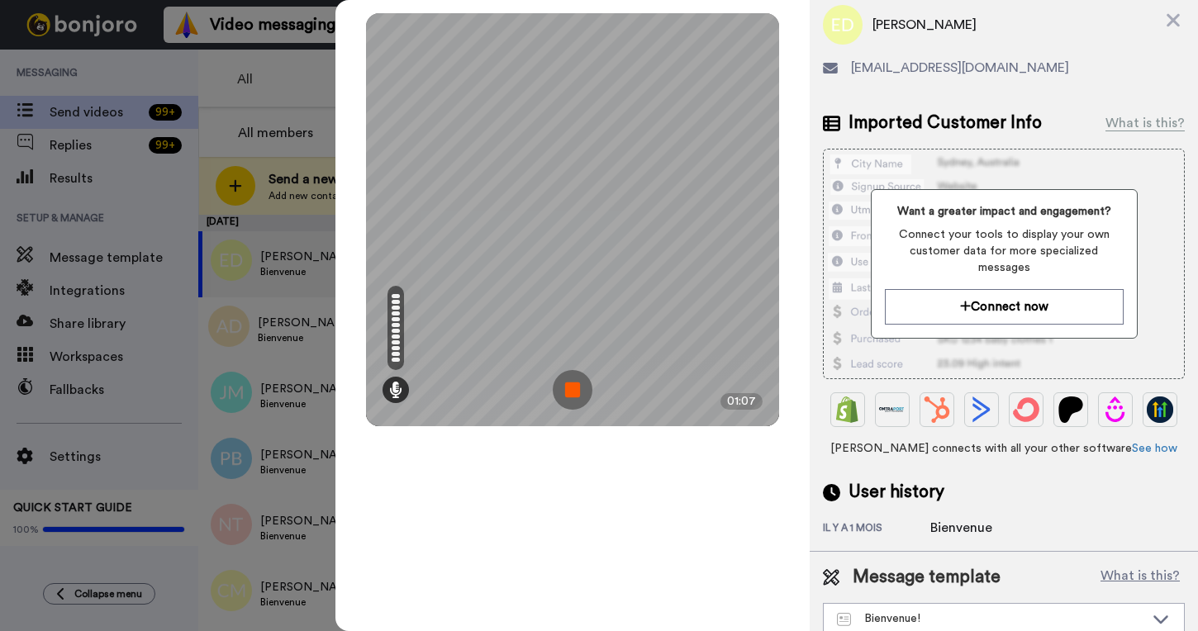
click at [574, 392] on img at bounding box center [573, 390] width 40 height 40
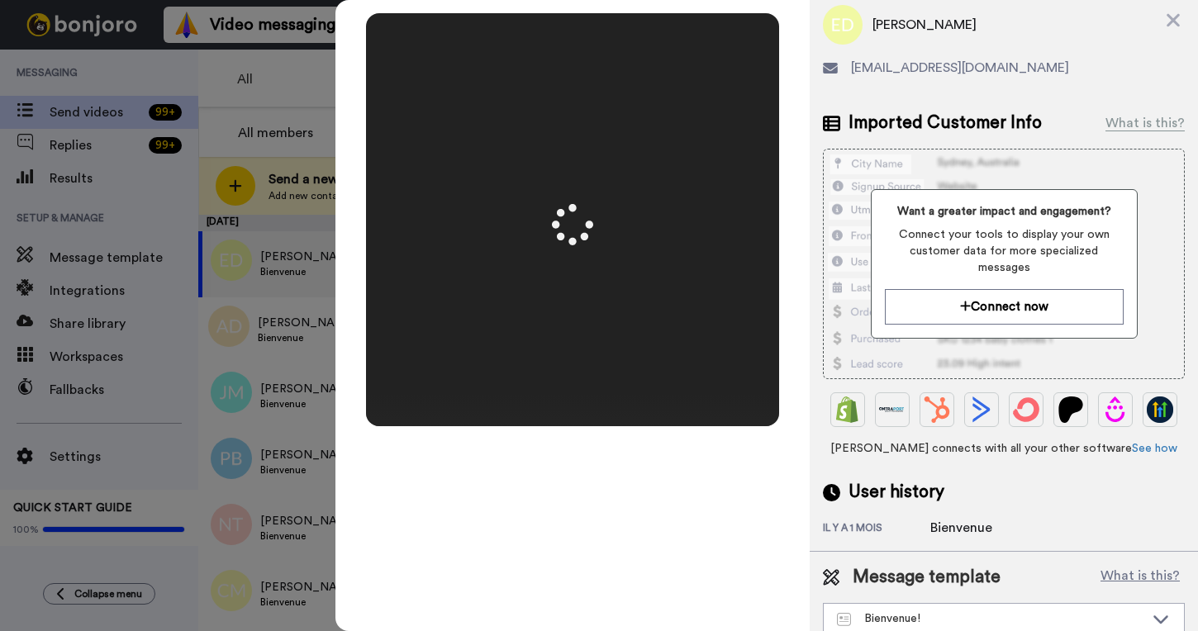
scroll to position [0, 0]
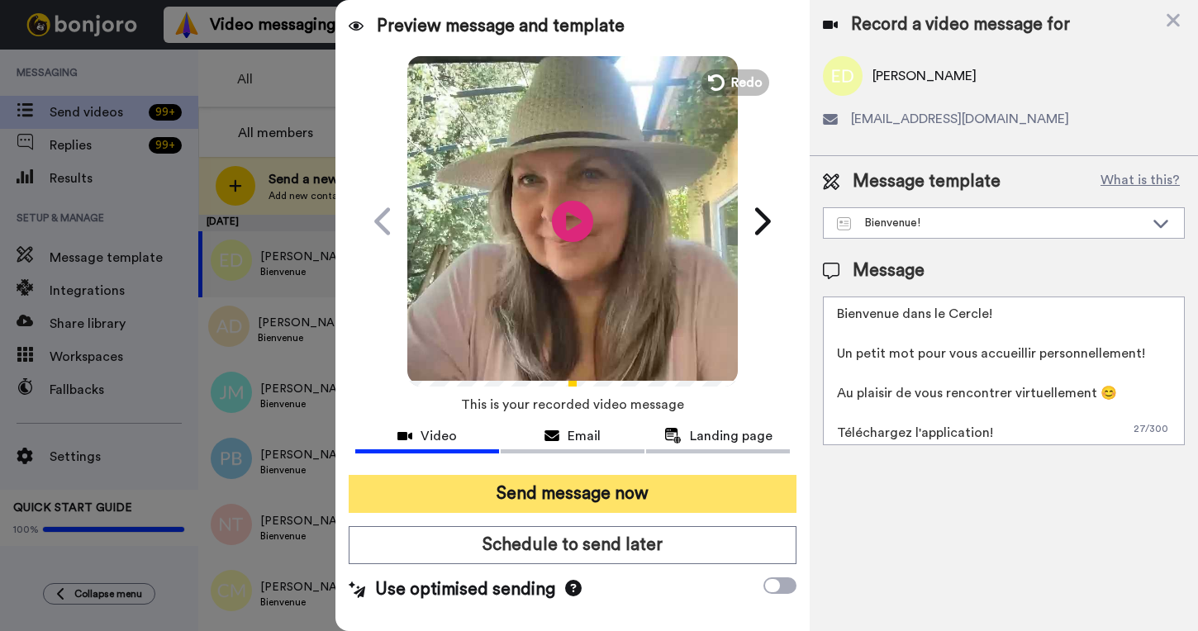
click at [620, 500] on button "Send message now" at bounding box center [573, 494] width 448 height 38
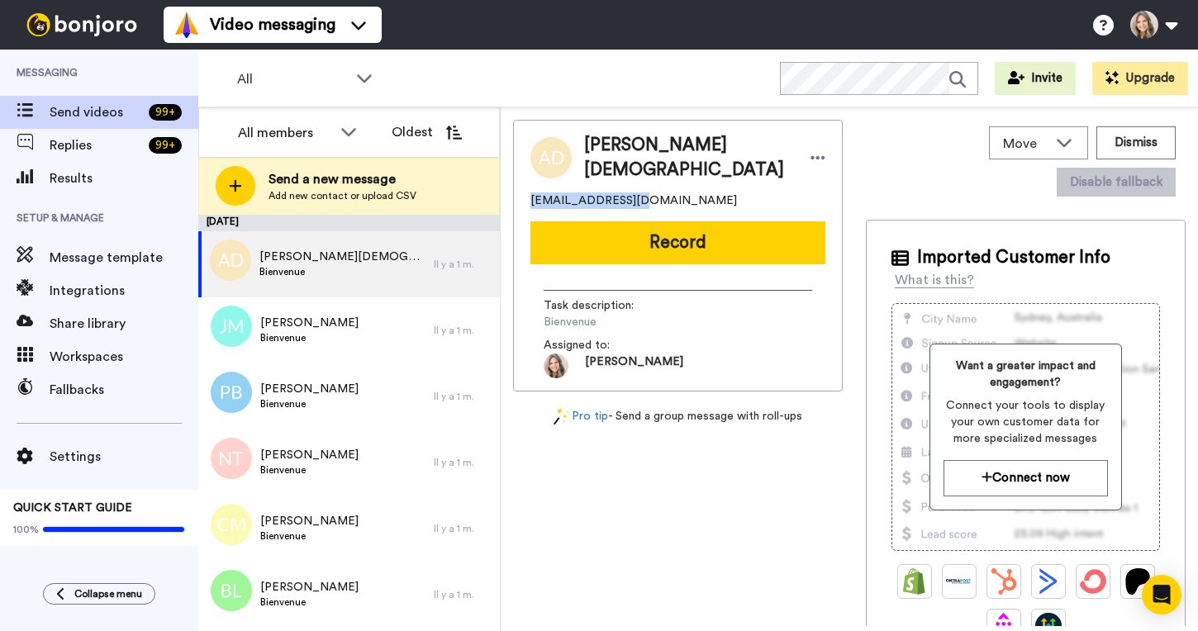
drag, startPoint x: 531, startPoint y: 193, endPoint x: 625, endPoint y: 194, distance: 93.4
click at [625, 194] on span "aichadejesuscosta@gmail.com" at bounding box center [633, 201] width 207 height 17
copy span "aichadejesuscosta"
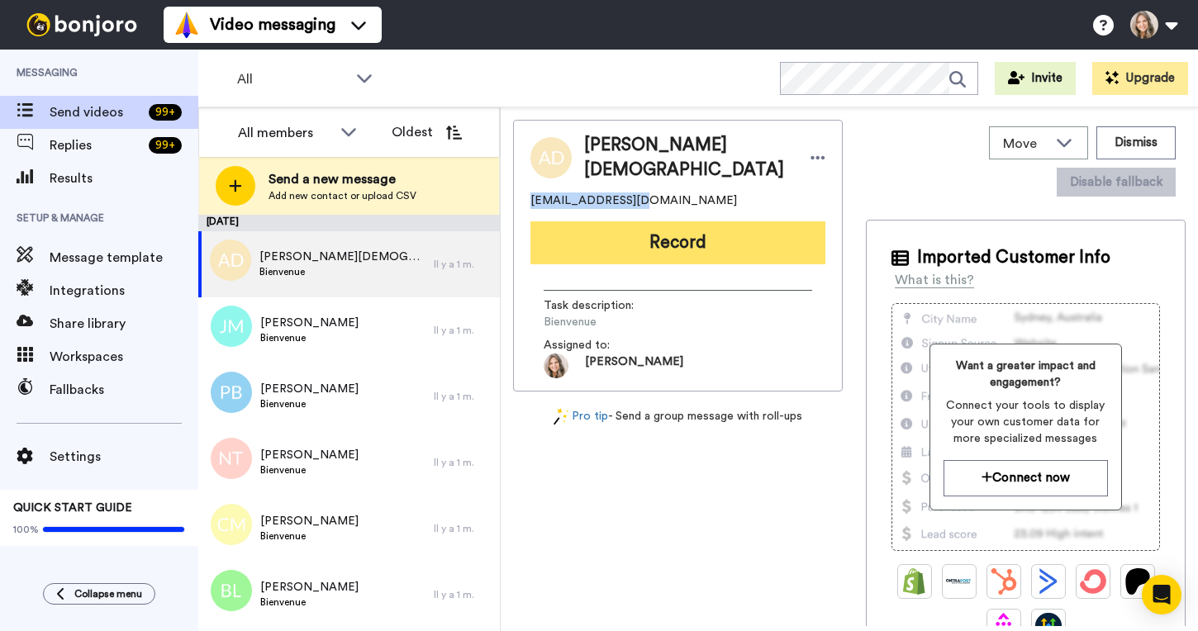
click at [668, 231] on button "Record" at bounding box center [677, 242] width 295 height 43
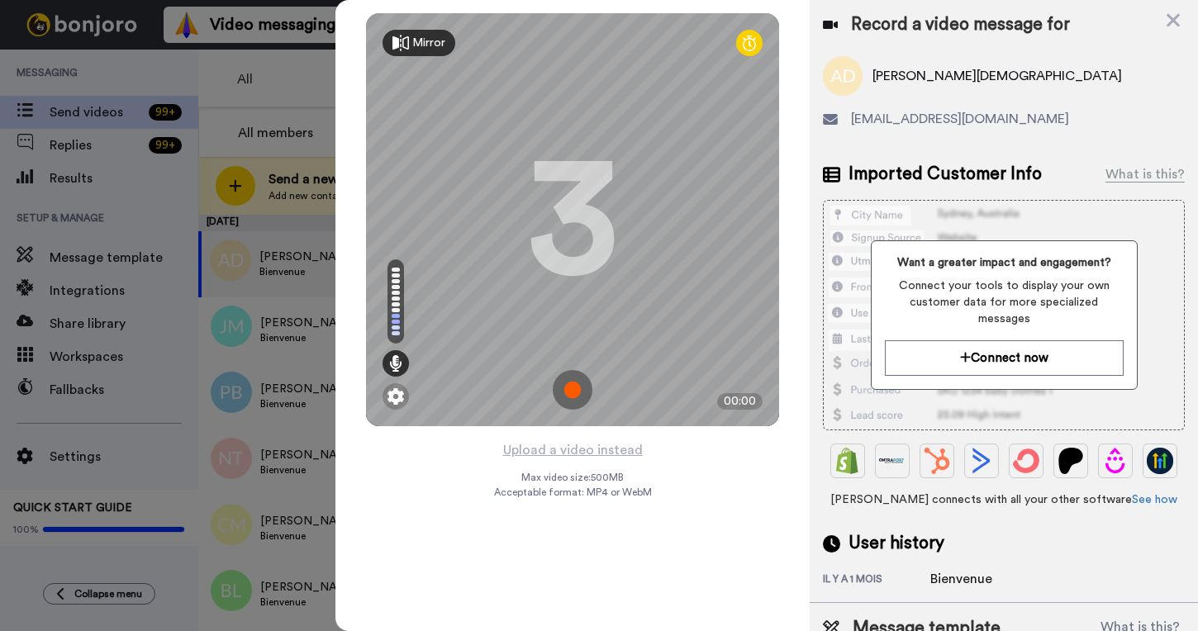
click at [574, 386] on img at bounding box center [573, 390] width 40 height 40
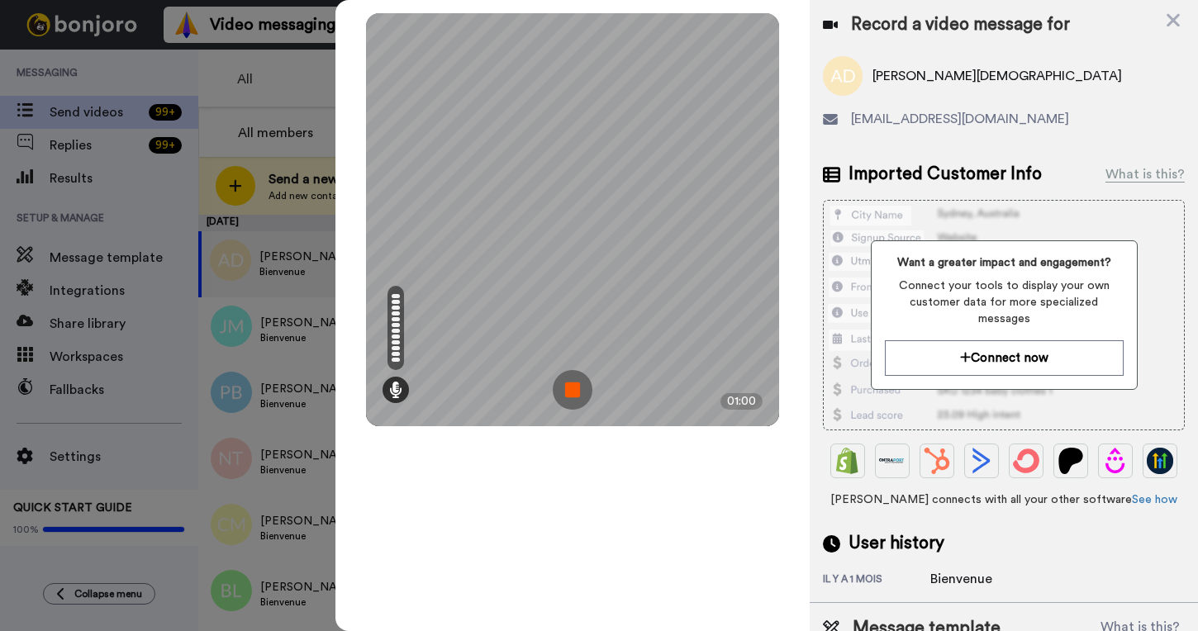
click at [573, 392] on img at bounding box center [573, 390] width 40 height 40
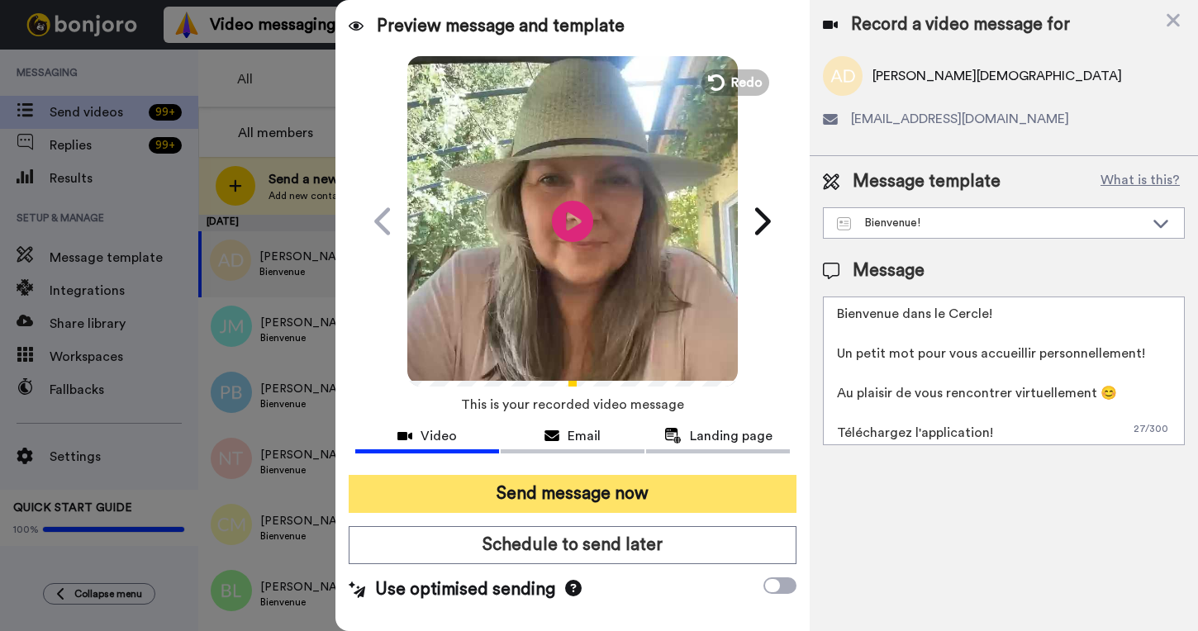
click at [559, 504] on button "Send message now" at bounding box center [573, 494] width 448 height 38
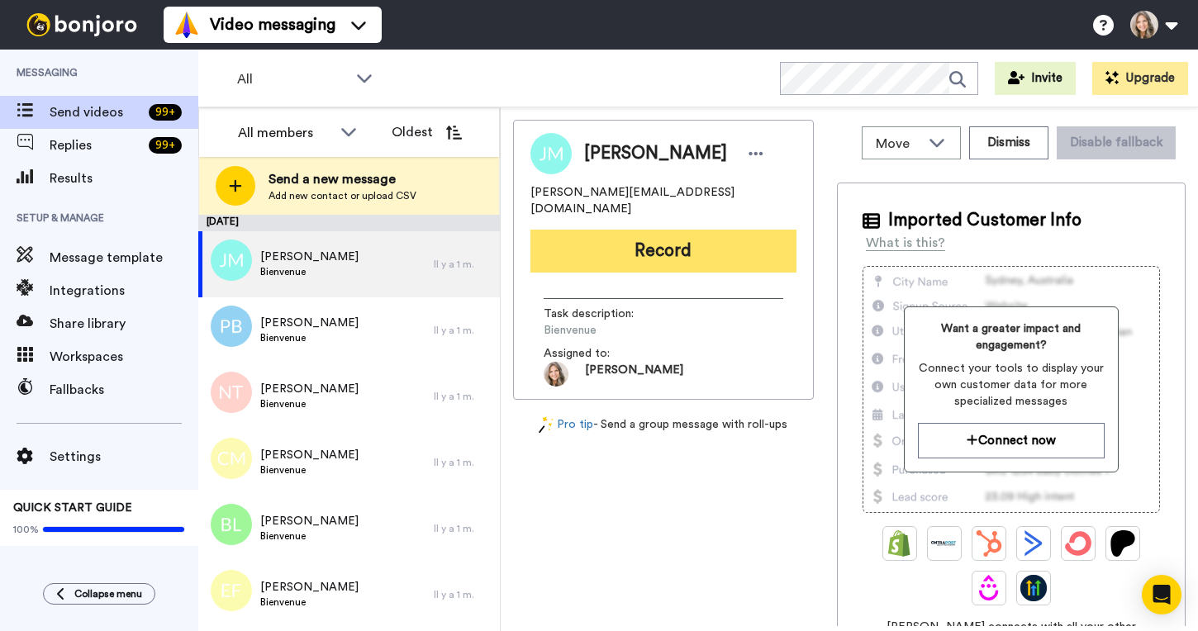
click at [658, 245] on button "Record" at bounding box center [663, 251] width 266 height 43
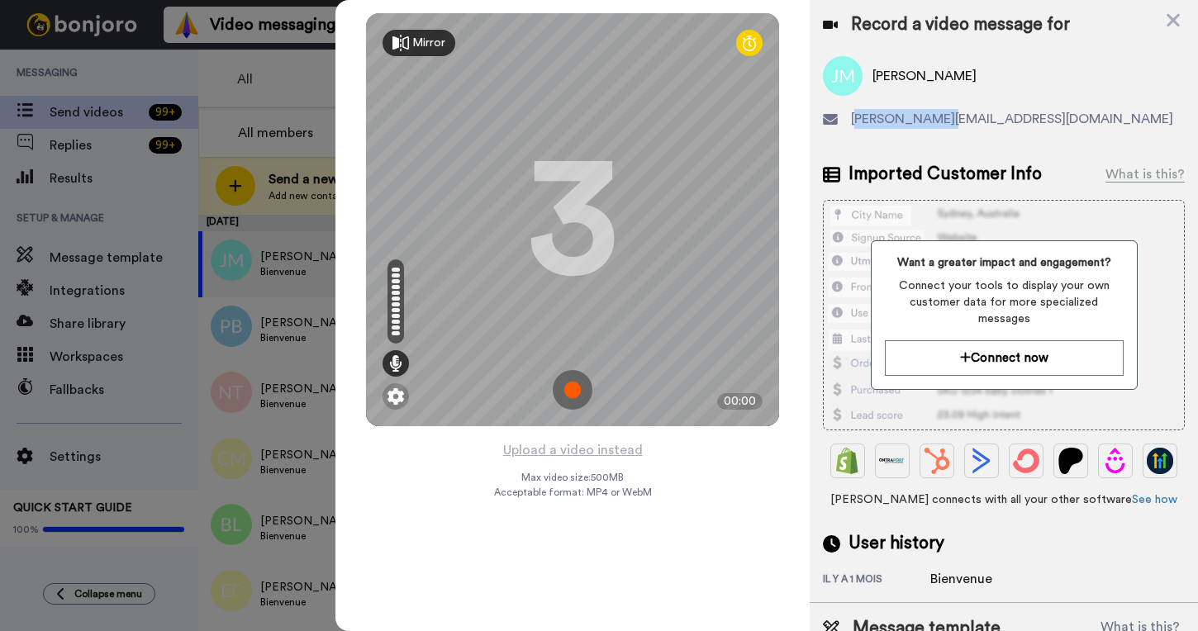
drag, startPoint x: 853, startPoint y: 118, endPoint x: 939, endPoint y: 119, distance: 85.9
click at [939, 119] on span "[PERSON_NAME][EMAIL_ADDRESS][DOMAIN_NAME]" at bounding box center [1012, 119] width 322 height 20
click at [937, 143] on div "Record a video message for [PERSON_NAME] [PERSON_NAME][EMAIL_ADDRESS][DOMAIN_NA…" at bounding box center [1004, 301] width 388 height 602
drag, startPoint x: 942, startPoint y: 120, endPoint x: 843, endPoint y: 121, distance: 99.1
click at [843, 121] on div "[PERSON_NAME][EMAIL_ADDRESS][DOMAIN_NAME]" at bounding box center [1004, 119] width 362 height 20
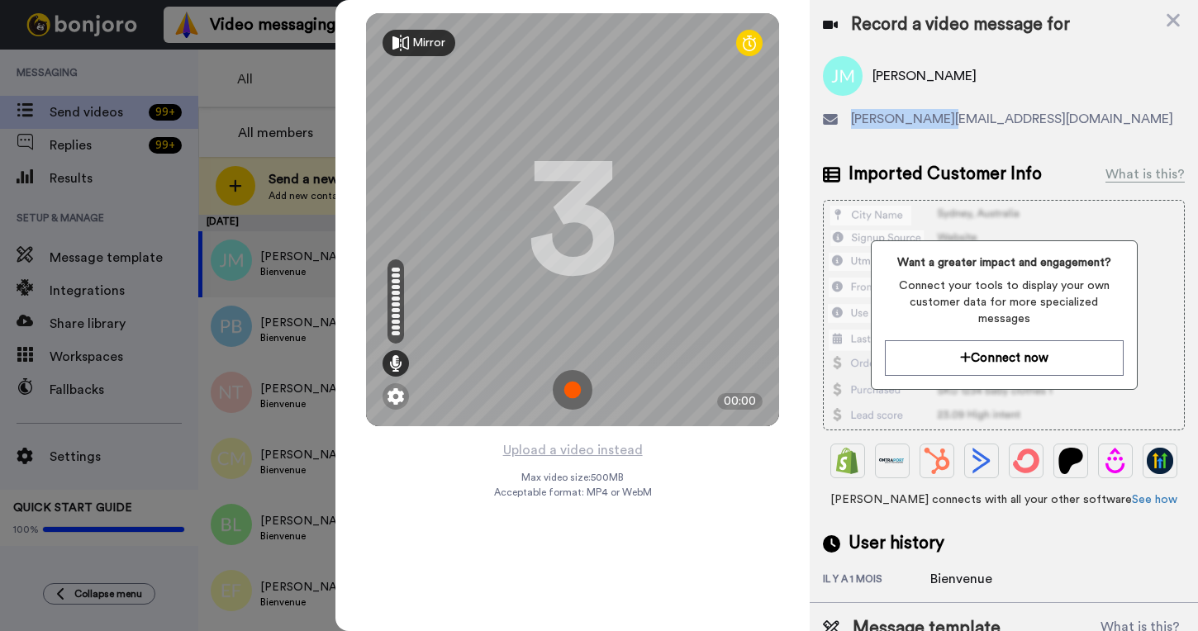
copy div "joseemenard.ts"
click at [573, 390] on img at bounding box center [573, 390] width 40 height 40
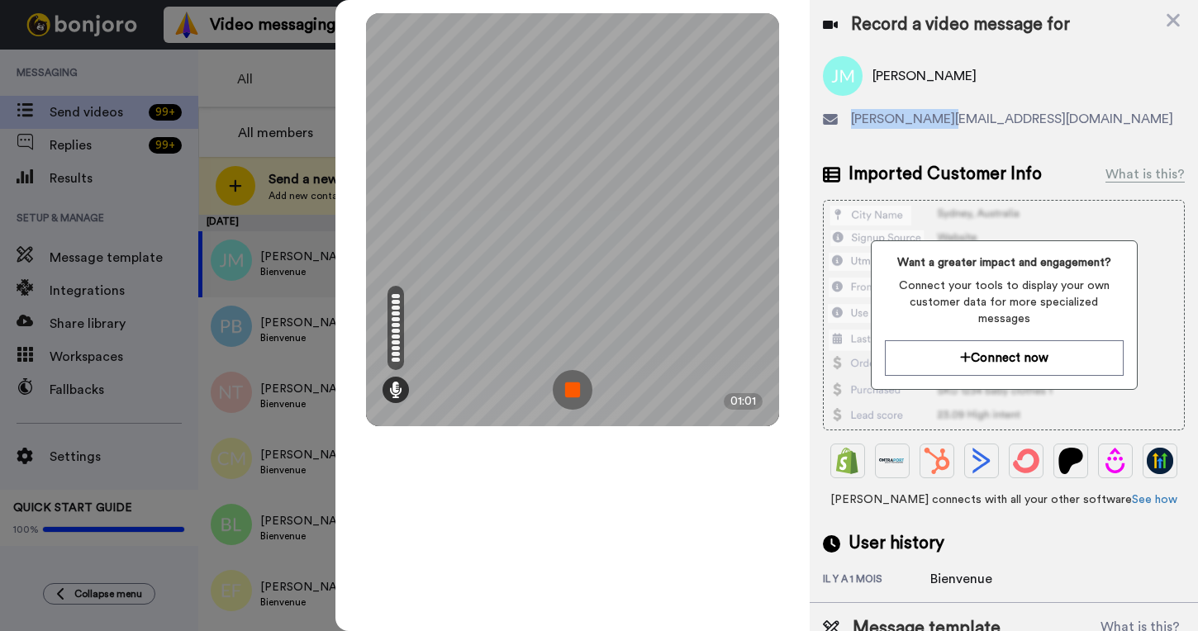
click at [573, 390] on img at bounding box center [573, 390] width 40 height 40
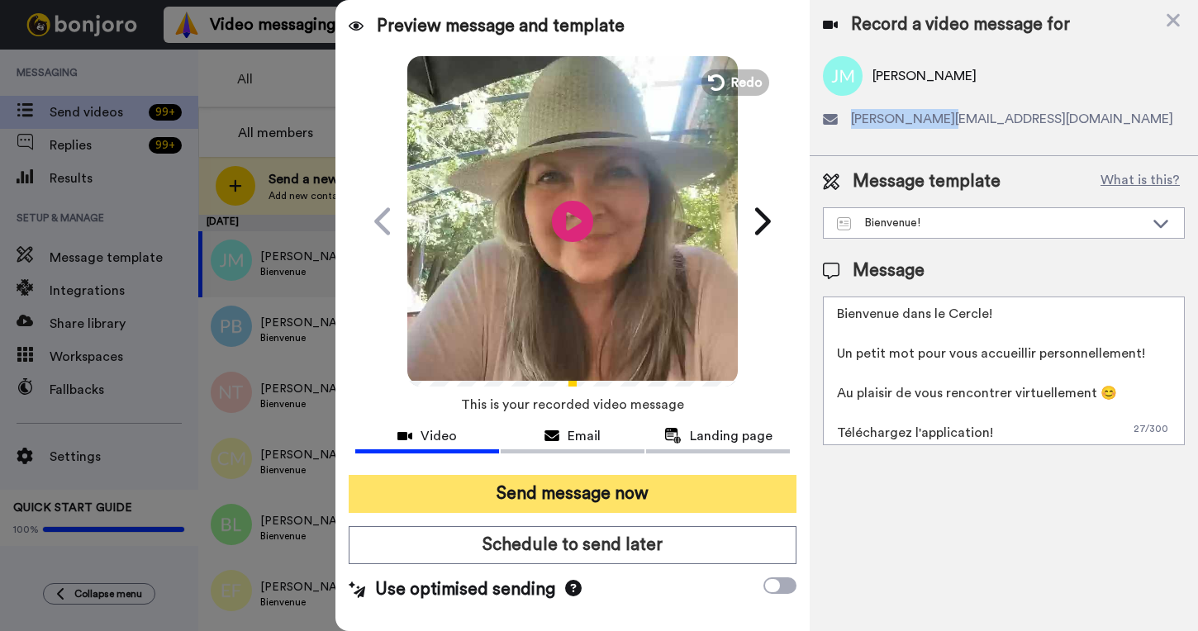
click at [587, 492] on button "Send message now" at bounding box center [573, 494] width 448 height 38
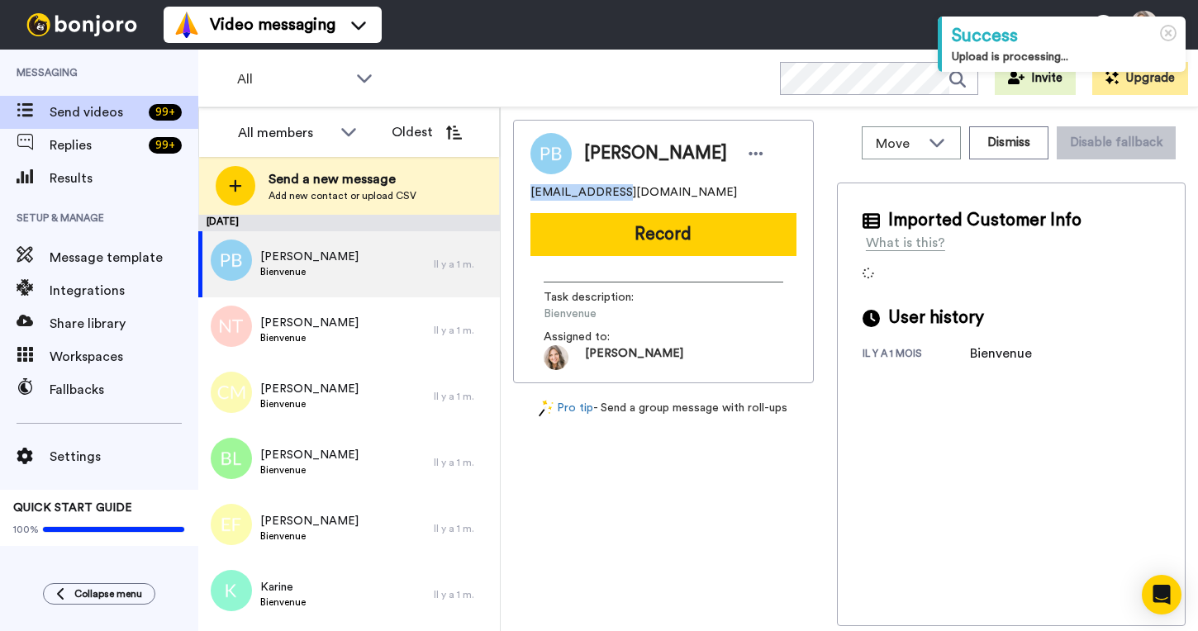
drag, startPoint x: 530, startPoint y: 195, endPoint x: 611, endPoint y: 198, distance: 81.0
click at [611, 198] on span "passionnapatou@hotmail.com" at bounding box center [633, 192] width 207 height 17
copy span "passionnapatou"
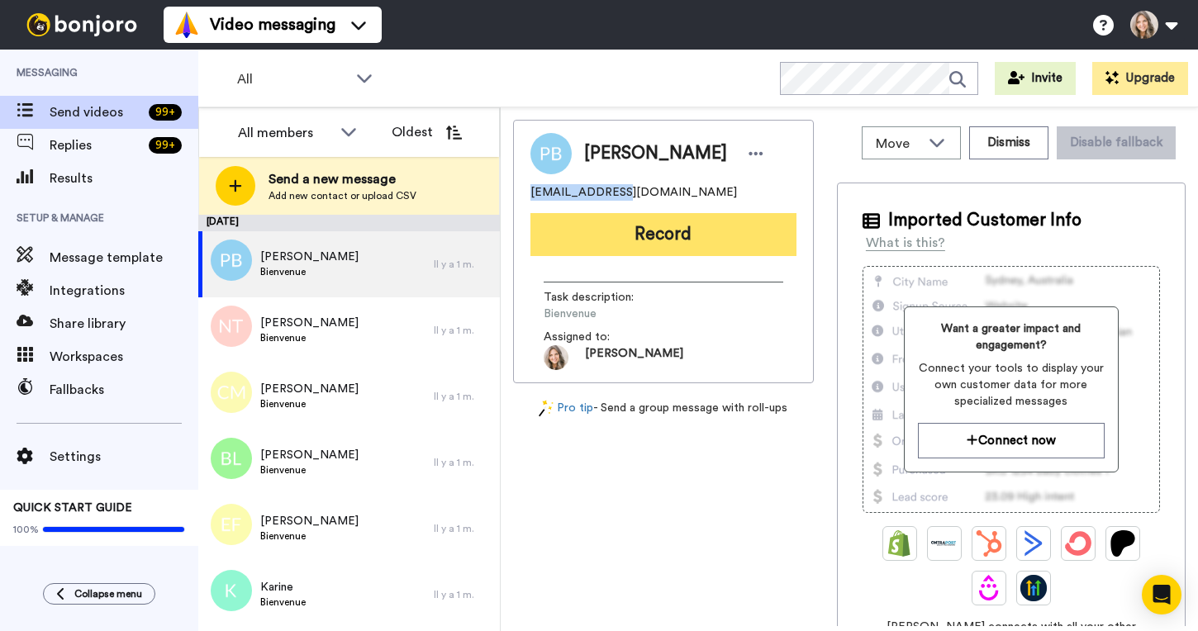
click at [677, 240] on button "Record" at bounding box center [663, 234] width 266 height 43
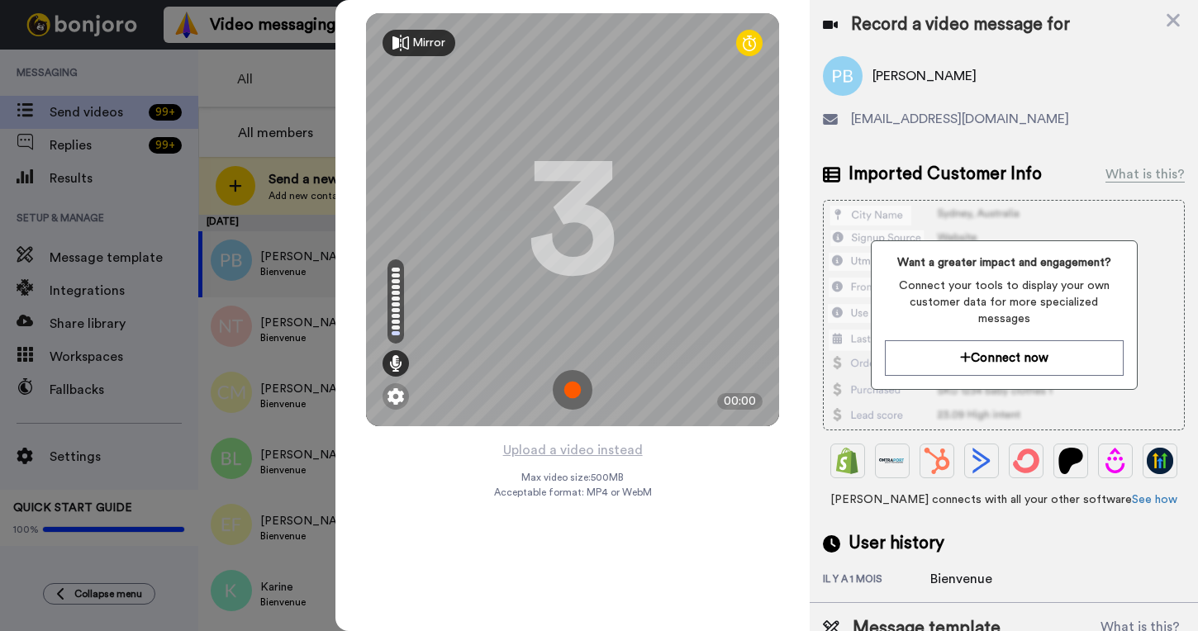
click at [573, 390] on img at bounding box center [573, 390] width 40 height 40
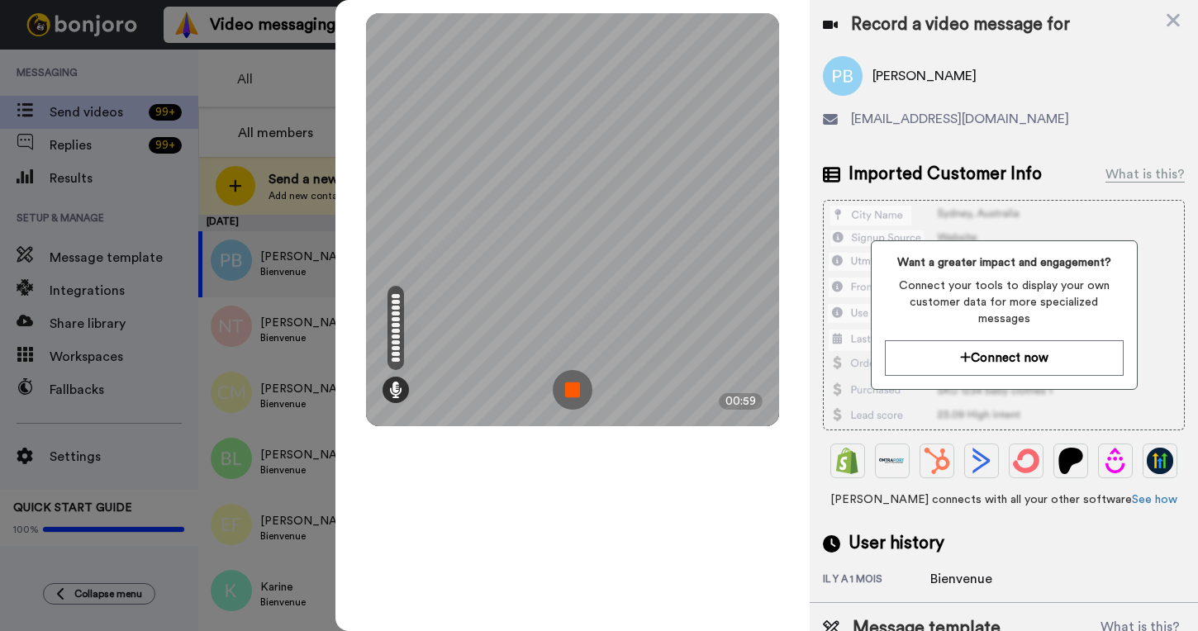
click at [573, 393] on img at bounding box center [573, 390] width 40 height 40
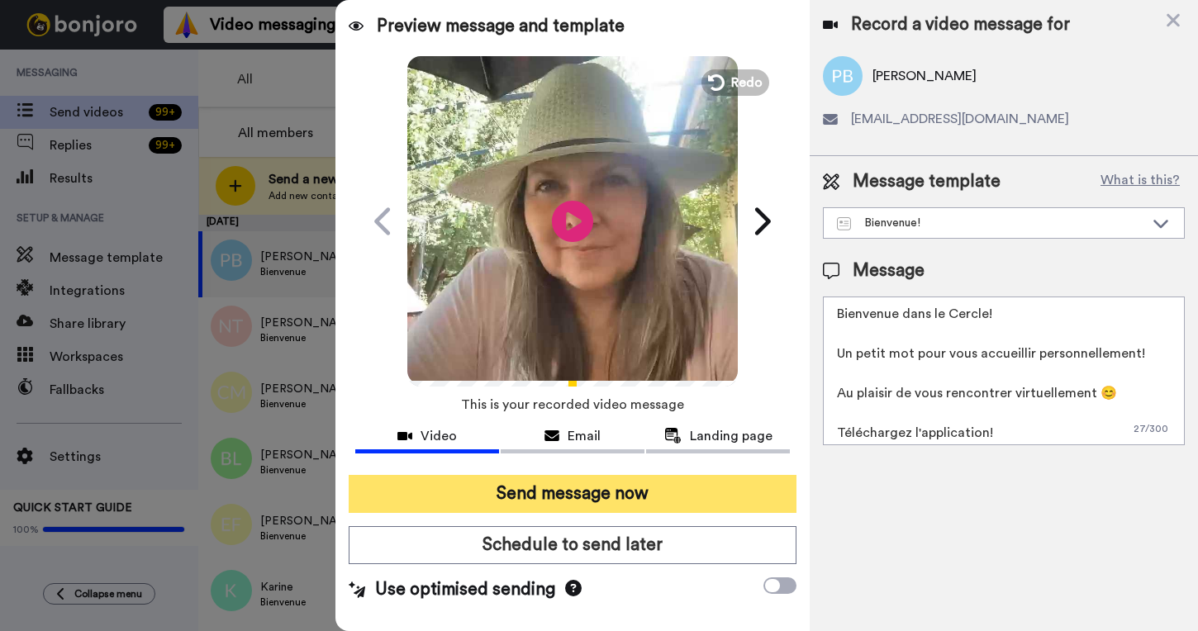
click at [580, 495] on button "Send message now" at bounding box center [573, 494] width 448 height 38
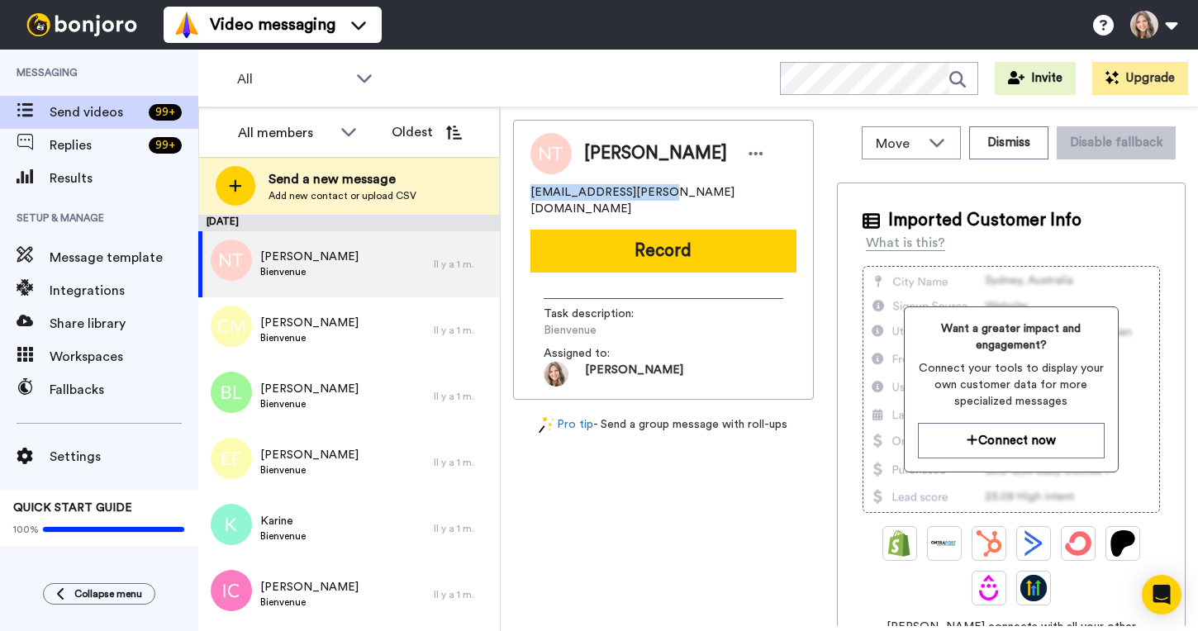
drag, startPoint x: 531, startPoint y: 193, endPoint x: 638, endPoint y: 192, distance: 106.6
click at [638, 192] on span "[EMAIL_ADDRESS][PERSON_NAME][DOMAIN_NAME]" at bounding box center [663, 200] width 266 height 33
copy span "nancy.linda.trepanier"
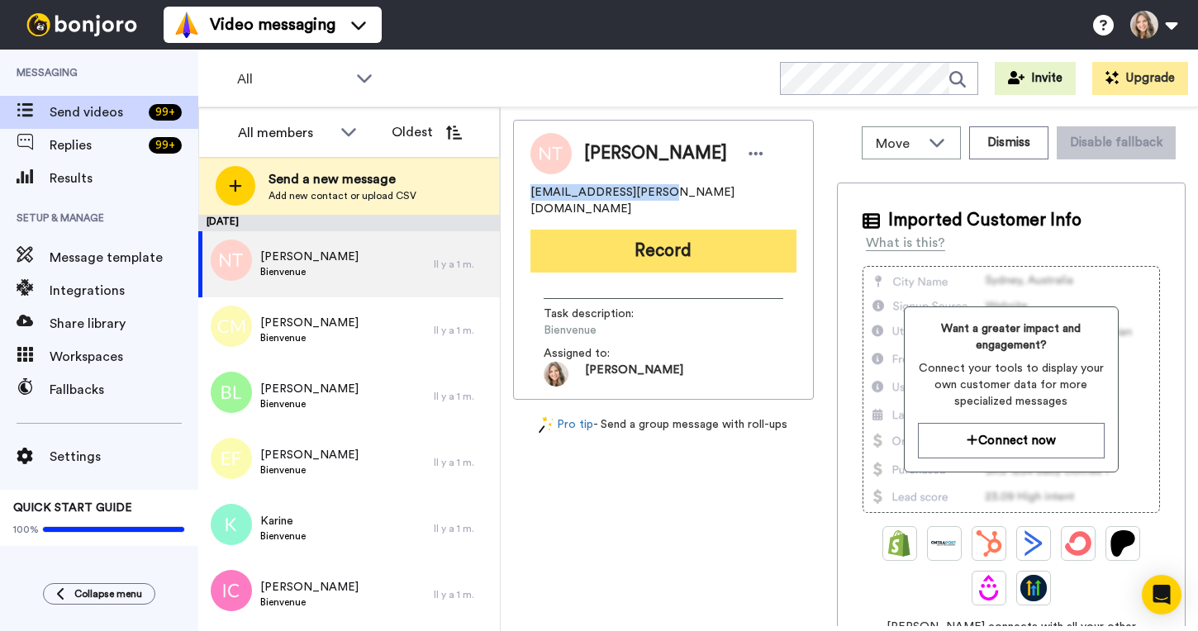
click at [673, 231] on button "Record" at bounding box center [663, 251] width 266 height 43
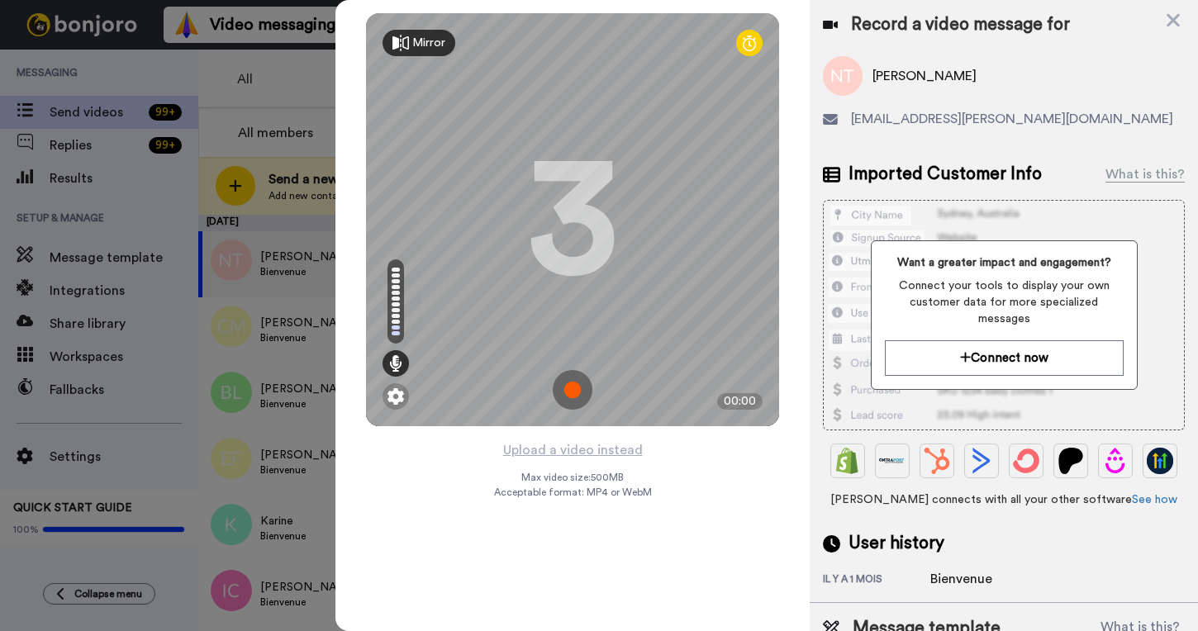
click at [572, 389] on img at bounding box center [573, 390] width 40 height 40
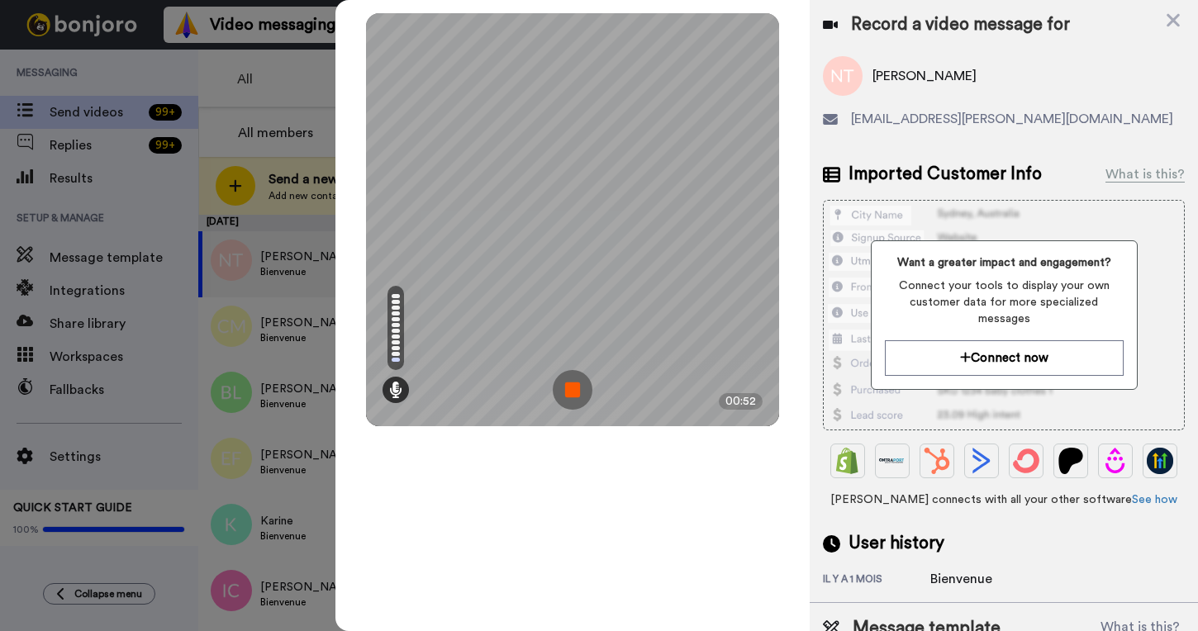
click at [572, 397] on img at bounding box center [573, 390] width 40 height 40
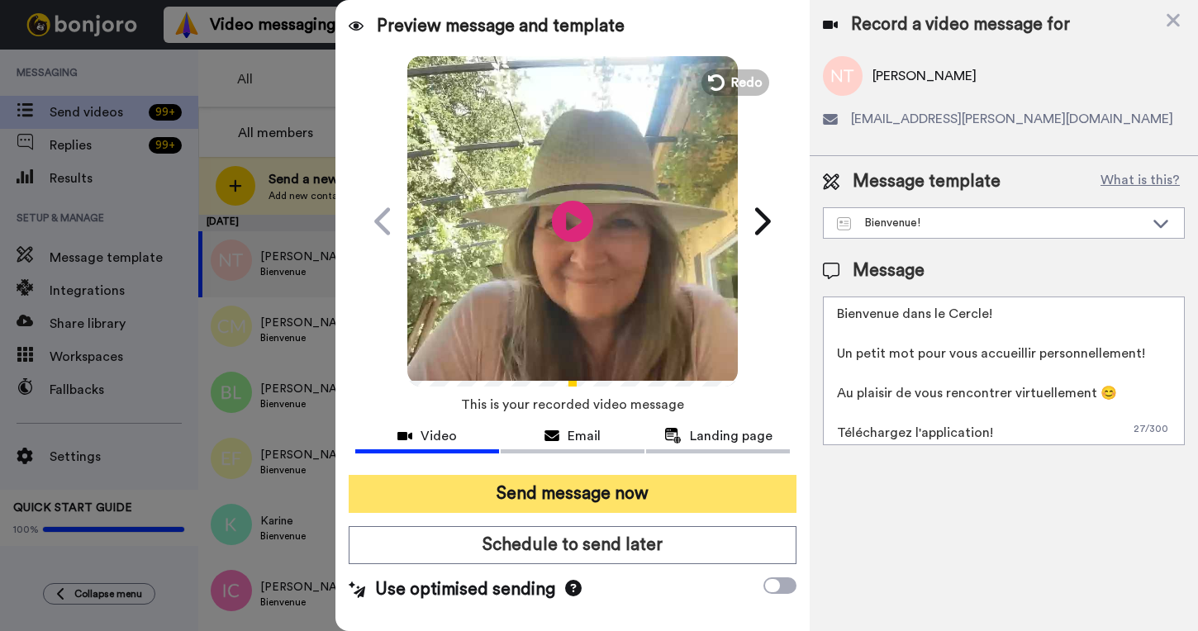
click at [602, 493] on button "Send message now" at bounding box center [573, 494] width 448 height 38
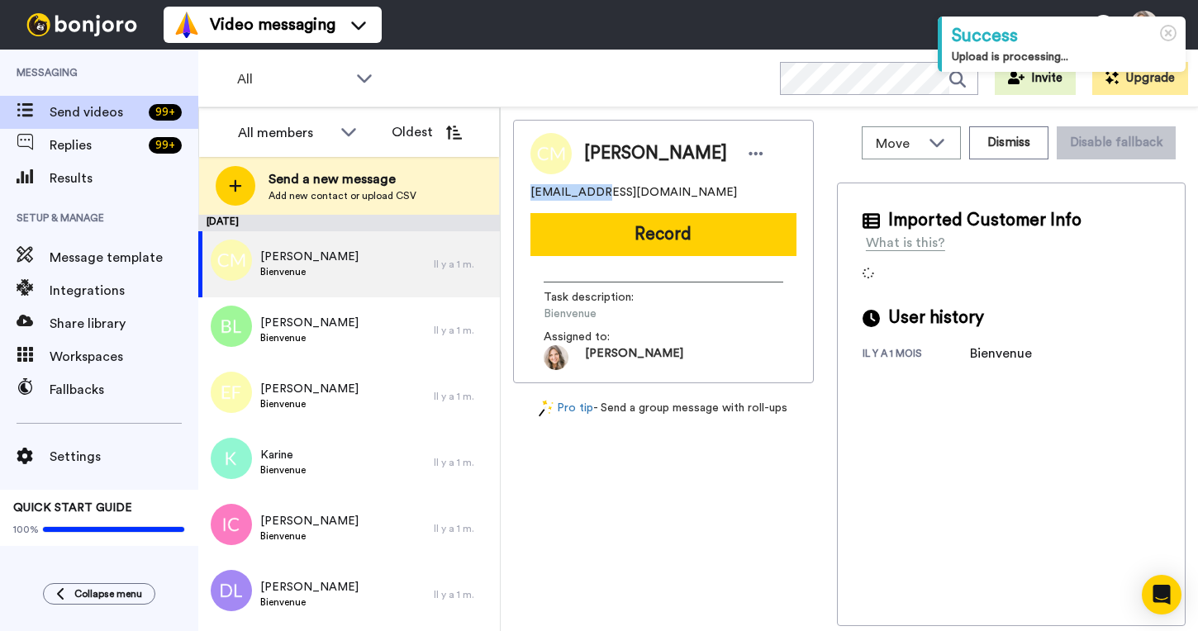
drag, startPoint x: 531, startPoint y: 193, endPoint x: 596, endPoint y: 190, distance: 64.5
click at [596, 190] on span "c.mailhos34@gmail.com" at bounding box center [633, 192] width 207 height 17
copy span "c.mailhos34"
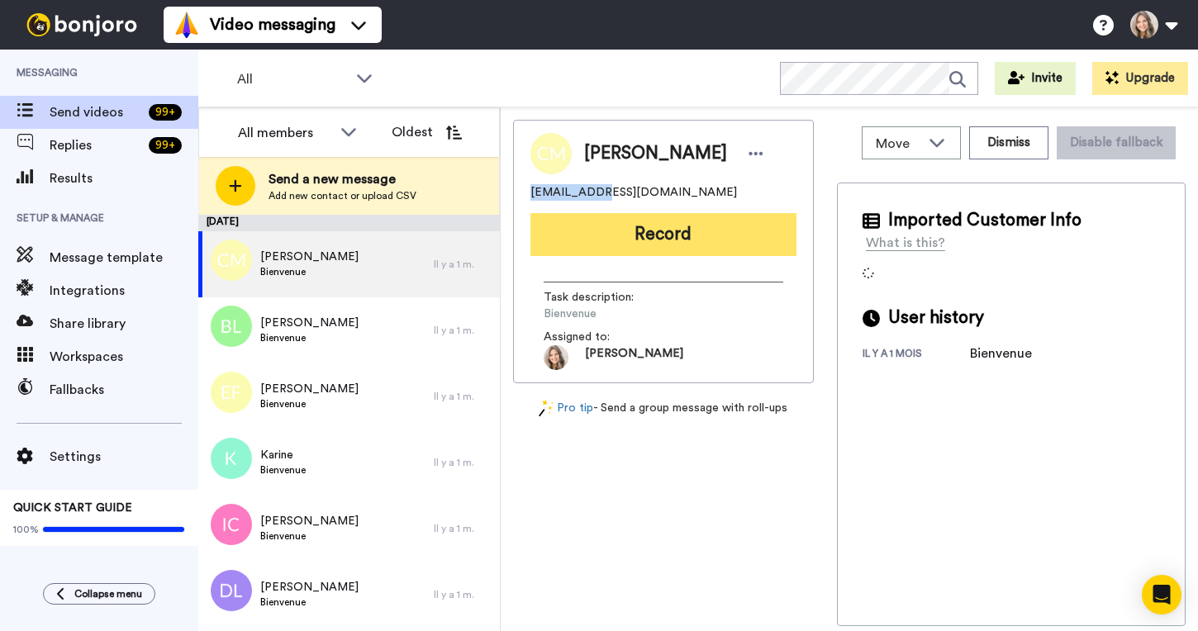
click at [711, 239] on button "Record" at bounding box center [663, 234] width 266 height 43
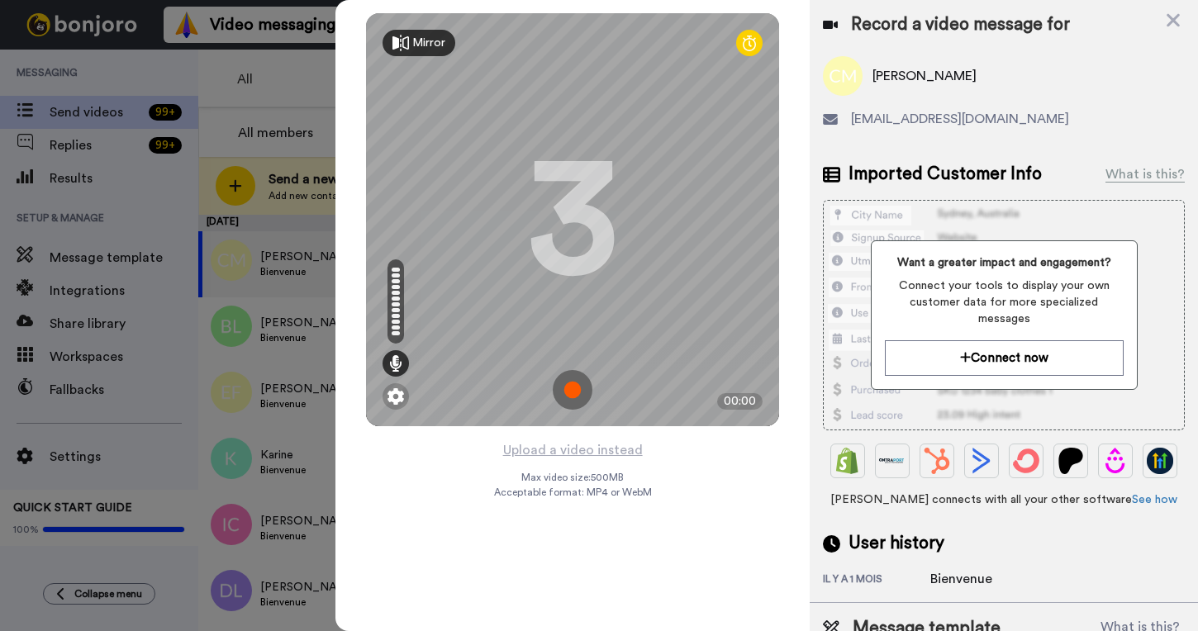
click at [574, 392] on img at bounding box center [573, 390] width 40 height 40
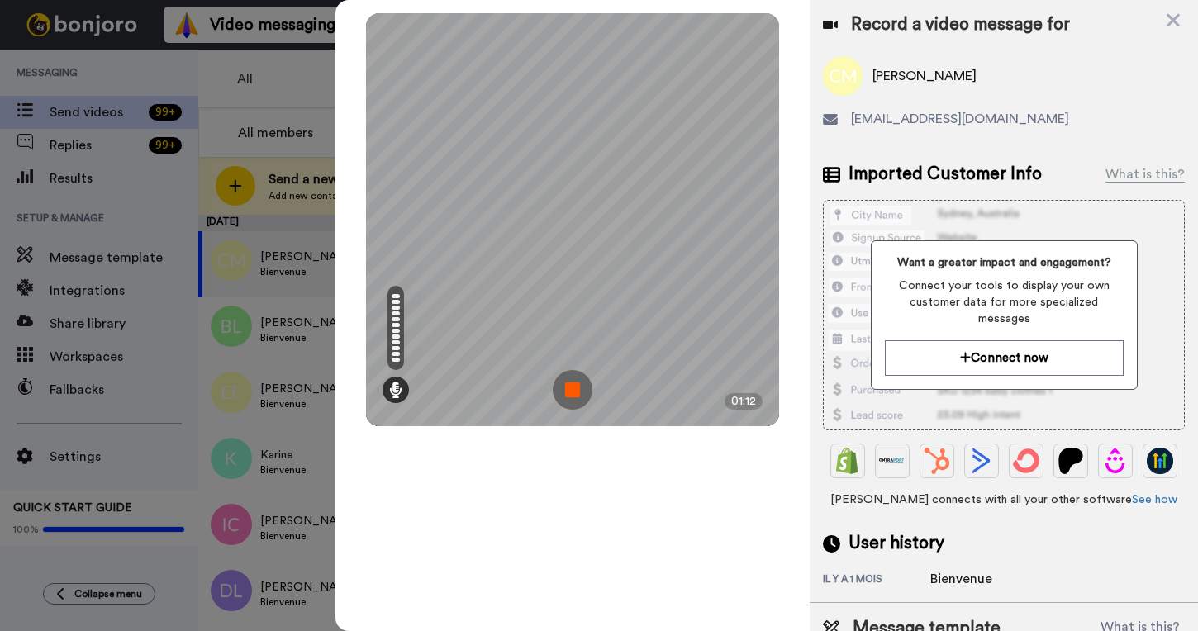
click at [576, 392] on img at bounding box center [573, 390] width 40 height 40
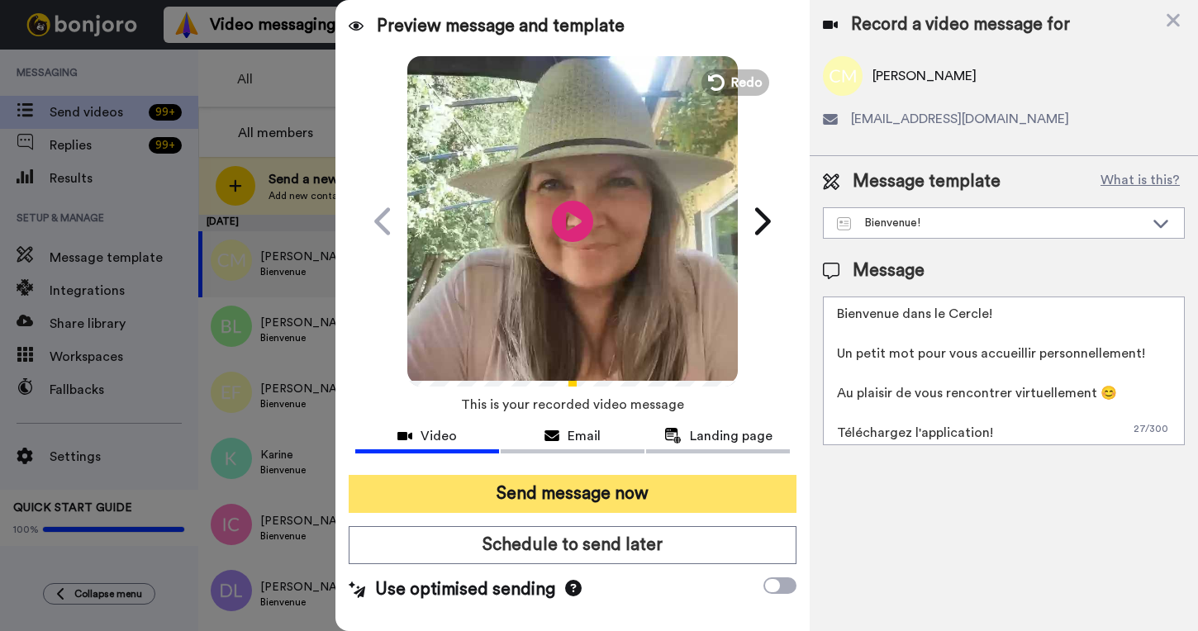
click at [591, 495] on button "Send message now" at bounding box center [573, 494] width 448 height 38
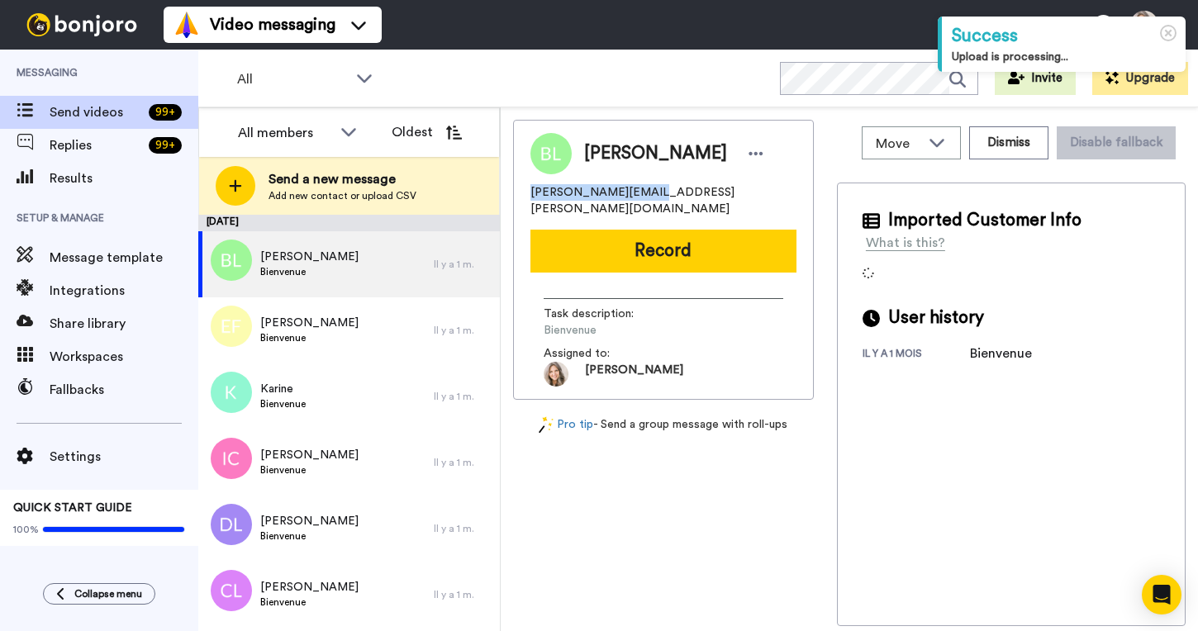
drag, startPoint x: 531, startPoint y: 195, endPoint x: 625, endPoint y: 195, distance: 94.2
click at [625, 195] on span "[PERSON_NAME][EMAIL_ADDRESS][PERSON_NAME][DOMAIN_NAME]" at bounding box center [663, 200] width 266 height 33
copy span "[PERSON_NAME].[PERSON_NAME]"
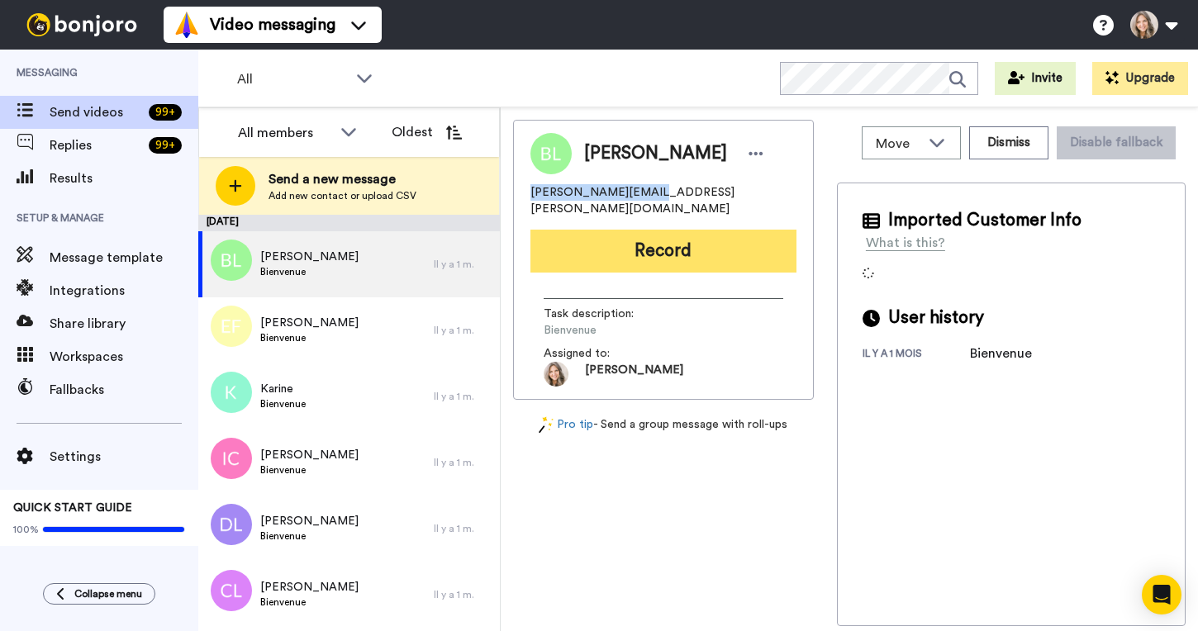
click at [674, 238] on button "Record" at bounding box center [663, 251] width 266 height 43
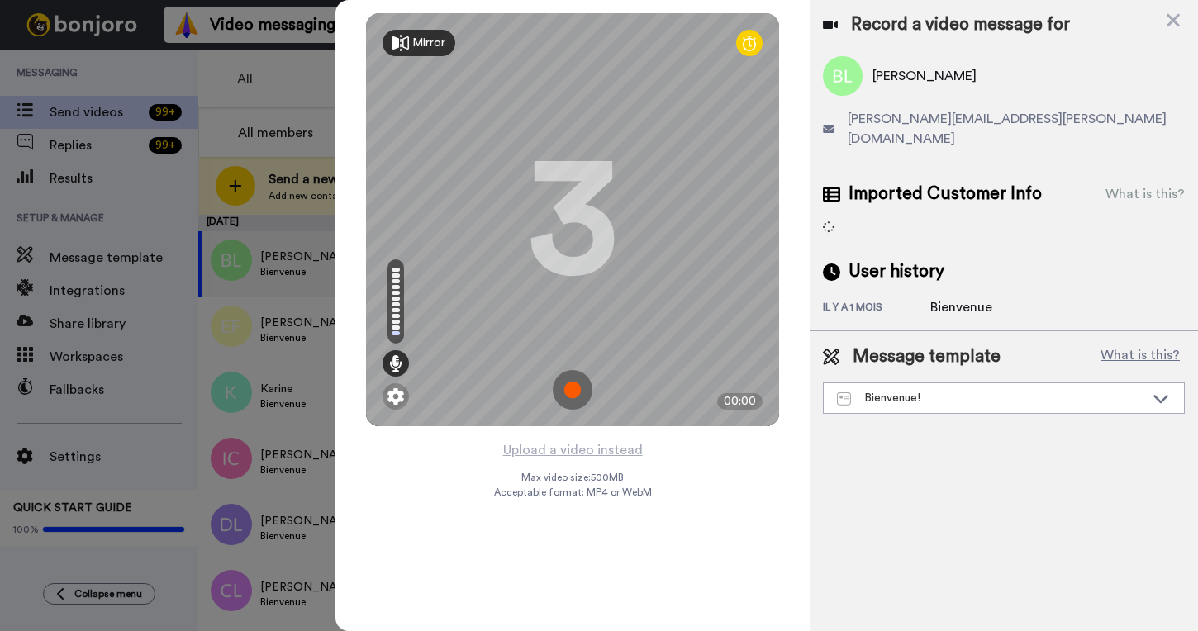
click at [571, 389] on img at bounding box center [573, 390] width 40 height 40
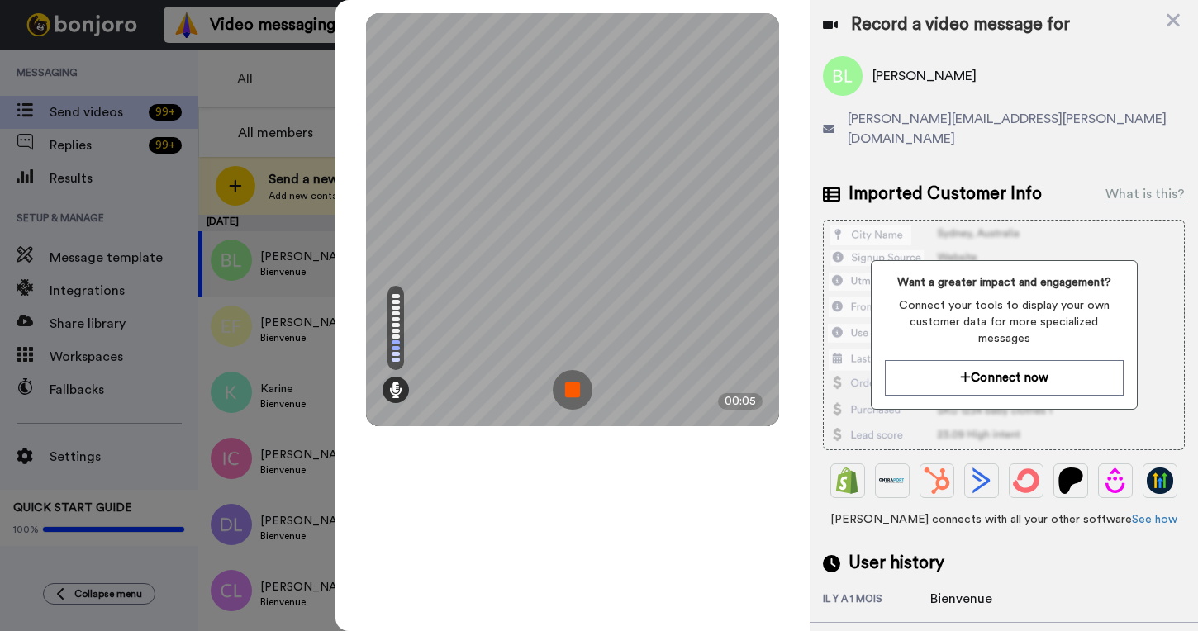
scroll to position [51, 0]
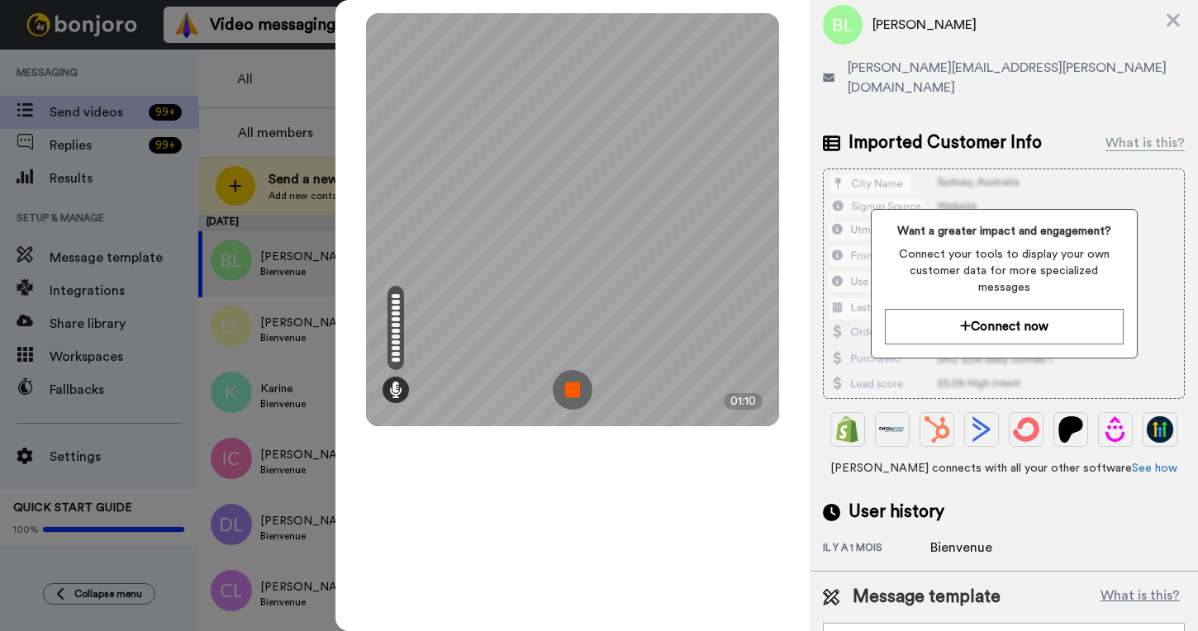
click at [580, 393] on img at bounding box center [573, 390] width 40 height 40
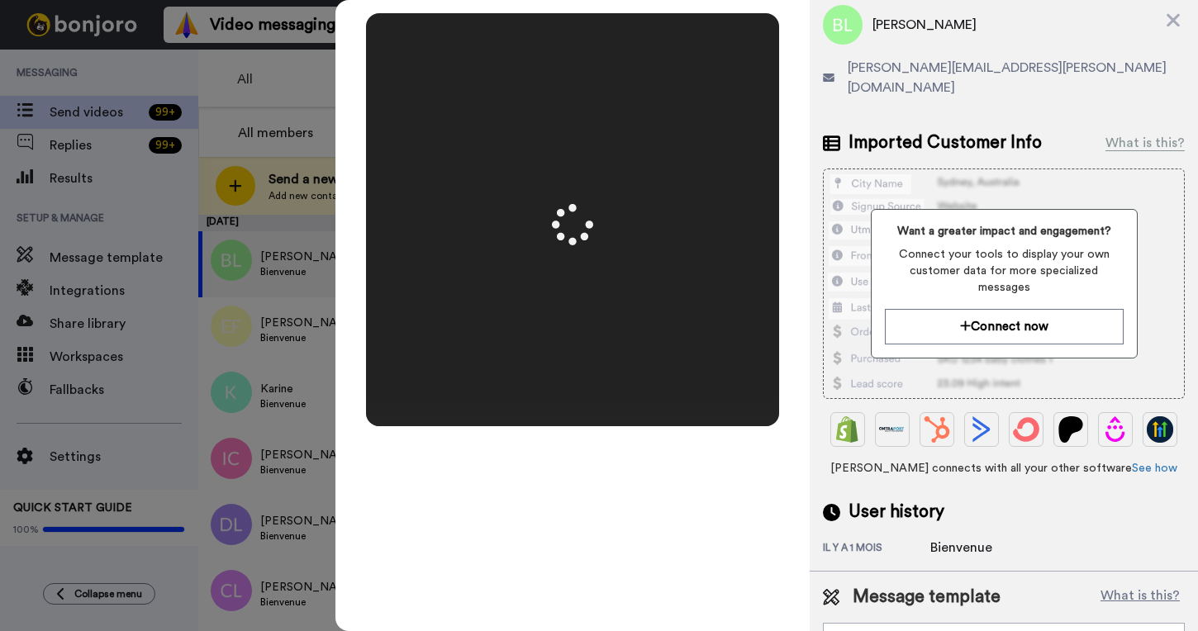
scroll to position [0, 0]
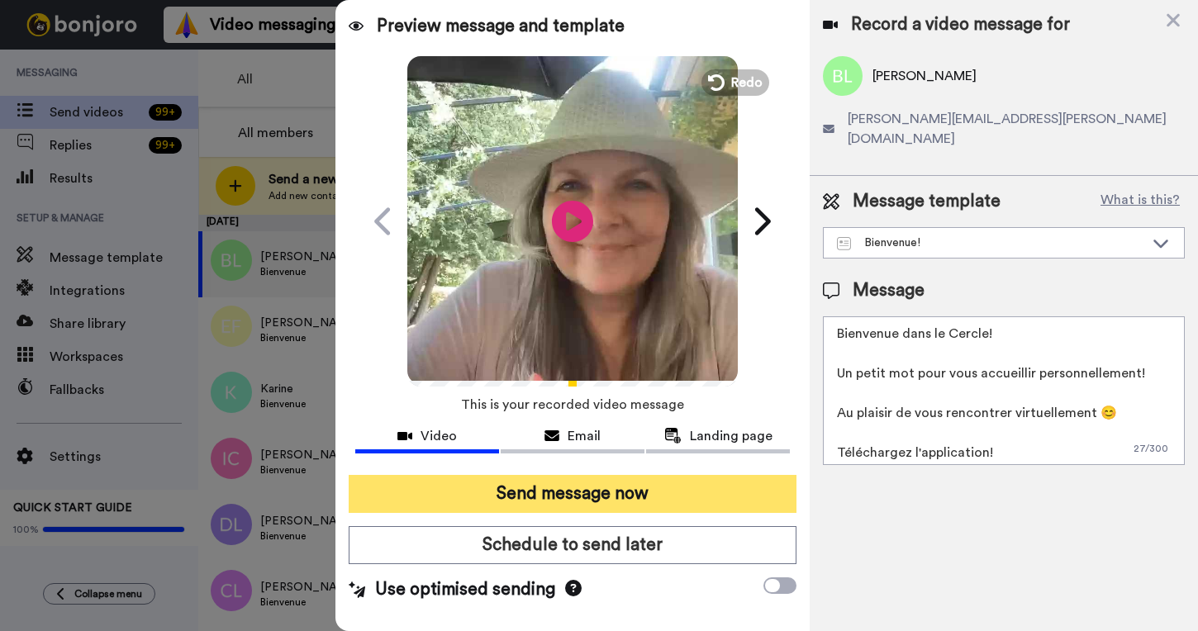
click at [616, 487] on button "Send message now" at bounding box center [573, 494] width 448 height 38
